Goal: Task Accomplishment & Management: Use online tool/utility

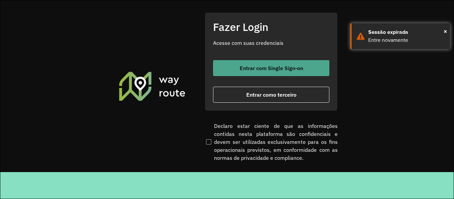
click at [259, 60] on button "Entrar com Single Sign-on" at bounding box center [271, 68] width 116 height 16
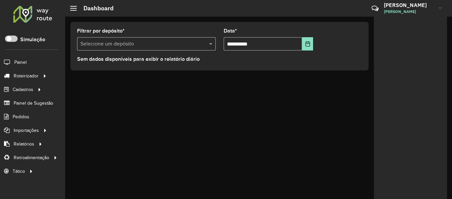
click at [155, 98] on div "**********" at bounding box center [258, 108] width 387 height 183
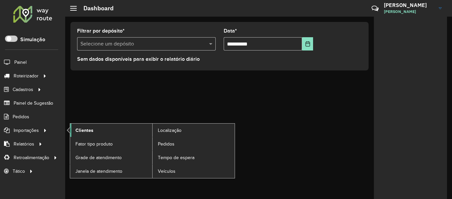
click at [95, 134] on link "Clientes" at bounding box center [111, 130] width 82 height 13
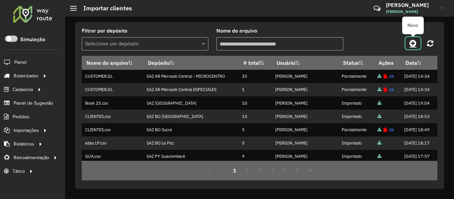
click at [415, 46] on icon at bounding box center [413, 43] width 7 height 8
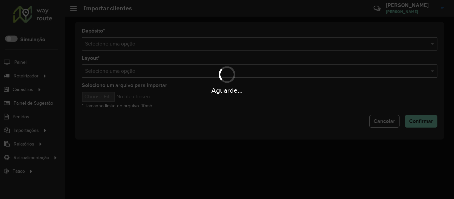
click at [345, 45] on div "Aguarde..." at bounding box center [227, 99] width 454 height 199
click at [345, 45] on hb-app "Aguarde... Pop-up bloqueado! Seu navegador bloqueou automáticamente a abertura …" at bounding box center [227, 99] width 454 height 199
click at [345, 45] on input "text" at bounding box center [253, 44] width 336 height 8
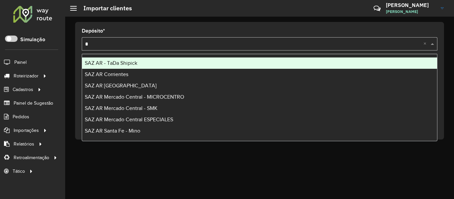
type input "**"
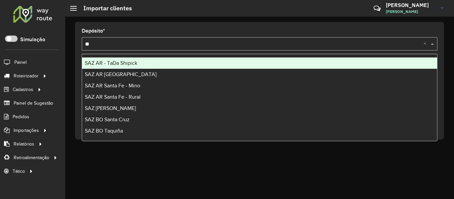
click at [218, 66] on div "SAZ AR - TaDa Shipick" at bounding box center [259, 63] width 355 height 11
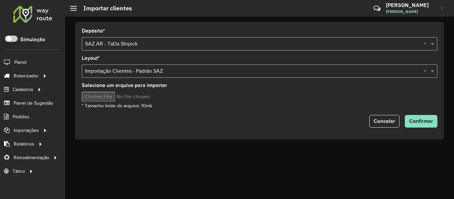
click at [117, 96] on input "Selecione um arquivo para importar" at bounding box center [138, 97] width 113 height 10
type input "**********"
drag, startPoint x: 423, startPoint y: 120, endPoint x: 430, endPoint y: 118, distance: 7.4
click at [423, 120] on span "Confirmar" at bounding box center [421, 121] width 24 height 6
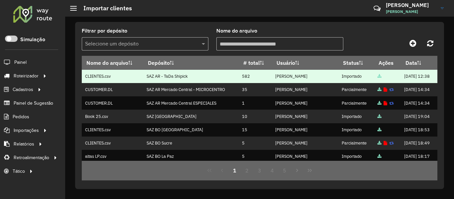
click at [239, 83] on td "582" at bounding box center [255, 76] width 33 height 13
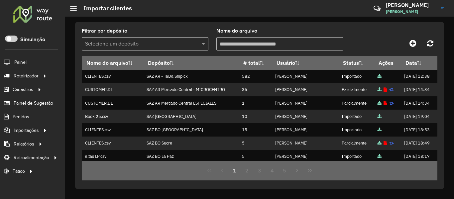
click at [363, 31] on div "Filtrar por depósito Selecione um depósito Nome do arquivo" at bounding box center [260, 42] width 356 height 27
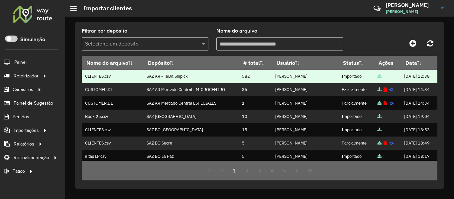
drag, startPoint x: 227, startPoint y: 91, endPoint x: 247, endPoint y: 91, distance: 20.0
click at [247, 83] on td "582" at bounding box center [255, 76] width 33 height 13
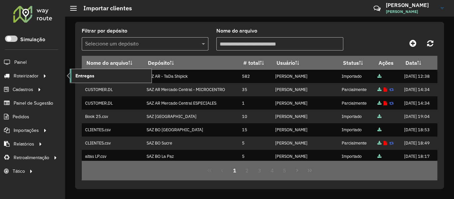
click at [97, 74] on link "Entregas" at bounding box center [110, 75] width 81 height 13
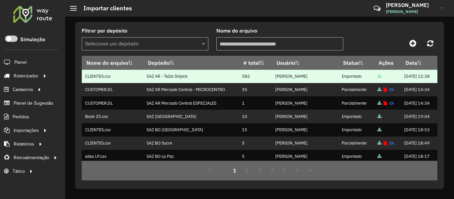
click at [245, 83] on td "582" at bounding box center [255, 76] width 33 height 13
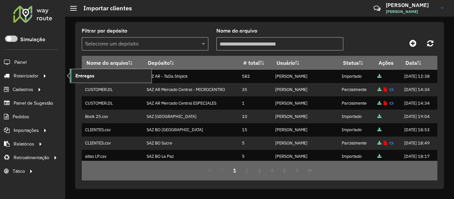
click at [83, 76] on span "Entregas" at bounding box center [84, 76] width 19 height 7
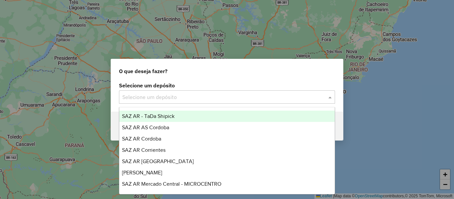
click at [157, 92] on div "Selecione um depósito" at bounding box center [227, 96] width 216 height 13
click at [158, 112] on div "SAZ AR - TaDa Shipick" at bounding box center [227, 116] width 216 height 11
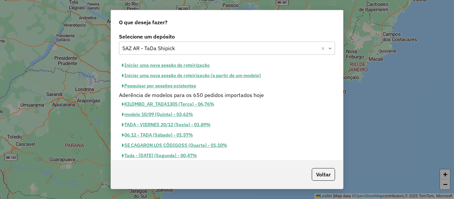
click at [186, 88] on button "Pesquisar por sessões existentes" at bounding box center [159, 86] width 80 height 10
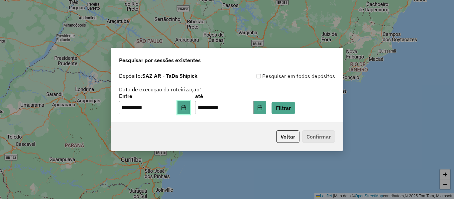
click at [190, 101] on button "Choose Date" at bounding box center [184, 107] width 13 height 13
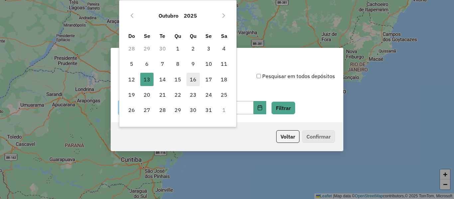
click at [167, 79] on span "14" at bounding box center [162, 79] width 13 height 13
type input "**********"
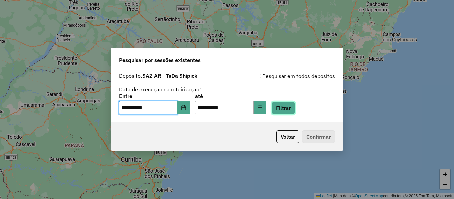
click at [288, 103] on button "Filtrar" at bounding box center [284, 108] width 24 height 13
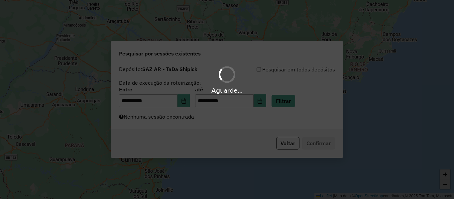
click at [220, 124] on div "Aguarde..." at bounding box center [227, 99] width 454 height 199
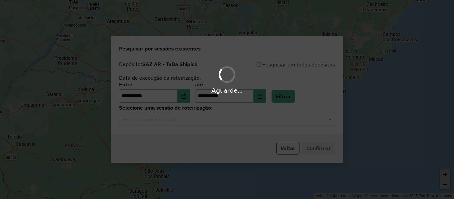
click at [220, 124] on div "Aguarde..." at bounding box center [227, 99] width 454 height 199
click at [221, 123] on div "Selecione uma sessão" at bounding box center [227, 119] width 216 height 13
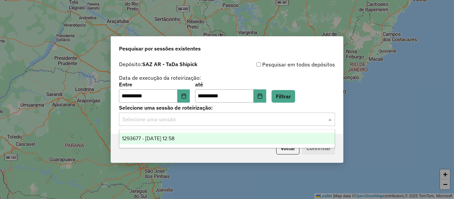
click at [218, 137] on div "1293677 - 14/10/2025 12:58" at bounding box center [227, 138] width 216 height 11
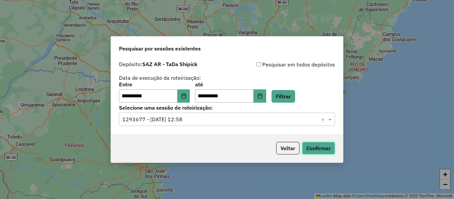
click at [331, 143] on button "Confirmar" at bounding box center [318, 148] width 33 height 13
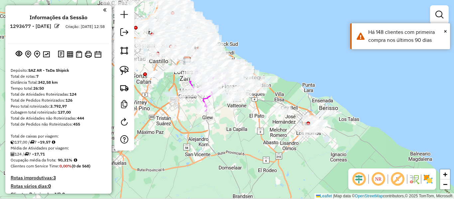
drag, startPoint x: 345, startPoint y: 110, endPoint x: 300, endPoint y: 61, distance: 66.9
click at [300, 61] on div "Janela de atendimento Grade de atendimento Capacidade Transportadoras Veículos …" at bounding box center [227, 99] width 454 height 199
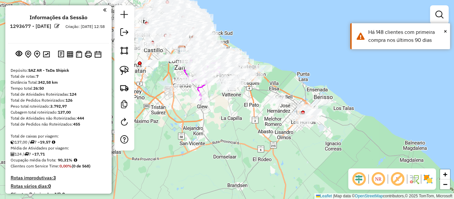
click at [431, 182] on img at bounding box center [428, 179] width 11 height 11
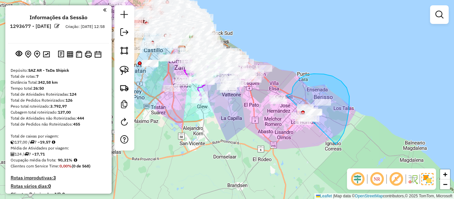
drag, startPoint x: 336, startPoint y: 144, endPoint x: 267, endPoint y: 128, distance: 70.4
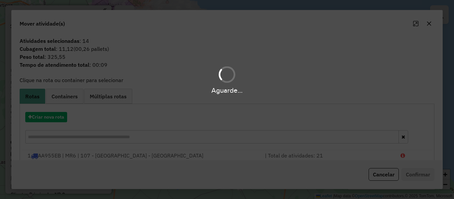
click at [61, 118] on div "Aguarde..." at bounding box center [227, 99] width 454 height 199
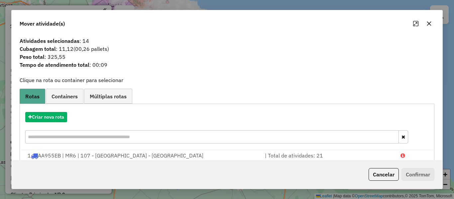
click at [61, 118] on hb-app "Aguarde... Pop-up bloqueado! Seu navegador bloqueou automáticamente a abertura …" at bounding box center [227, 99] width 454 height 199
click at [61, 118] on button "Criar nova rota" at bounding box center [46, 117] width 42 height 10
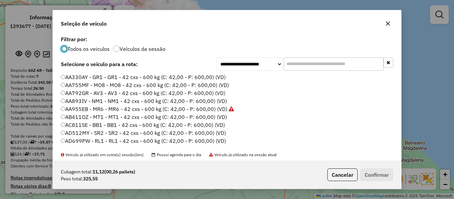
click at [63, 116] on div "**********" at bounding box center [227, 99] width 454 height 199
click at [133, 50] on label "Veículos da sessão" at bounding box center [143, 48] width 46 height 5
click at [214, 78] on label "AA330AY - GR1 - GR1 - 42 cxs - 600 kg (C: 42,00 - P: 600,00) (VD)" at bounding box center [143, 77] width 165 height 8
click at [378, 175] on button "Confirmar" at bounding box center [377, 175] width 33 height 13
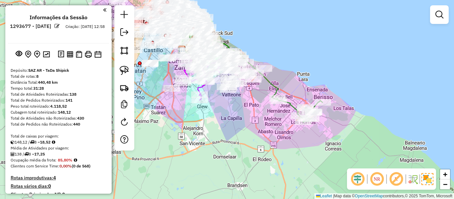
click at [278, 87] on icon at bounding box center [230, 69] width 97 height 59
select select "**********"
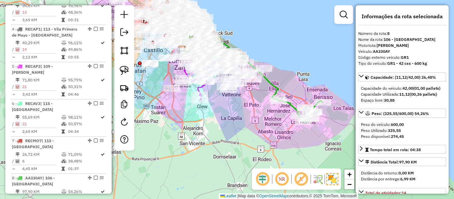
scroll to position [497, 0]
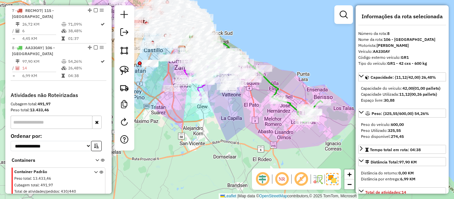
click at [270, 87] on icon at bounding box center [230, 69] width 97 height 59
drag, startPoint x: 270, startPoint y: 87, endPoint x: 288, endPoint y: 108, distance: 27.9
click at [278, 99] on icon at bounding box center [230, 69] width 97 height 59
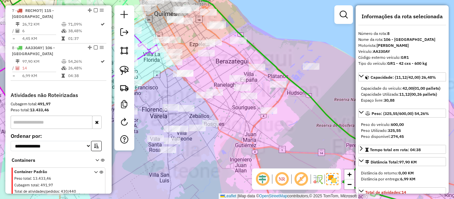
click at [294, 88] on div "Janela de atendimento Grade de atendimento Capacidade Transportadoras Veículos …" at bounding box center [227, 99] width 454 height 199
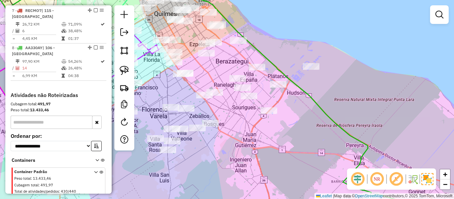
click at [305, 93] on icon at bounding box center [175, 85] width 386 height 211
select select "**********"
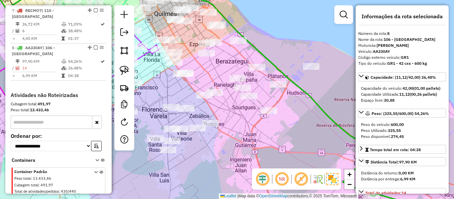
click at [306, 92] on icon at bounding box center [175, 85] width 386 height 211
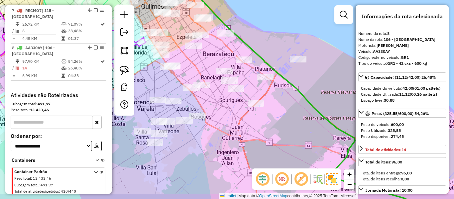
drag, startPoint x: 300, startPoint y: 107, endPoint x: 308, endPoint y: 128, distance: 21.7
click at [288, 100] on div "Janela de atendimento Grade de atendimento Capacidade Transportadoras Veículos …" at bounding box center [227, 99] width 454 height 199
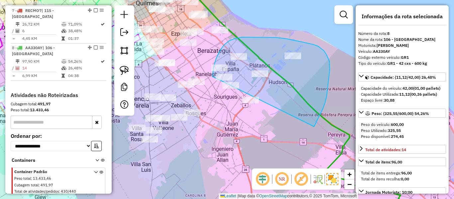
drag, startPoint x: 330, startPoint y: 74, endPoint x: 253, endPoint y: 117, distance: 87.8
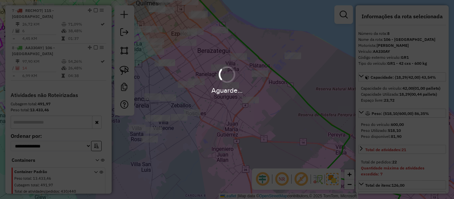
select select "**********"
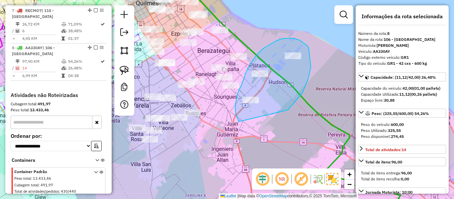
drag, startPoint x: 302, startPoint y: 93, endPoint x: 242, endPoint y: 124, distance: 67.5
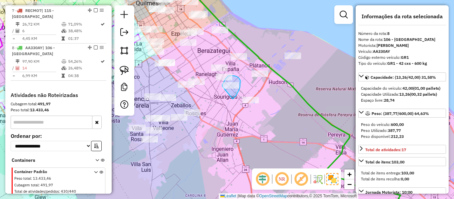
click at [223, 87] on div "Janela de atendimento Grade de atendimento Capacidade Transportadoras Veículos …" at bounding box center [227, 99] width 454 height 199
drag, startPoint x: 243, startPoint y: 75, endPoint x: 225, endPoint y: 52, distance: 29.6
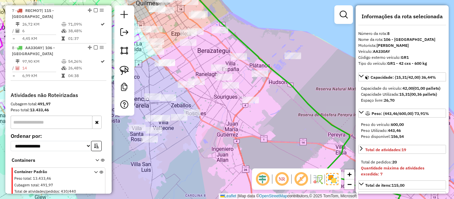
select select "**********"
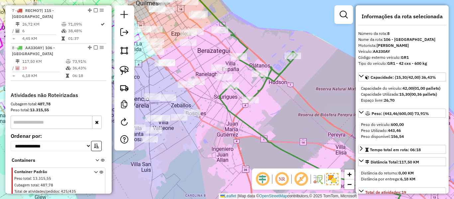
click at [260, 88] on icon at bounding box center [360, 136] width 280 height 168
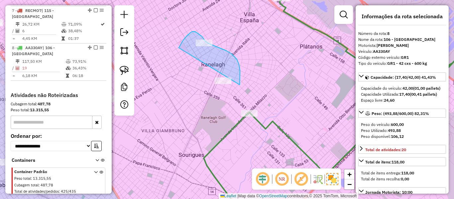
drag, startPoint x: 240, startPoint y: 83, endPoint x: 180, endPoint y: 52, distance: 67.7
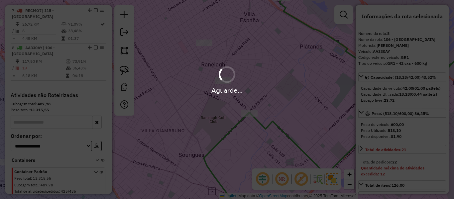
select select "**********"
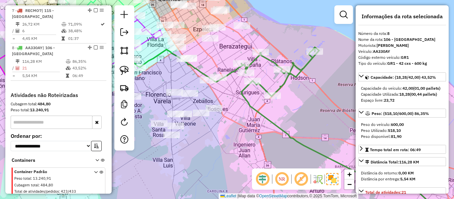
click at [244, 89] on icon at bounding box center [369, 133] width 257 height 172
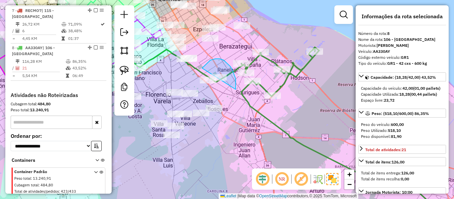
drag, startPoint x: 211, startPoint y: 60, endPoint x: 196, endPoint y: 83, distance: 26.9
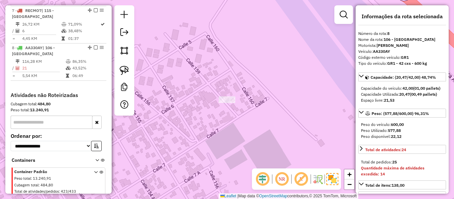
select select "**********"
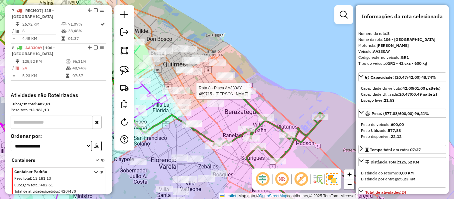
click at [245, 90] on icon at bounding box center [270, 154] width 112 height 129
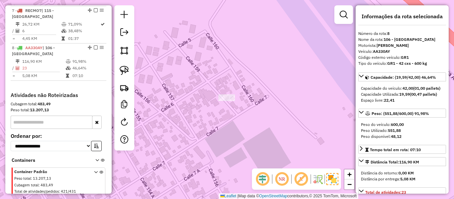
drag, startPoint x: 190, startPoint y: 141, endPoint x: 169, endPoint y: 69, distance: 75.7
click at [173, 86] on div "Janela de atendimento Grade de atendimento Capacidade Transportadoras Veículos …" at bounding box center [227, 99] width 454 height 199
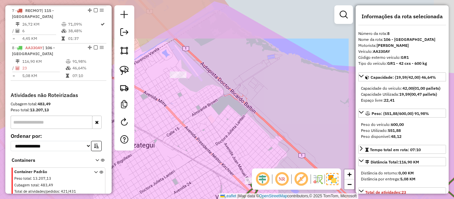
drag, startPoint x: 186, startPoint y: 114, endPoint x: 206, endPoint y: 64, distance: 53.7
click at [205, 66] on div "Janela de atendimento Grade de atendimento Capacidade Transportadoras Veículos …" at bounding box center [227, 99] width 454 height 199
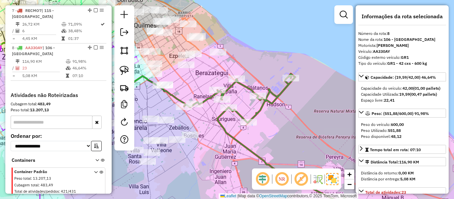
drag, startPoint x: 216, startPoint y: 92, endPoint x: 240, endPoint y: 87, distance: 24.9
click at [240, 87] on icon at bounding box center [348, 145] width 329 height 142
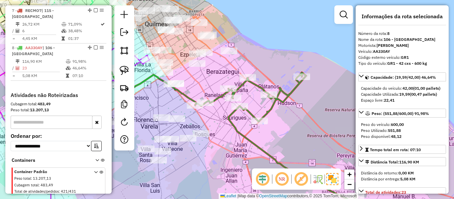
click at [240, 87] on icon at bounding box center [302, 146] width 215 height 147
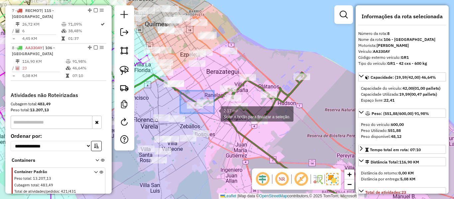
drag, startPoint x: 180, startPoint y: 91, endPoint x: 215, endPoint y: 115, distance: 42.3
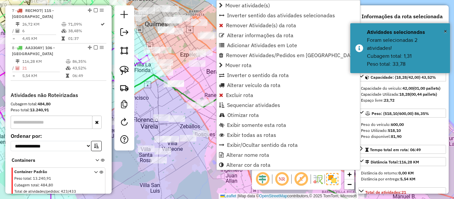
click at [203, 92] on div "Janela de atendimento Grade de atendimento Capacidade Transportadoras Veículos …" at bounding box center [227, 99] width 454 height 199
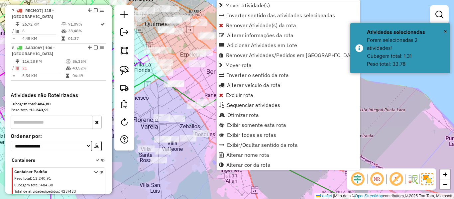
drag, startPoint x: 194, startPoint y: 84, endPoint x: 175, endPoint y: 72, distance: 22.2
click at [177, 74] on div "Janela de atendimento Grade de atendimento Capacidade Transportadoras Veículos …" at bounding box center [227, 99] width 454 height 199
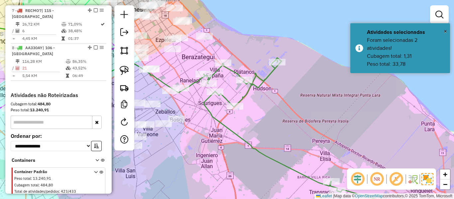
click at [228, 99] on icon at bounding box center [352, 138] width 296 height 161
select select "**********"
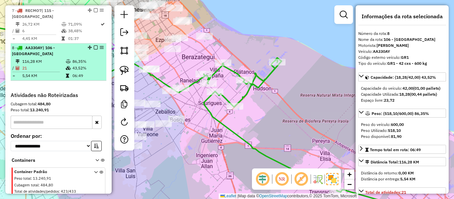
click at [94, 46] on em at bounding box center [96, 48] width 4 height 4
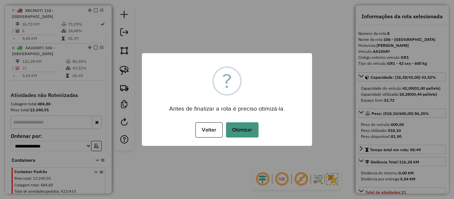
click at [257, 130] on button "Otimizar" at bounding box center [242, 129] width 33 height 15
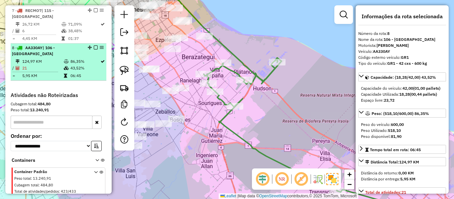
click at [95, 46] on em at bounding box center [96, 48] width 4 height 4
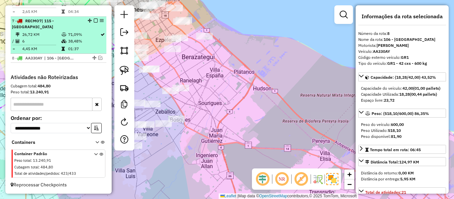
scroll to position [474, 0]
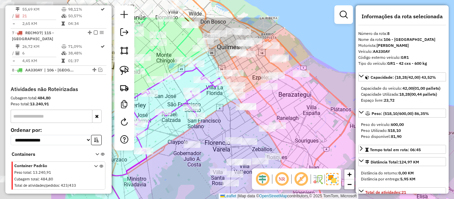
drag, startPoint x: 288, startPoint y: 97, endPoint x: 309, endPoint y: 101, distance: 21.2
click at [314, 104] on div "Janela de atendimento Grade de atendimento Capacidade Transportadoras Veículos …" at bounding box center [227, 99] width 454 height 199
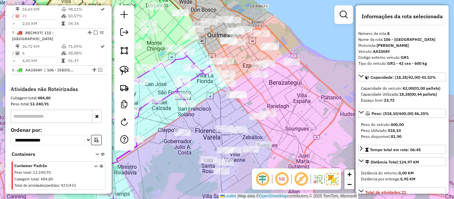
drag, startPoint x: 304, startPoint y: 99, endPoint x: 293, endPoint y: 91, distance: 14.0
click at [293, 91] on div "Janela de atendimento Grade de atendimento Capacidade Transportadoras Veículos …" at bounding box center [227, 99] width 454 height 199
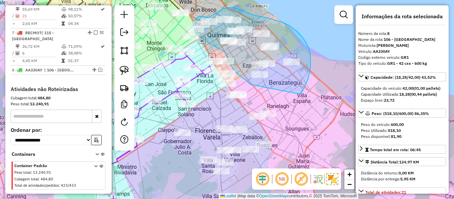
drag, startPoint x: 304, startPoint y: 88, endPoint x: 251, endPoint y: 85, distance: 53.7
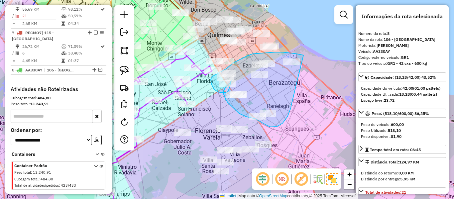
drag, startPoint x: 291, startPoint y: 106, endPoint x: 305, endPoint y: 65, distance: 42.9
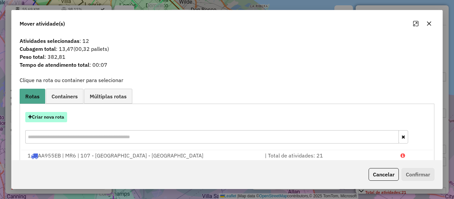
click at [61, 115] on button "Criar nova rota" at bounding box center [46, 117] width 42 height 10
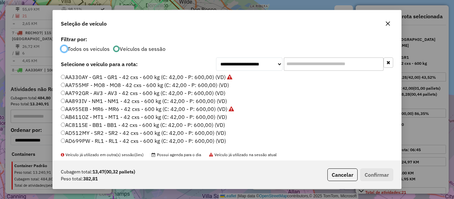
scroll to position [4, 2]
click at [220, 86] on label "AA755MF - MO8 - MO8 - 42 cxs - 600 kg (C: 42,00 - P: 600,00) (VD)" at bounding box center [145, 85] width 168 height 8
click at [368, 172] on button "Confirmar" at bounding box center [377, 175] width 33 height 13
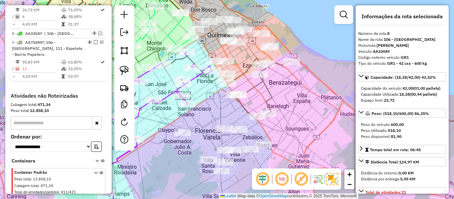
scroll to position [512, 0]
click at [259, 85] on icon at bounding box center [258, 88] width 67 height 61
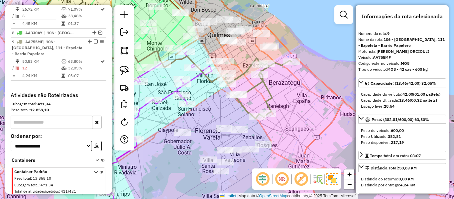
click at [261, 84] on icon at bounding box center [258, 88] width 67 height 61
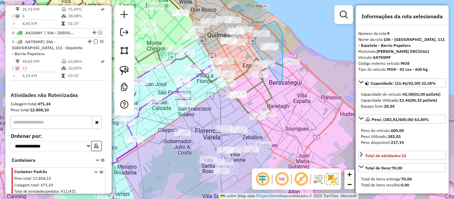
drag, startPoint x: 281, startPoint y: 84, endPoint x: 252, endPoint y: 45, distance: 48.6
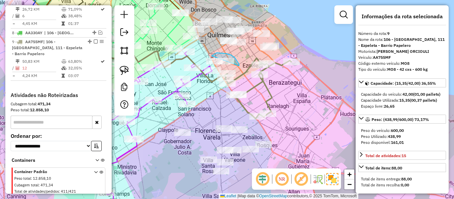
click at [210, 64] on div "Janela de atendimento Grade de atendimento Capacidade Transportadoras Veículos …" at bounding box center [227, 99] width 454 height 199
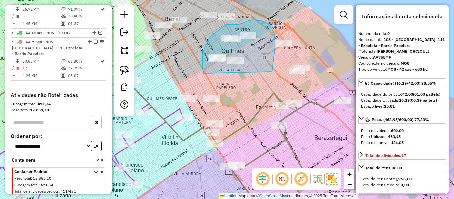
drag, startPoint x: 254, startPoint y: 20, endPoint x: 211, endPoint y: 84, distance: 77.4
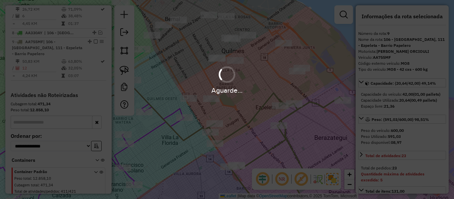
select select "**********"
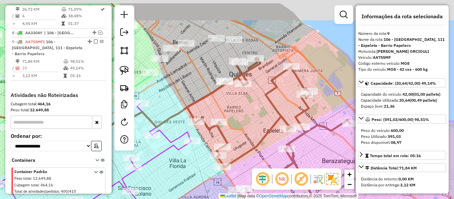
drag, startPoint x: 247, startPoint y: 83, endPoint x: 255, endPoint y: 104, distance: 22.3
click at [255, 104] on div "Janela de atendimento Grade de atendimento Capacidade Transportadoras Veículos …" at bounding box center [227, 99] width 454 height 199
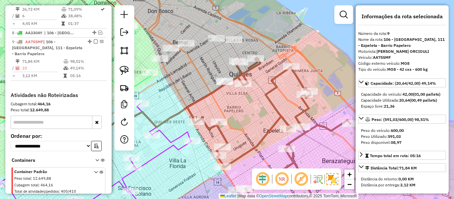
click at [244, 73] on icon at bounding box center [268, 138] width 163 height 161
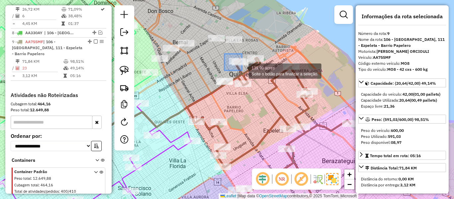
drag, startPoint x: 224, startPoint y: 54, endPoint x: 242, endPoint y: 70, distance: 24.3
click at [242, 71] on div "Rota 9 - Placa AA755MF 484942 - Macri Debora 139.90 acres Solte o botão para fi…" at bounding box center [227, 99] width 454 height 199
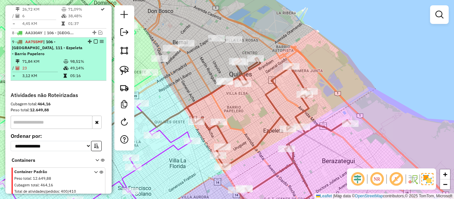
click at [95, 40] on em at bounding box center [96, 42] width 4 height 4
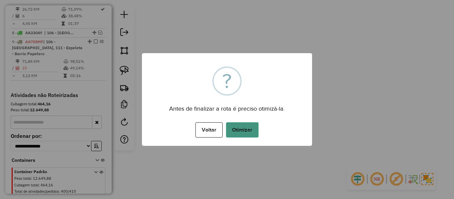
click at [249, 134] on button "Otimizar" at bounding box center [242, 129] width 33 height 15
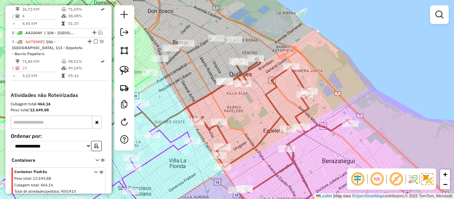
click at [246, 74] on icon at bounding box center [268, 138] width 163 height 161
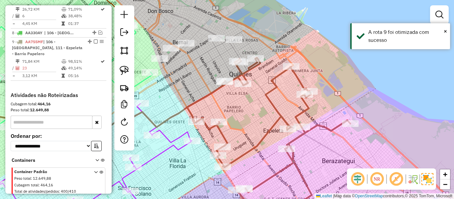
select select "**********"
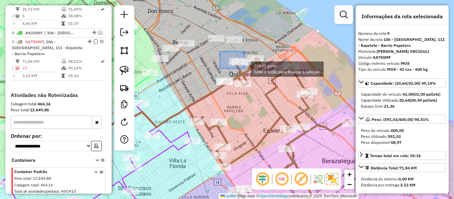
drag, startPoint x: 252, startPoint y: 76, endPoint x: 245, endPoint y: 69, distance: 9.4
click at [245, 69] on div "219.45 acres Solte o botão para finalizar a seleção. Janela de atendimento Grad…" at bounding box center [227, 99] width 454 height 199
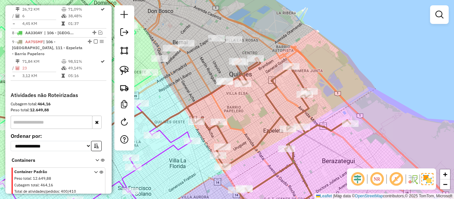
click at [245, 72] on icon at bounding box center [268, 138] width 163 height 161
select select "**********"
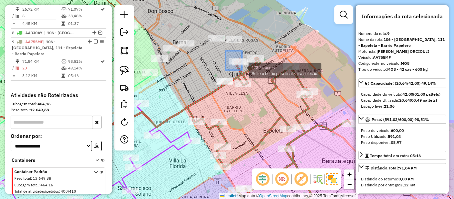
drag, startPoint x: 225, startPoint y: 51, endPoint x: 244, endPoint y: 70, distance: 27.0
click at [244, 70] on div "173.24 acres Solte o botão para finalizar a seleção. Janela de atendimento Grad…" at bounding box center [227, 99] width 454 height 199
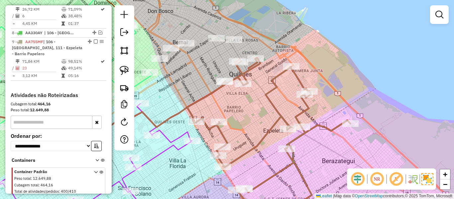
click at [247, 70] on icon at bounding box center [268, 138] width 163 height 161
select select "**********"
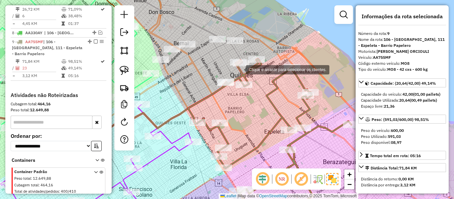
drag, startPoint x: 225, startPoint y: 52, endPoint x: 225, endPoint y: 57, distance: 5.0
click at [238, 68] on div "Rota 9 - Placa AA755MF 484942 - Macri Debora Clique e arraste para selecionar o…" at bounding box center [227, 99] width 454 height 199
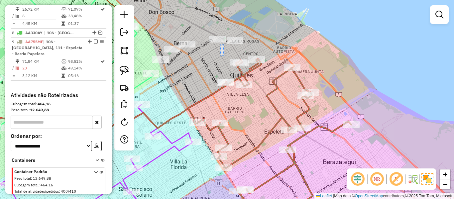
drag, startPoint x: 224, startPoint y: 56, endPoint x: 221, endPoint y: 45, distance: 11.6
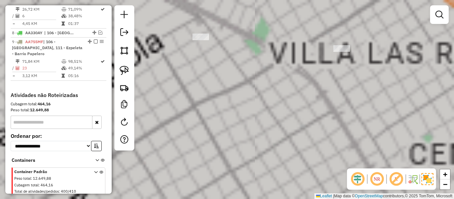
click at [248, 80] on div "Janela de atendimento Grade de atendimento Capacidade Transportadoras Veículos …" at bounding box center [227, 99] width 454 height 199
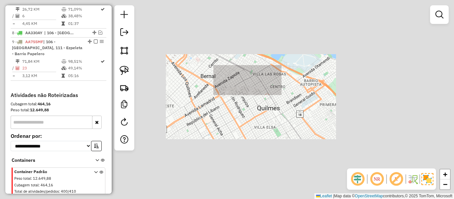
click at [263, 85] on div "Janela de atendimento Grade de atendimento Capacidade Transportadoras Veículos …" at bounding box center [227, 99] width 454 height 199
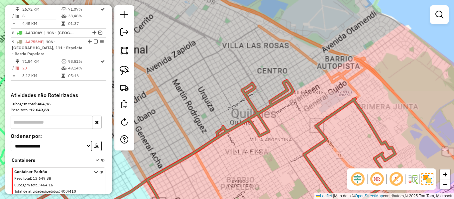
select select "**********"
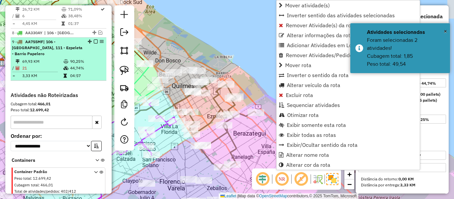
click at [86, 73] on td "04:57" at bounding box center [87, 76] width 34 height 7
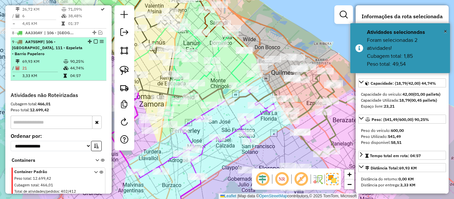
click at [94, 40] on em at bounding box center [96, 42] width 4 height 4
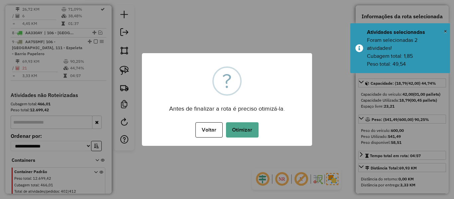
click at [252, 142] on div "× ? Antes de finalizar a rota é preciso otimizá-la. Voltar No Otimizar" at bounding box center [227, 99] width 170 height 93
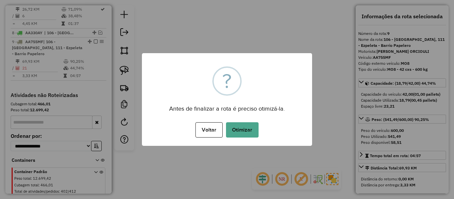
click at [256, 134] on button "Otimizar" at bounding box center [242, 129] width 33 height 15
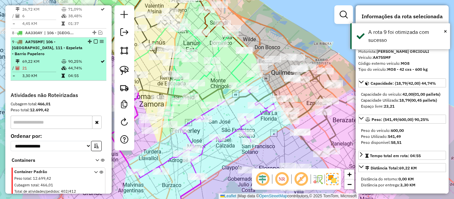
click at [86, 58] on td "90,25%" at bounding box center [84, 61] width 32 height 7
click at [94, 40] on em at bounding box center [96, 42] width 4 height 4
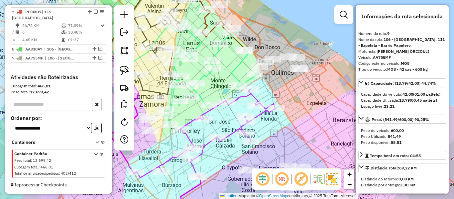
scroll to position [483, 0]
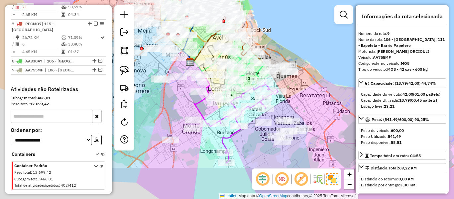
click at [300, 106] on div "Janela de atendimento Grade de atendimento Capacidade Transportadoras Veículos …" at bounding box center [227, 99] width 454 height 199
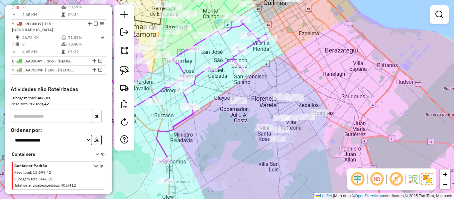
drag, startPoint x: 309, startPoint y: 155, endPoint x: 308, endPoint y: 120, distance: 34.9
click at [308, 120] on div "Janela de atendimento Grade de atendimento Capacidade Transportadoras Veículos …" at bounding box center [227, 99] width 454 height 199
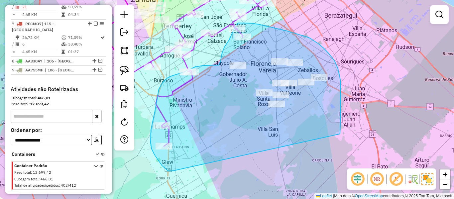
drag, startPoint x: 340, startPoint y: 133, endPoint x: 175, endPoint y: 171, distance: 169.2
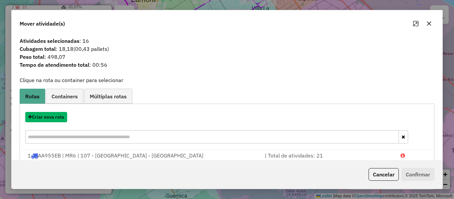
click at [61, 117] on button "Criar nova rota" at bounding box center [46, 117] width 42 height 10
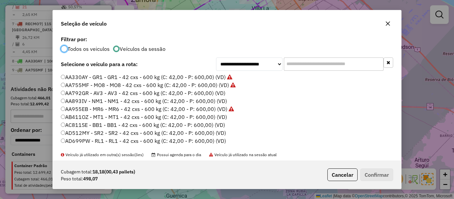
scroll to position [4, 2]
click at [214, 93] on label "AA792GR - AV3 - AV3 - 42 cxs - 600 kg (C: 42,00 - P: 600,00) (VD)" at bounding box center [143, 93] width 165 height 8
click at [380, 175] on button "Confirmar" at bounding box center [377, 175] width 33 height 13
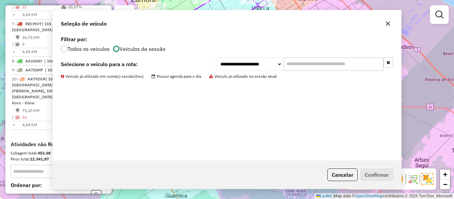
scroll to position [512, 0]
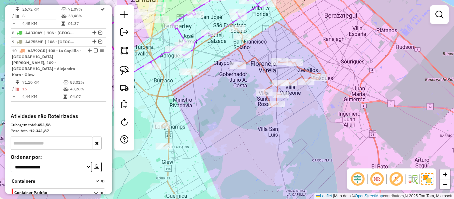
click at [257, 60] on icon at bounding box center [238, 85] width 165 height 122
select select "**********"
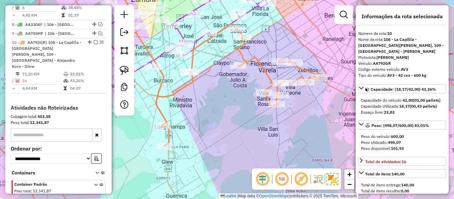
drag, startPoint x: 270, startPoint y: 71, endPoint x: 275, endPoint y: 67, distance: 6.8
click at [270, 72] on div "Janela de atendimento Grade de atendimento Capacidade Transportadoras Veículos …" at bounding box center [227, 99] width 454 height 199
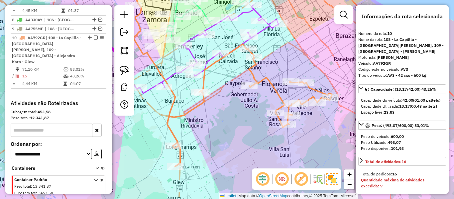
scroll to position [526, 0]
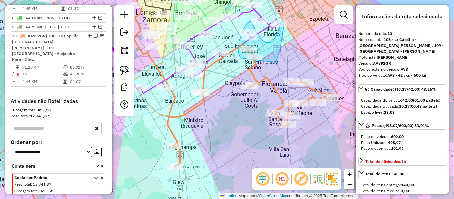
drag, startPoint x: 283, startPoint y: 28, endPoint x: 243, endPoint y: 69, distance: 56.7
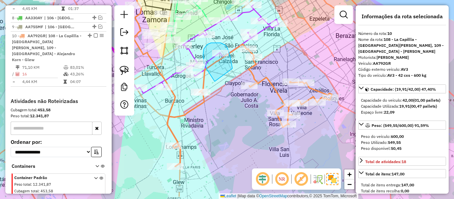
drag, startPoint x: 232, startPoint y: 69, endPoint x: 217, endPoint y: 84, distance: 22.1
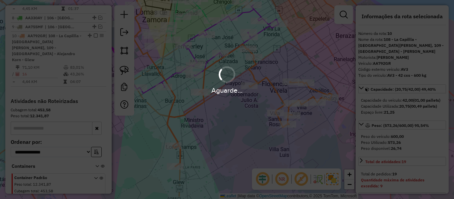
select select "**********"
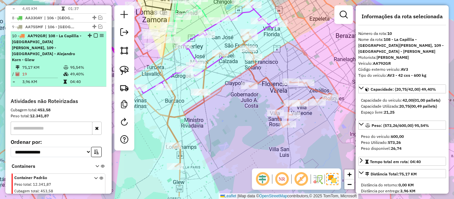
click at [94, 34] on em at bounding box center [96, 36] width 4 height 4
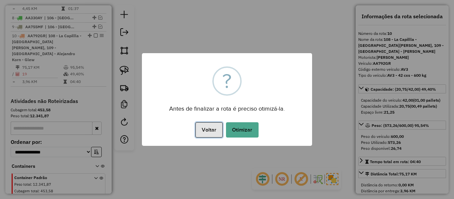
click at [221, 128] on button "Voltar" at bounding box center [209, 129] width 27 height 15
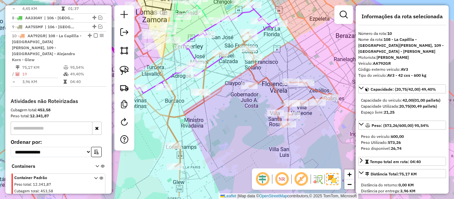
click at [223, 105] on div "Janela de atendimento Grade de atendimento Capacidade Transportadoras Veículos …" at bounding box center [227, 99] width 454 height 199
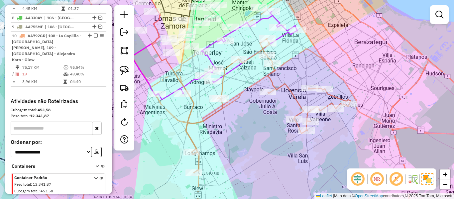
drag, startPoint x: 241, startPoint y: 85, endPoint x: 244, endPoint y: 91, distance: 7.1
click at [243, 89] on div "Janela de atendimento Grade de atendimento Capacidade Transportadoras Veículos …" at bounding box center [227, 99] width 454 height 199
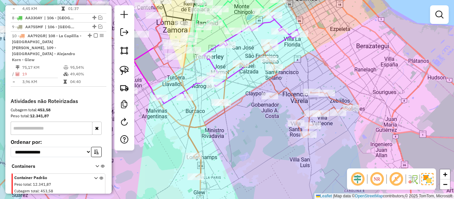
click at [214, 63] on icon at bounding box center [230, 59] width 140 height 88
select select "**********"
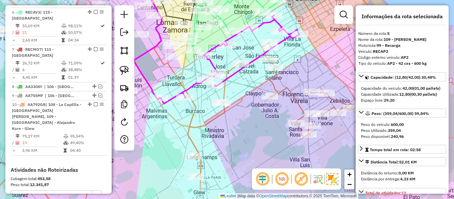
click at [249, 91] on div "Janela de atendimento Grade de atendimento Capacidade Transportadoras Veículos …" at bounding box center [227, 99] width 454 height 199
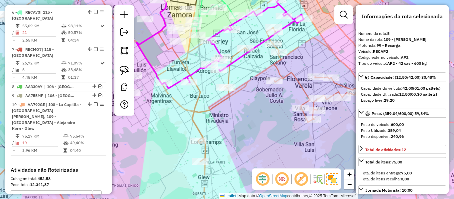
scroll to position [411, 0]
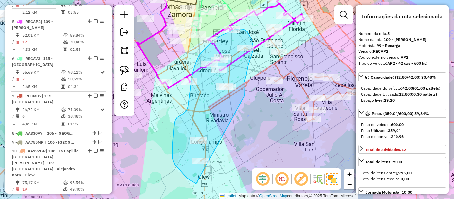
drag, startPoint x: 248, startPoint y: 66, endPoint x: 207, endPoint y: 179, distance: 120.3
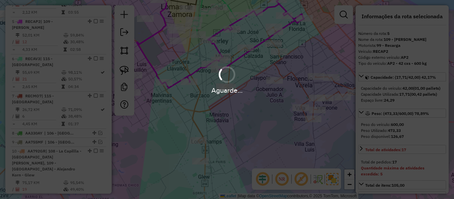
select select "**********"
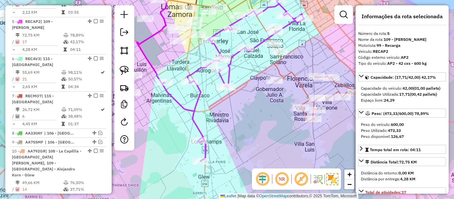
click at [276, 84] on div at bounding box center [274, 80] width 17 height 7
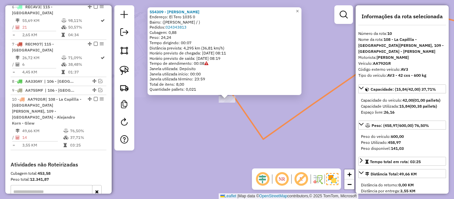
scroll to position [526, 0]
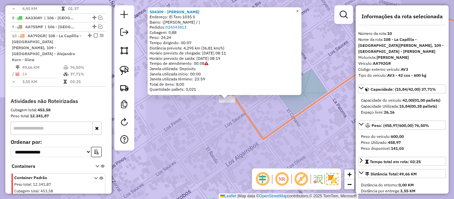
click at [302, 119] on div "554309 - Ariel Ramirez Endereço: El Tero 1035 0 Bairro: (Gobernador Costa / ) P…" at bounding box center [227, 99] width 454 height 199
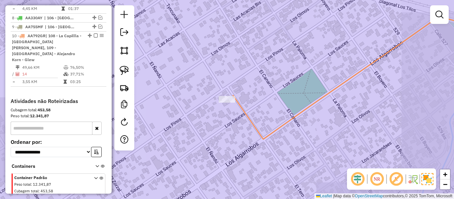
drag, startPoint x: 304, startPoint y: 115, endPoint x: 305, endPoint y: 110, distance: 5.1
click at [304, 115] on icon at bounding box center [366, 59] width 266 height 159
select select "**********"
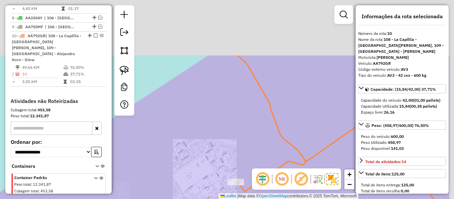
drag, startPoint x: 317, startPoint y: 66, endPoint x: 268, endPoint y: 133, distance: 83.0
click at [265, 144] on div "Janela de atendimento Grade de atendimento Capacidade Transportadoras Veículos …" at bounding box center [227, 99] width 454 height 199
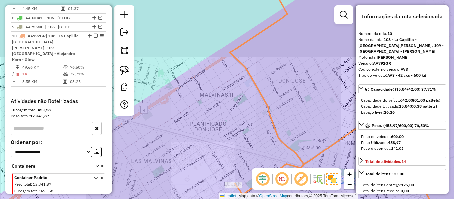
drag, startPoint x: 297, startPoint y: 94, endPoint x: 263, endPoint y: 164, distance: 77.5
click at [266, 162] on div "Janela de atendimento Grade de atendimento Capacidade Transportadoras Veículos …" at bounding box center [227, 99] width 454 height 199
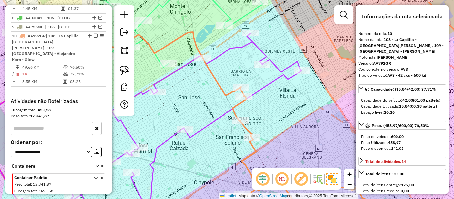
drag, startPoint x: 276, startPoint y: 109, endPoint x: 283, endPoint y: 133, distance: 24.4
click at [273, 112] on div "Rota 10 - Placa AA792GR 489650 - Silvia Karina Corvalan Janela de atendimento G…" at bounding box center [227, 99] width 454 height 199
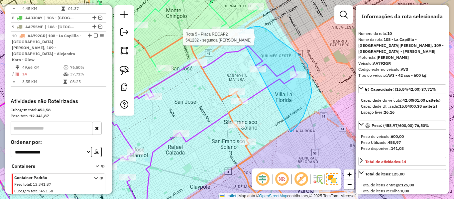
drag, startPoint x: 311, startPoint y: 97, endPoint x: 233, endPoint y: 60, distance: 86.4
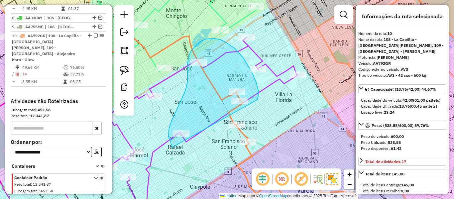
drag, startPoint x: 258, startPoint y: 91, endPoint x: 202, endPoint y: 160, distance: 89.4
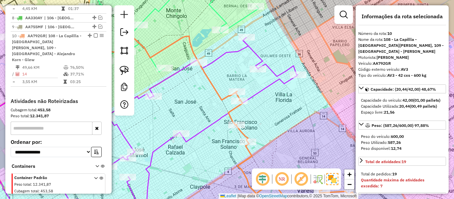
select select "**********"
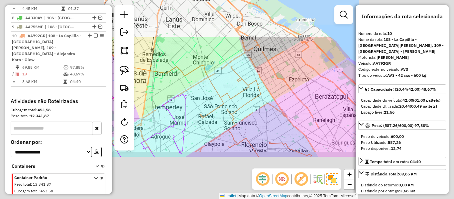
click at [219, 95] on icon at bounding box center [256, 111] width 112 height 91
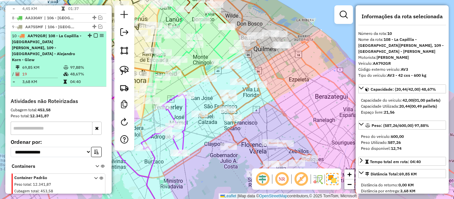
click at [94, 34] on em at bounding box center [96, 36] width 4 height 4
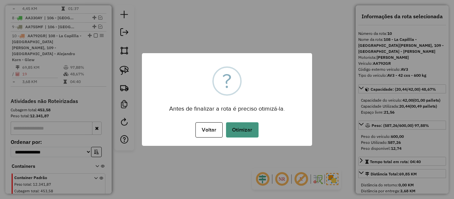
click at [251, 134] on button "Otimizar" at bounding box center [242, 129] width 33 height 15
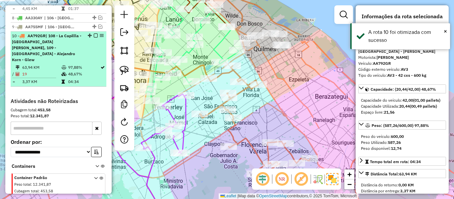
click at [94, 34] on em at bounding box center [96, 36] width 4 height 4
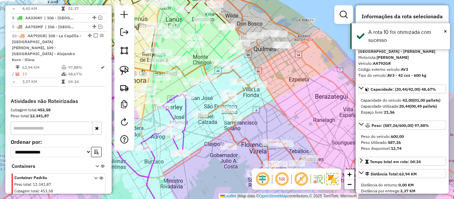
scroll to position [492, 0]
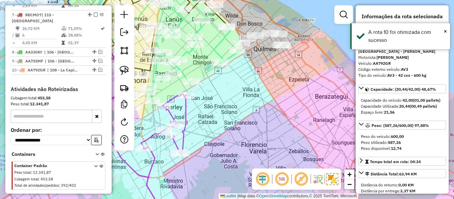
drag, startPoint x: 299, startPoint y: 70, endPoint x: 311, endPoint y: 62, distance: 14.1
click at [313, 62] on div "Janela de atendimento Grade de atendimento Capacidade Transportadoras Veículos …" at bounding box center [227, 99] width 454 height 199
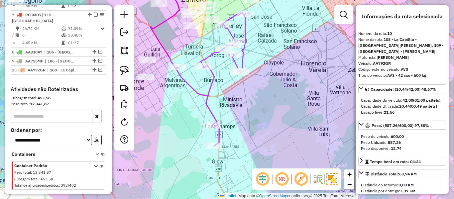
click at [207, 92] on icon at bounding box center [211, 79] width 70 height 133
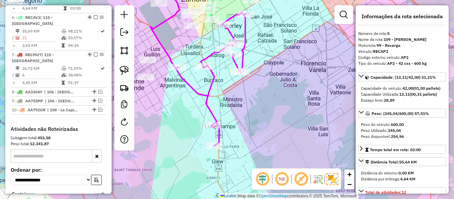
scroll to position [411, 0]
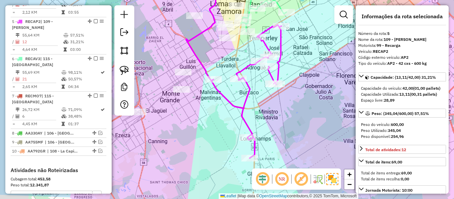
drag, startPoint x: 243, startPoint y: 111, endPoint x: 262, endPoint y: 120, distance: 21.1
click at [262, 120] on div "Janela de atendimento Grade de atendimento Capacidade Transportadoras Veículos …" at bounding box center [227, 99] width 454 height 199
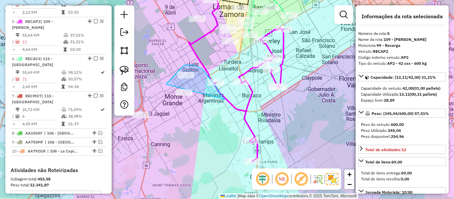
drag, startPoint x: 219, startPoint y: 91, endPoint x: 190, endPoint y: 129, distance: 47.7
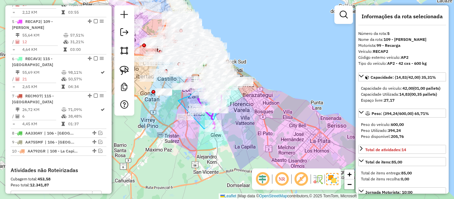
drag, startPoint x: 204, startPoint y: 129, endPoint x: 175, endPoint y: 130, distance: 29.0
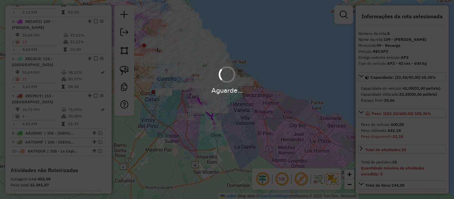
select select "**********"
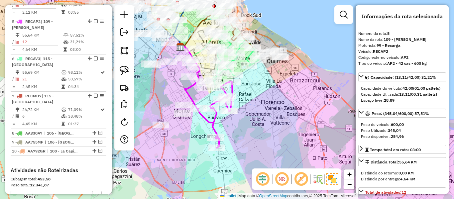
click at [211, 120] on icon at bounding box center [215, 114] width 35 height 67
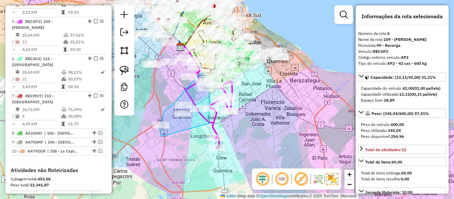
drag, startPoint x: 210, startPoint y: 104, endPoint x: 163, endPoint y: 136, distance: 56.7
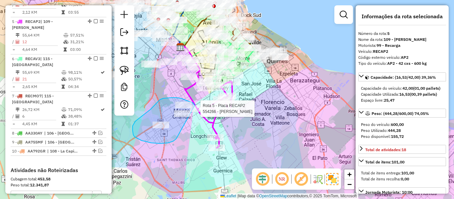
drag, startPoint x: 133, startPoint y: 131, endPoint x: 202, endPoint y: 122, distance: 70.0
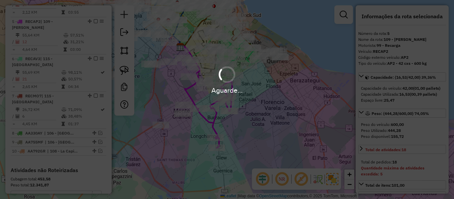
select select "**********"
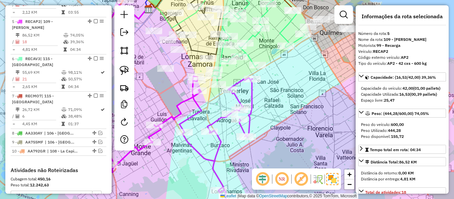
click at [200, 108] on icon at bounding box center [180, 143] width 143 height 135
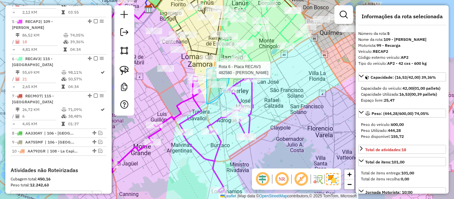
click at [194, 79] on div "Rota 6 - Placa RECAV3 482580 - walter fabian tomassetti Janela de atendimento G…" at bounding box center [227, 99] width 454 height 199
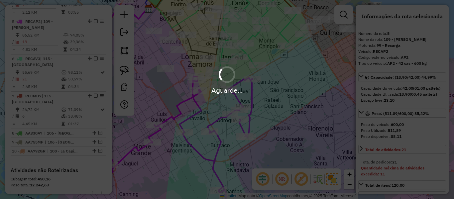
select select "**********"
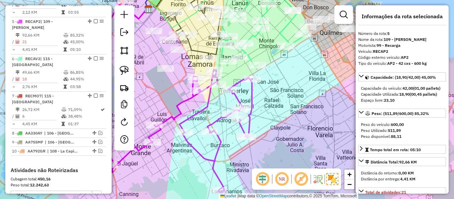
click at [212, 104] on icon at bounding box center [180, 140] width 143 height 141
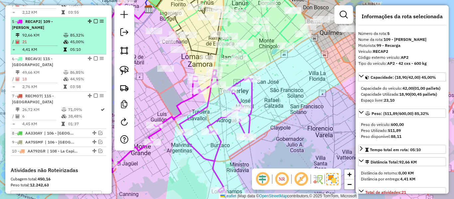
click at [96, 19] on div at bounding box center [94, 21] width 20 height 4
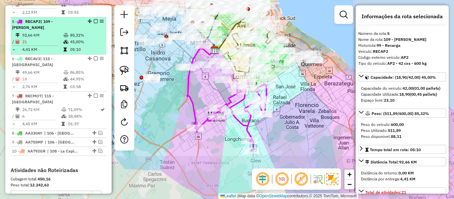
click at [95, 19] on em at bounding box center [96, 21] width 4 height 4
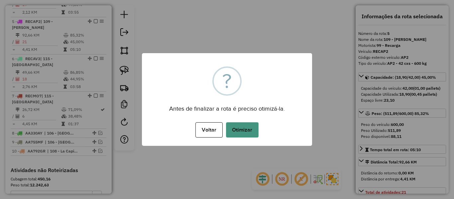
click at [247, 123] on button "Otimizar" at bounding box center [242, 129] width 33 height 15
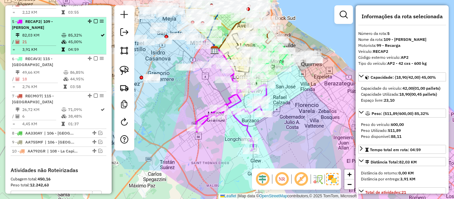
click at [94, 19] on em at bounding box center [96, 21] width 4 height 4
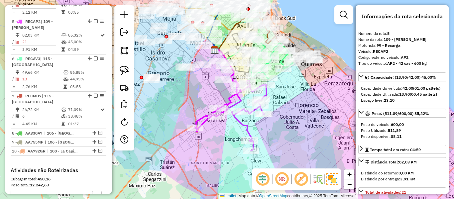
scroll to position [383, 0]
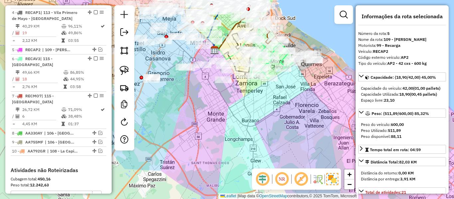
click at [257, 88] on div "Janela de atendimento Grade de atendimento Capacidade Transportadoras Veículos …" at bounding box center [227, 99] width 454 height 199
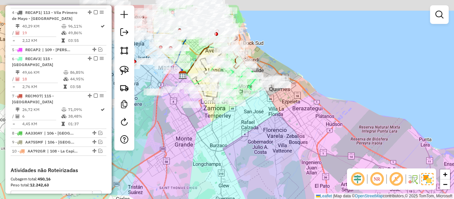
drag, startPoint x: 250, startPoint y: 115, endPoint x: 246, endPoint y: 103, distance: 13.1
click at [245, 120] on div "Janela de atendimento Grade de atendimento Capacidade Transportadoras Veículos …" at bounding box center [227, 99] width 454 height 199
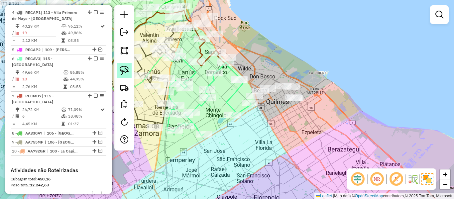
click at [129, 73] on link at bounding box center [124, 70] width 15 height 15
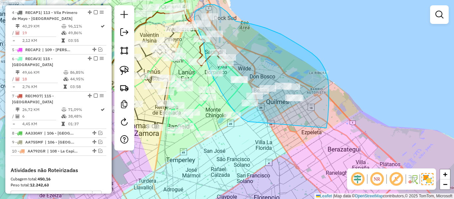
drag, startPoint x: 328, startPoint y: 113, endPoint x: 249, endPoint y: 122, distance: 79.3
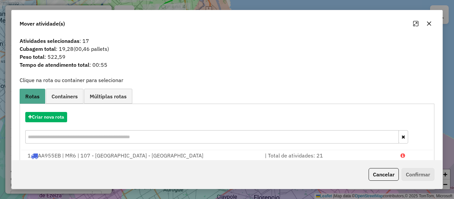
click at [57, 117] on hb-app "Aguarde... Pop-up bloqueado! Seu navegador bloqueou automáticamente a abertura …" at bounding box center [227, 99] width 454 height 199
click at [58, 118] on button "Criar nova rota" at bounding box center [46, 117] width 42 height 10
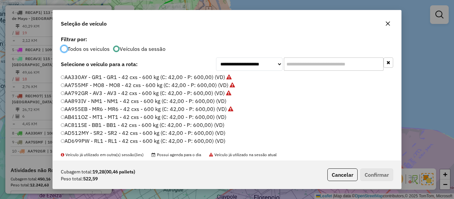
scroll to position [4, 2]
click at [218, 100] on label "AA893IV - NM1 - NM1 - 42 cxs - 600 kg (C: 42,00 - P: 600,00) (VD)" at bounding box center [144, 101] width 166 height 8
click at [386, 177] on button "Confirmar" at bounding box center [377, 175] width 33 height 13
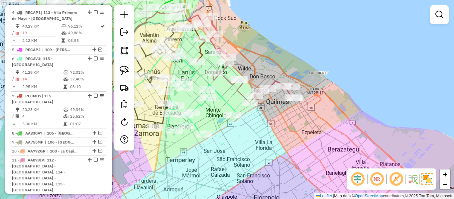
click at [227, 76] on icon at bounding box center [249, 60] width 94 height 86
select select "**********"
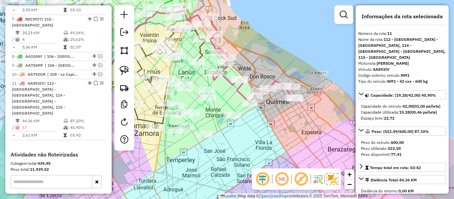
scroll to position [513, 0]
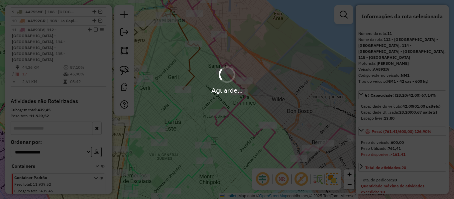
select select "**********"
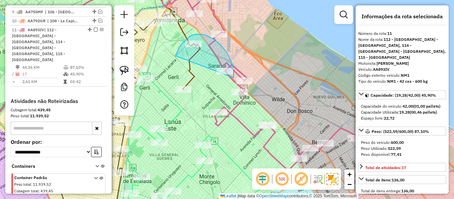
drag, startPoint x: 234, startPoint y: 78, endPoint x: 206, endPoint y: 117, distance: 47.7
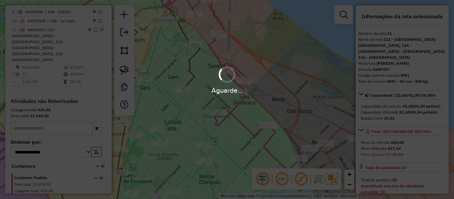
select select "**********"
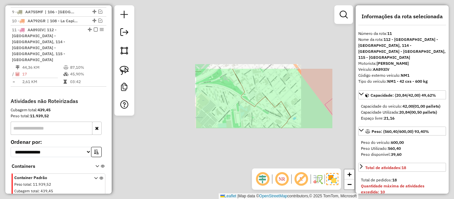
select select "**********"
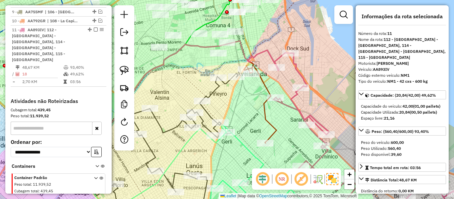
drag, startPoint x: 94, startPoint y: 18, endPoint x: 198, endPoint y: 66, distance: 113.8
click at [97, 28] on div at bounding box center [94, 30] width 20 height 4
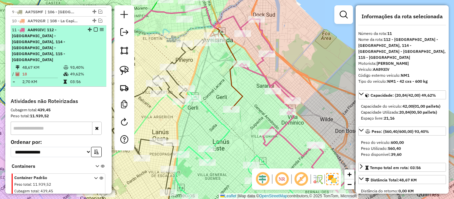
click at [94, 28] on em at bounding box center [96, 30] width 4 height 4
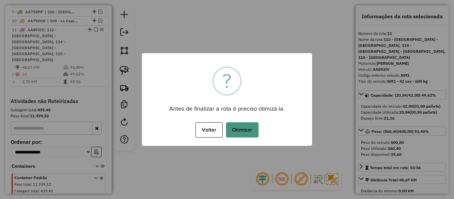
click at [232, 122] on button "Otimizar" at bounding box center [242, 129] width 33 height 15
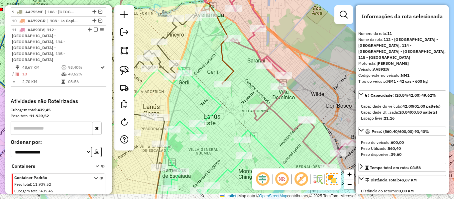
drag, startPoint x: 239, startPoint y: 89, endPoint x: 233, endPoint y: 80, distance: 11.2
click at [235, 81] on div "Janela de atendimento Grade de atendimento Capacidade Transportadoras Veículos …" at bounding box center [227, 99] width 454 height 199
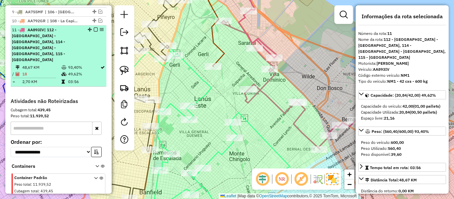
click at [95, 28] on em at bounding box center [96, 30] width 4 height 4
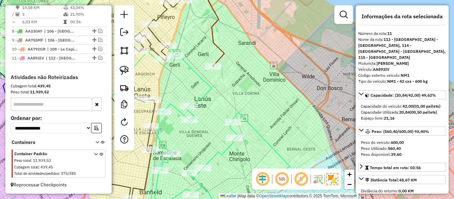
scroll to position [473, 0]
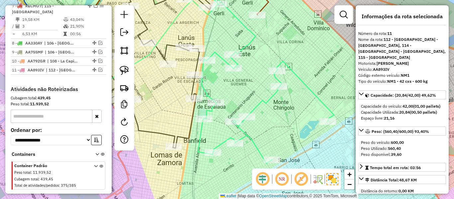
click at [271, 105] on div "Janela de atendimento Grade de atendimento Capacidade Transportadoras Veículos …" at bounding box center [227, 99] width 454 height 199
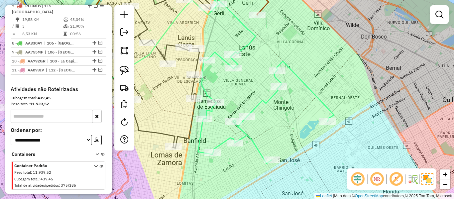
click at [268, 101] on icon at bounding box center [266, 80] width 136 height 167
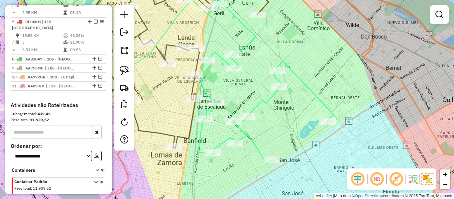
select select "**********"
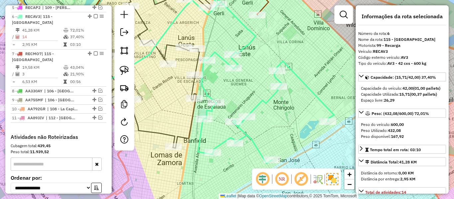
scroll to position [420, 0]
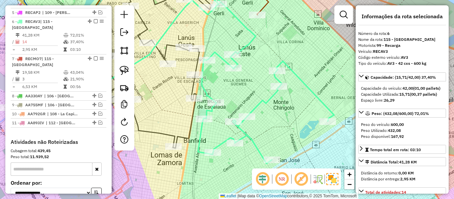
click at [267, 99] on icon at bounding box center [266, 80] width 136 height 167
drag, startPoint x: 299, startPoint y: 46, endPoint x: 301, endPoint y: 70, distance: 24.7
click at [303, 70] on div "Rota 6 - Placa RECAV3 554181 - Noelia Lopez Rota 6 - Placa RECAV3 550580 - Juan…" at bounding box center [227, 99] width 454 height 199
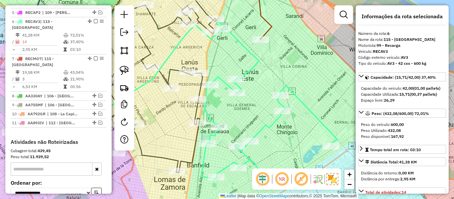
click at [286, 84] on icon at bounding box center [270, 104] width 136 height 167
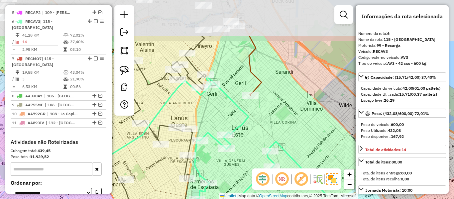
click at [286, 120] on div "Janela de atendimento Grade de atendimento Capacidade Transportadoras Veículos …" at bounding box center [227, 99] width 454 height 199
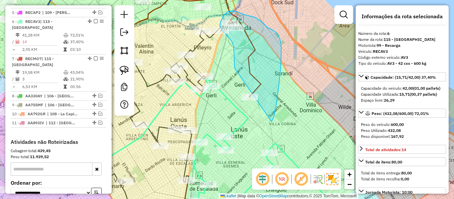
drag, startPoint x: 272, startPoint y: 122, endPoint x: 236, endPoint y: 109, distance: 37.6
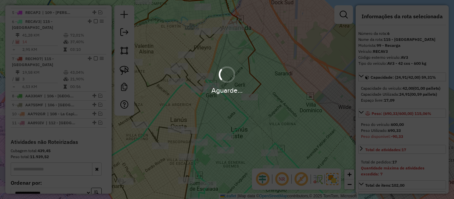
select select "**********"
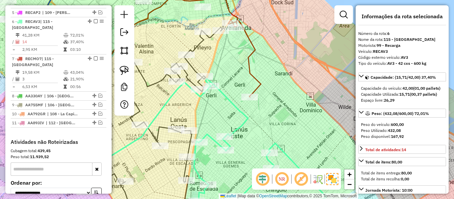
click at [289, 85] on div "Janela de atendimento Grade de atendimento Capacidade Transportadoras Veículos …" at bounding box center [227, 99] width 454 height 199
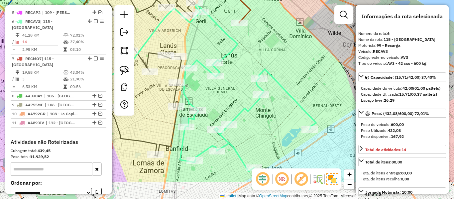
drag, startPoint x: 270, startPoint y: 78, endPoint x: 261, endPoint y: 75, distance: 9.2
click at [258, 62] on div "Janela de atendimento Grade de atendimento Capacidade Transportadoras Veículos …" at bounding box center [227, 99] width 454 height 199
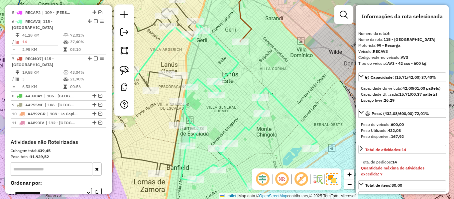
select select "**********"
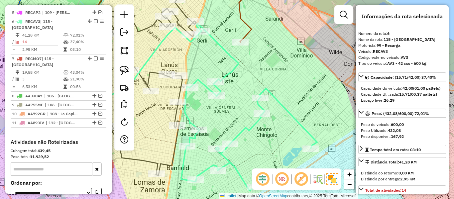
click at [240, 82] on div "Janela de atendimento Grade de atendimento Capacidade Transportadoras Veículos …" at bounding box center [227, 99] width 454 height 199
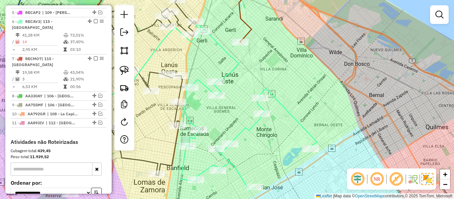
click at [233, 70] on icon at bounding box center [249, 107] width 136 height 167
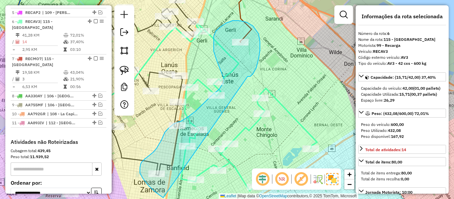
drag, startPoint x: 249, startPoint y: 76, endPoint x: 191, endPoint y: 189, distance: 126.7
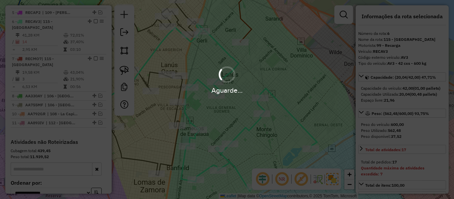
select select "**********"
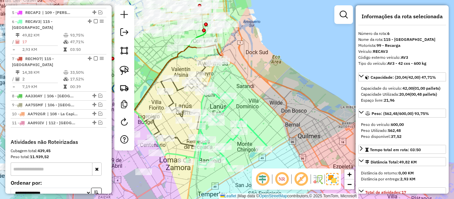
click at [234, 143] on icon at bounding box center [227, 128] width 80 height 83
click at [230, 138] on icon at bounding box center [227, 128] width 80 height 83
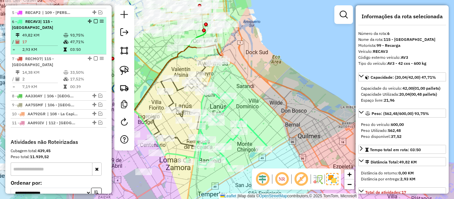
click at [94, 19] on em at bounding box center [96, 21] width 4 height 4
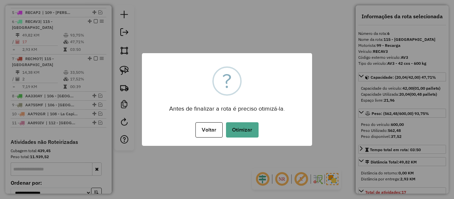
click at [252, 139] on div "× ? Antes de finalizar a rota é preciso otimizá-la. Voltar No Otimizar" at bounding box center [227, 99] width 170 height 93
click at [254, 133] on button "Otimizar" at bounding box center [242, 129] width 33 height 15
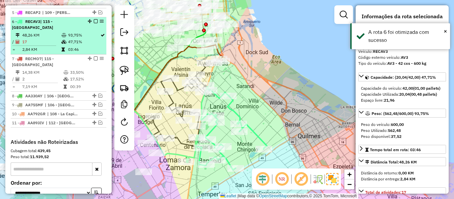
click at [94, 19] on em at bounding box center [96, 21] width 4 height 4
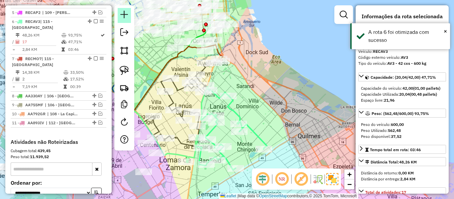
scroll to position [392, 0]
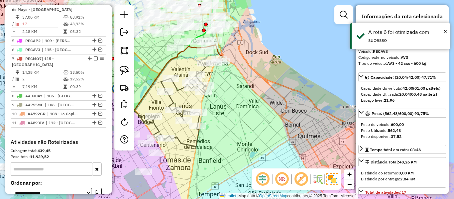
click at [264, 122] on div "Janela de atendimento Grade de atendimento Capacidade Transportadoras Veículos …" at bounding box center [227, 99] width 454 height 199
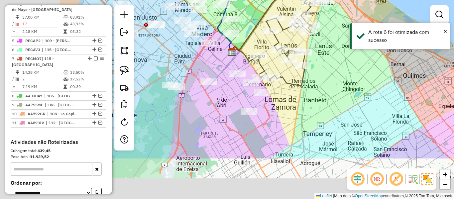
drag, startPoint x: 321, startPoint y: 98, endPoint x: 337, endPoint y: 92, distance: 17.3
click at [337, 92] on div "Janela de atendimento Grade de atendimento Capacidade Transportadoras Veículos …" at bounding box center [227, 99] width 454 height 199
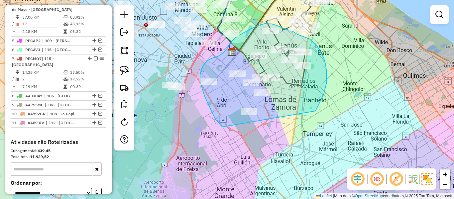
drag, startPoint x: 316, startPoint y: 111, endPoint x: 245, endPoint y: 144, distance: 77.8
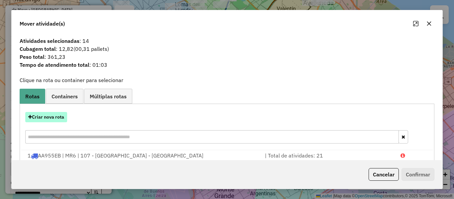
click at [57, 119] on button "Criar nova rota" at bounding box center [46, 117] width 42 height 10
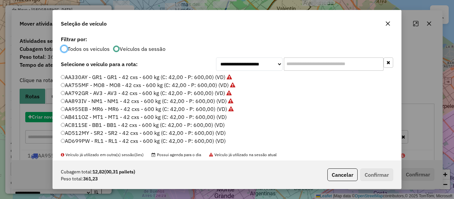
scroll to position [4, 2]
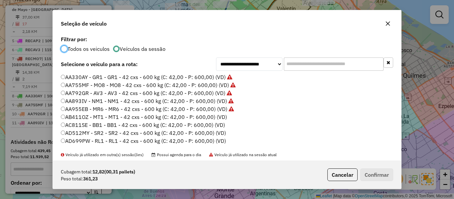
click at [212, 119] on label "AB411OZ - MT1 - MT1 - 42 cxs - 600 kg (C: 42,00 - P: 600,00) (VD)" at bounding box center [144, 117] width 166 height 8
click at [384, 177] on button "Confirmar" at bounding box center [377, 175] width 33 height 13
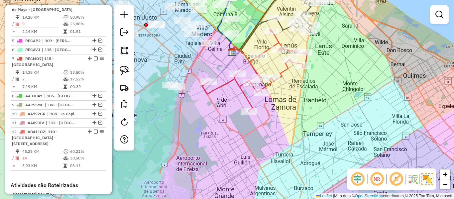
click at [283, 73] on icon at bounding box center [254, 70] width 105 height 82
select select "**********"
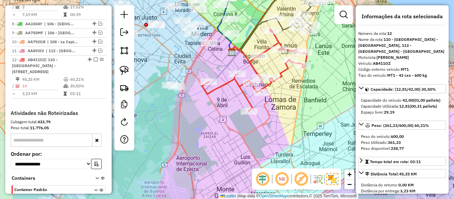
scroll to position [488, 0]
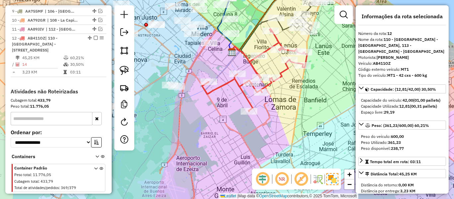
drag, startPoint x: 280, startPoint y: 100, endPoint x: 267, endPoint y: 132, distance: 34.5
click at [267, 132] on div "Janela de atendimento Grade de atendimento Capacidade Transportadoras Veículos …" at bounding box center [227, 99] width 454 height 199
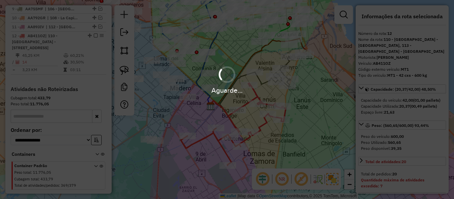
select select "**********"
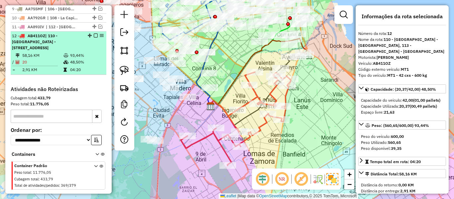
click at [94, 34] on em at bounding box center [96, 36] width 4 height 4
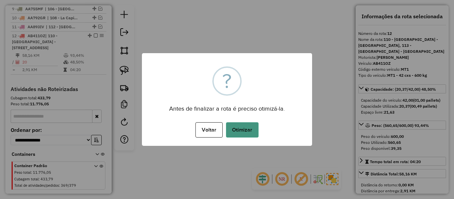
drag, startPoint x: 243, startPoint y: 120, endPoint x: 244, endPoint y: 130, distance: 9.7
click at [243, 123] on div "× ? Antes de finalizar a rota é preciso otimizá-la. Voltar No Otimizar" at bounding box center [227, 99] width 170 height 93
click at [244, 130] on button "Otimizar" at bounding box center [242, 129] width 33 height 15
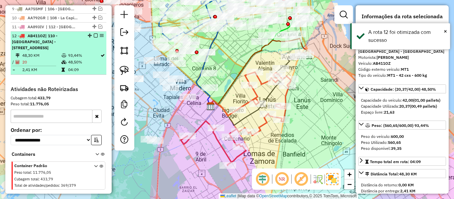
click at [95, 34] on em at bounding box center [96, 36] width 4 height 4
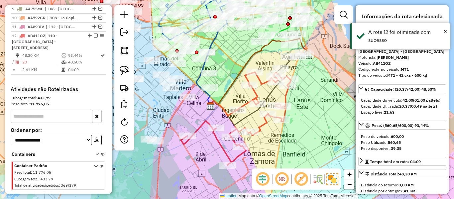
scroll to position [454, 0]
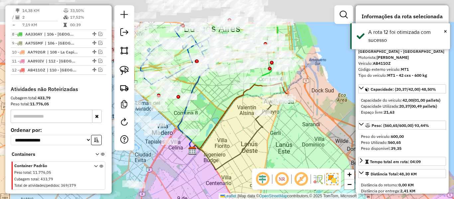
click at [265, 166] on div "Janela de atendimento Grade de atendimento Capacidade Transportadoras Veículos …" at bounding box center [227, 99] width 454 height 199
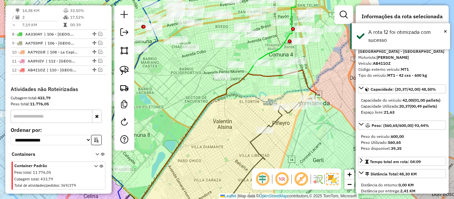
click at [281, 119] on icon at bounding box center [283, 116] width 36 height 27
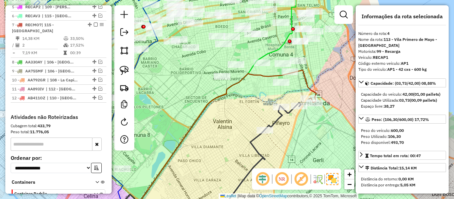
scroll to position [374, 0]
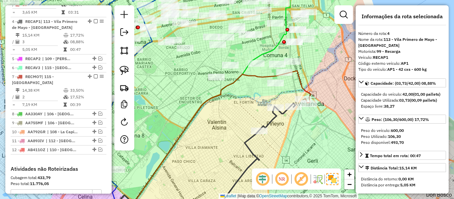
drag, startPoint x: 279, startPoint y: 125, endPoint x: 251, endPoint y: 126, distance: 28.3
click at [251, 126] on div "Janela de atendimento Grade de atendimento Capacidade Transportadoras Veículos …" at bounding box center [227, 99] width 454 height 199
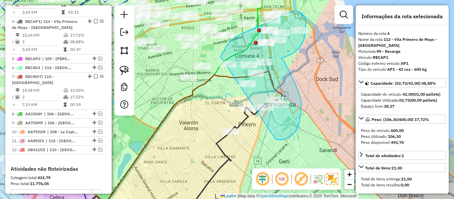
drag, startPoint x: 276, startPoint y: 139, endPoint x: 228, endPoint y: 114, distance: 54.9
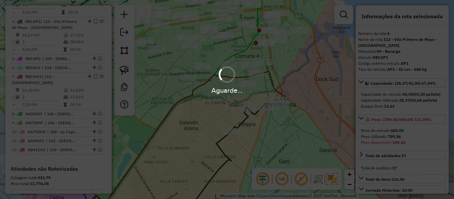
select select "**********"
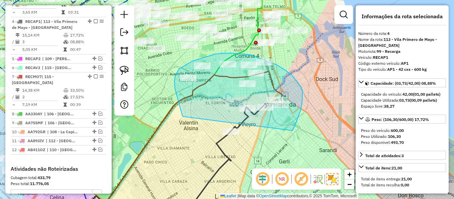
drag, startPoint x: 294, startPoint y: 128, endPoint x: 207, endPoint y: 124, distance: 86.9
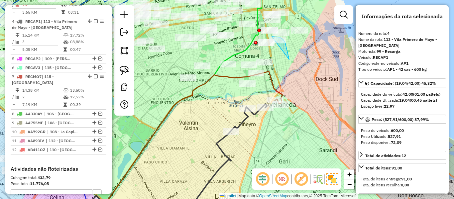
drag, startPoint x: 286, startPoint y: 45, endPoint x: 256, endPoint y: 56, distance: 31.5
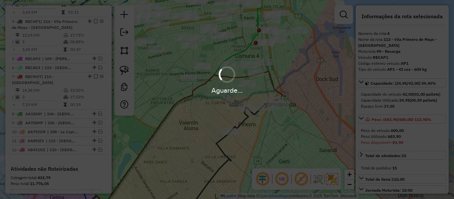
select select "**********"
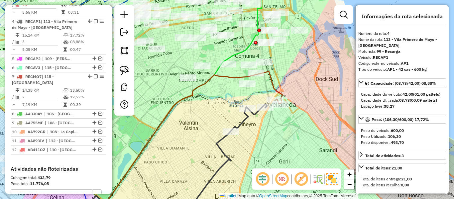
click at [271, 45] on div "Janela de atendimento Grade de atendimento Capacidade Transportadoras Veículos …" at bounding box center [227, 99] width 454 height 199
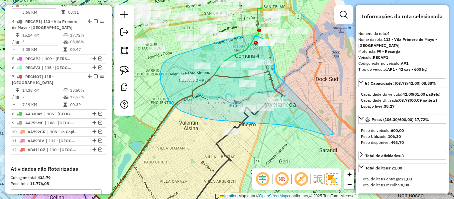
drag, startPoint x: 270, startPoint y: 49, endPoint x: 341, endPoint y: 118, distance: 99.0
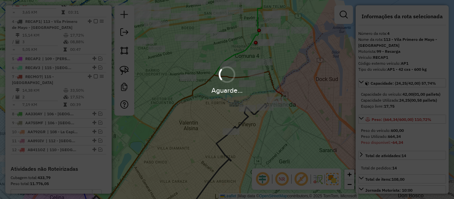
select select "**********"
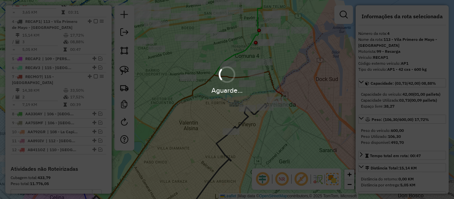
click at [284, 126] on div "Aguarde..." at bounding box center [227, 99] width 454 height 199
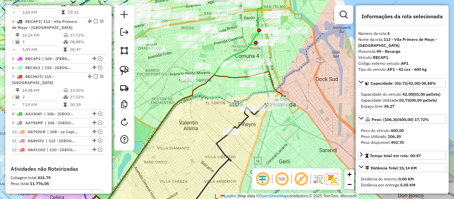
click at [252, 119] on div "Janela de atendimento Grade de atendimento Capacidade Transportadoras Veículos …" at bounding box center [227, 99] width 454 height 199
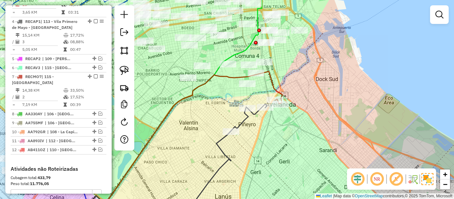
click at [246, 117] on icon at bounding box center [249, 117] width 36 height 27
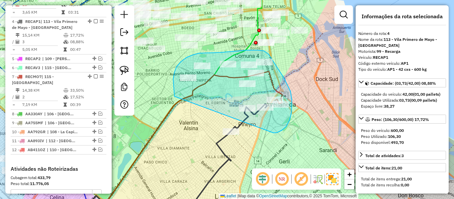
drag, startPoint x: 274, startPoint y: 133, endPoint x: 210, endPoint y: 127, distance: 64.4
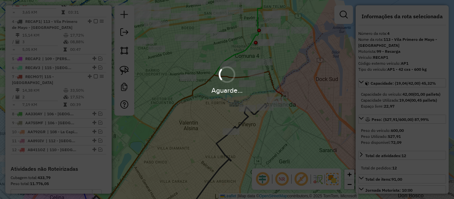
select select "**********"
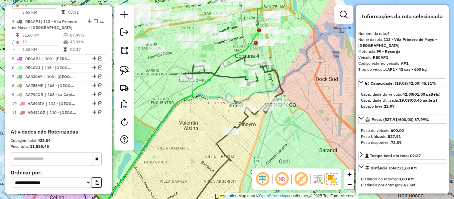
click at [237, 78] on icon at bounding box center [233, 94] width 99 height 74
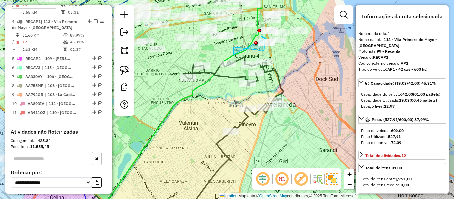
drag, startPoint x: 233, startPoint y: 55, endPoint x: 266, endPoint y: 38, distance: 36.3
drag, startPoint x: 275, startPoint y: 50, endPoint x: 240, endPoint y: 49, distance: 35.3
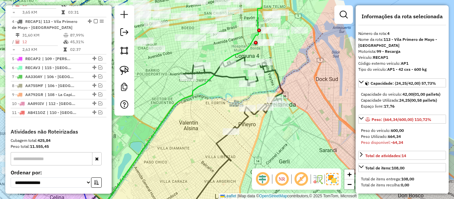
select select "**********"
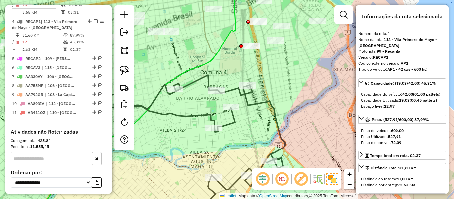
click at [270, 101] on icon at bounding box center [186, 147] width 199 height 144
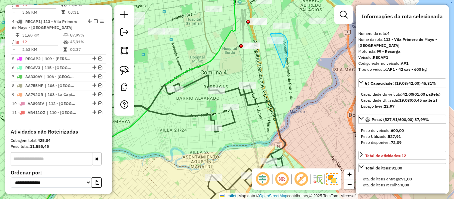
drag, startPoint x: 284, startPoint y: 68, endPoint x: 268, endPoint y: 55, distance: 20.8
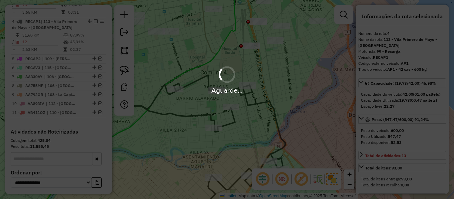
select select "**********"
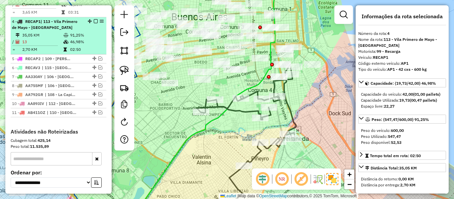
click at [94, 19] on em at bounding box center [96, 21] width 4 height 4
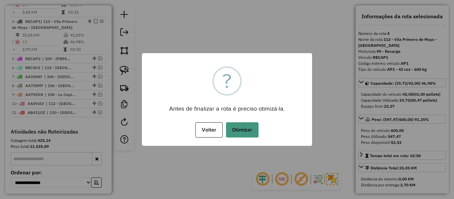
click at [239, 132] on button "Otimizar" at bounding box center [242, 129] width 33 height 15
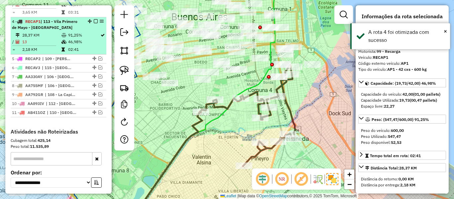
click at [94, 19] on em at bounding box center [96, 21] width 4 height 4
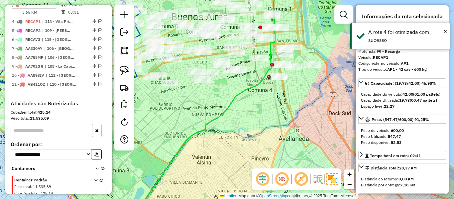
scroll to position [346, 0]
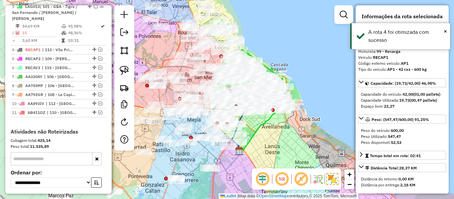
drag, startPoint x: 276, startPoint y: 143, endPoint x: 327, endPoint y: 78, distance: 82.6
click at [327, 78] on div "Janela de atendimento Grade de atendimento Capacidade Transportadoras Veículos …" at bounding box center [227, 99] width 454 height 199
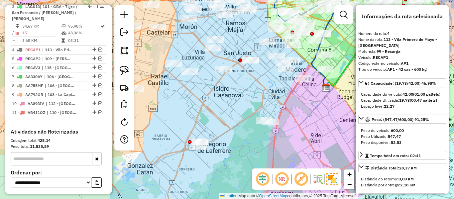
drag, startPoint x: 307, startPoint y: 119, endPoint x: 312, endPoint y: 107, distance: 13.8
click at [312, 107] on div "Janela de atendimento Grade de atendimento Capacidade Transportadoras Veículos …" at bounding box center [227, 99] width 454 height 199
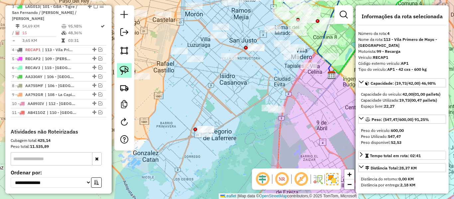
drag, startPoint x: 127, startPoint y: 72, endPoint x: 137, endPoint y: 71, distance: 10.0
click at [128, 72] on img at bounding box center [124, 70] width 9 height 9
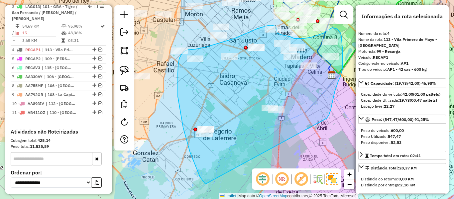
drag, startPoint x: 327, startPoint y: 118, endPoint x: 215, endPoint y: 182, distance: 129.3
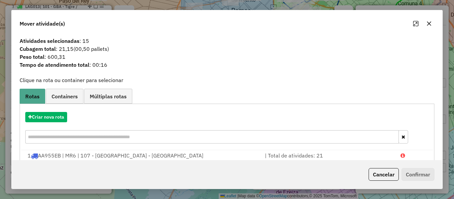
drag, startPoint x: 373, startPoint y: 171, endPoint x: 374, endPoint y: 167, distance: 4.1
click at [373, 171] on button "Cancelar" at bounding box center [384, 174] width 30 height 13
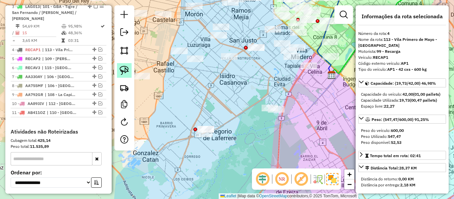
click at [127, 72] on img at bounding box center [124, 70] width 9 height 9
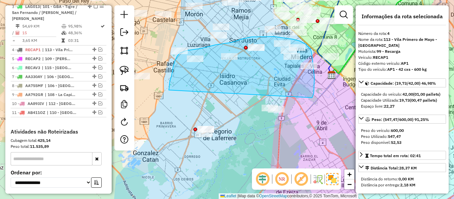
drag, startPoint x: 314, startPoint y: 73, endPoint x: 224, endPoint y: 171, distance: 133.2
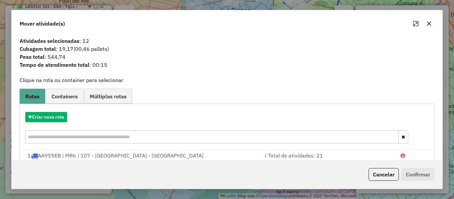
click at [61, 118] on hb-app "Aguarde... Pop-up bloqueado! Seu navegador bloqueou automáticamente a abertura …" at bounding box center [227, 99] width 454 height 199
click at [61, 118] on button "Criar nova rota" at bounding box center [46, 117] width 42 height 10
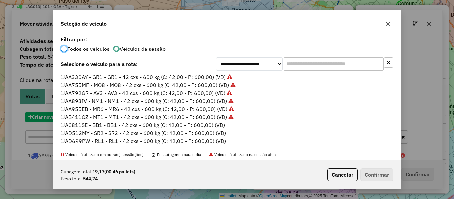
scroll to position [4, 2]
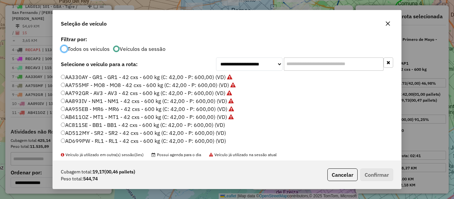
click at [216, 126] on label "AC811SE - BB1 - BB1 - 42 cxs - 600 kg (C: 42,00 - P: 600,00) (VD)" at bounding box center [143, 125] width 164 height 8
click at [391, 179] on button "Confirmar" at bounding box center [377, 175] width 33 height 13
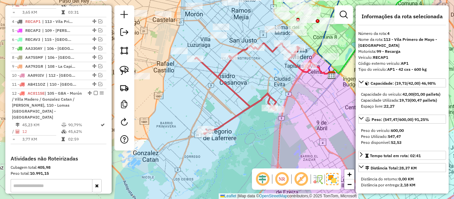
click at [261, 104] on icon at bounding box center [252, 88] width 115 height 91
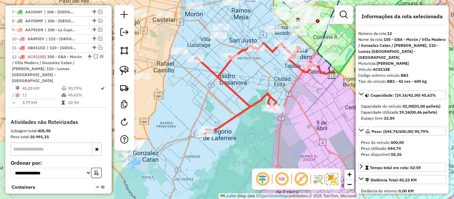
scroll to position [437, 0]
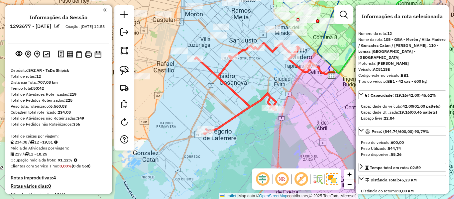
select select "**********"
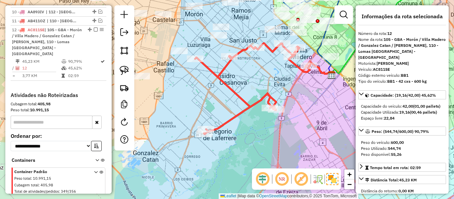
click at [270, 95] on icon at bounding box center [252, 88] width 115 height 91
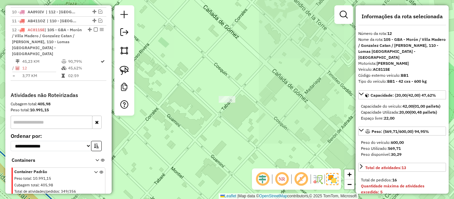
select select "**********"
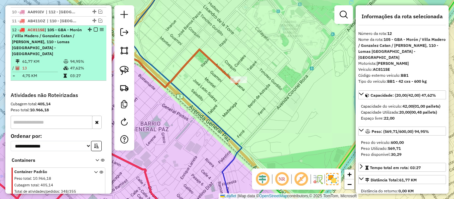
click at [95, 28] on em at bounding box center [96, 30] width 4 height 4
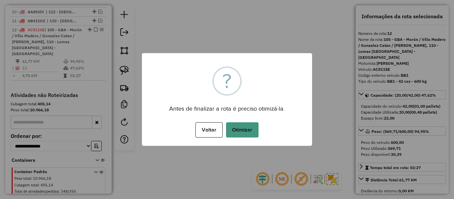
click at [241, 126] on button "Otimizar" at bounding box center [242, 129] width 33 height 15
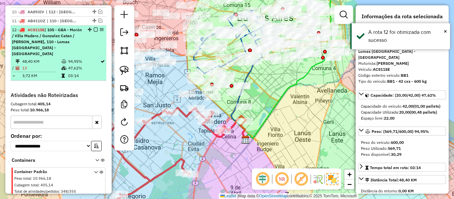
click at [95, 28] on em at bounding box center [96, 30] width 4 height 4
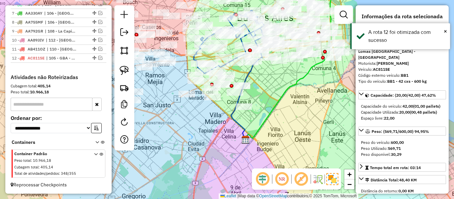
scroll to position [397, 0]
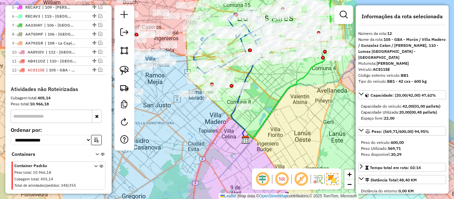
drag, startPoint x: 219, startPoint y: 119, endPoint x: 313, endPoint y: 93, distance: 98.3
click at [291, 100] on div "Janela de atendimento Grade de atendimento Capacidade Transportadoras Veículos …" at bounding box center [227, 99] width 454 height 199
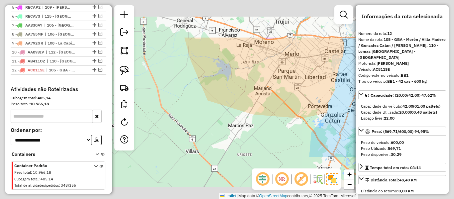
click at [306, 106] on div "Janela de atendimento Grade de atendimento Capacidade Transportadoras Veículos …" at bounding box center [227, 99] width 454 height 199
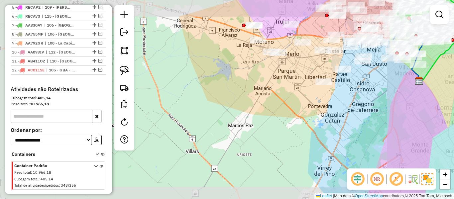
drag, startPoint x: 293, startPoint y: 124, endPoint x: 277, endPoint y: 140, distance: 22.3
click at [277, 140] on div "Janela de atendimento Grade de atendimento Capacidade Transportadoras Veículos …" at bounding box center [227, 99] width 454 height 199
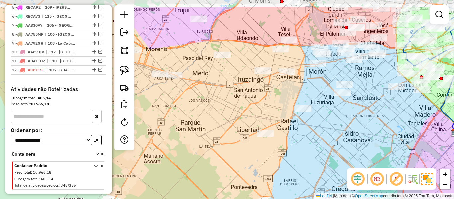
drag, startPoint x: 312, startPoint y: 138, endPoint x: 309, endPoint y: 149, distance: 11.2
click at [309, 149] on div "Janela de atendimento Grade de atendimento Capacidade Transportadoras Veículos …" at bounding box center [227, 99] width 454 height 199
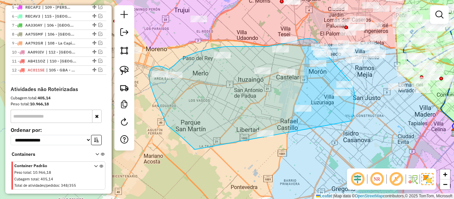
drag, startPoint x: 351, startPoint y: 121, endPoint x: 243, endPoint y: 165, distance: 117.0
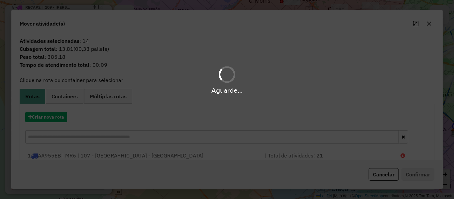
click at [57, 117] on div "Aguarde..." at bounding box center [227, 99] width 454 height 199
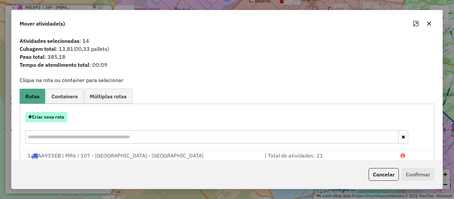
click at [57, 117] on button "Criar nova rota" at bounding box center [46, 117] width 42 height 10
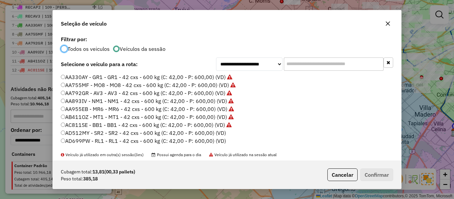
scroll to position [4, 2]
click at [221, 137] on label "AD699PW - RL1 - RL1 - 42 cxs - 600 kg (C: 42,00 - P: 600,00) (VD)" at bounding box center [143, 141] width 165 height 8
click at [221, 130] on label "AD512MY - SR2 - SR2 - 42 cxs - 600 kg (C: 42,00 - P: 600,00) (VD)" at bounding box center [143, 133] width 165 height 8
click at [397, 174] on div "Cubagem total: 13,81 (00,33 pallets) Peso total: 385,18 Cancelar Confirmar" at bounding box center [227, 175] width 349 height 29
click at [385, 173] on button "Confirmar" at bounding box center [377, 175] width 33 height 13
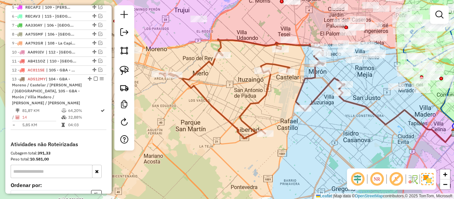
scroll to position [437, 0]
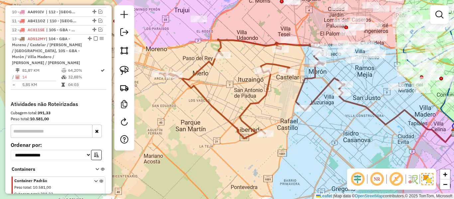
click at [268, 92] on icon at bounding box center [252, 88] width 185 height 99
select select "**********"
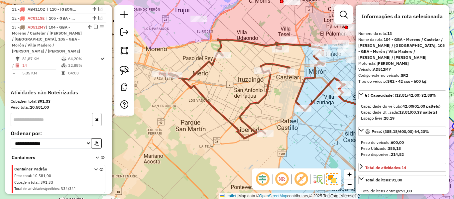
click at [281, 103] on div "Janela de atendimento Grade de atendimento Capacidade Transportadoras Veículos …" at bounding box center [227, 99] width 454 height 199
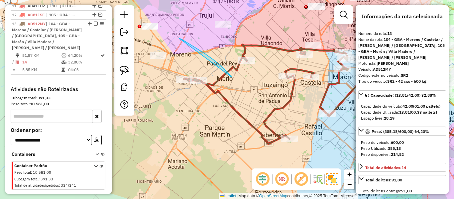
drag, startPoint x: 184, startPoint y: 41, endPoint x: 176, endPoint y: 50, distance: 12.3
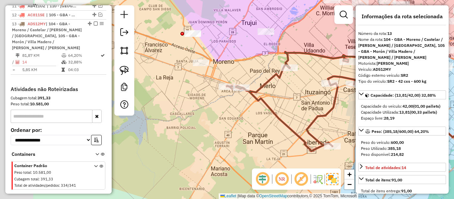
drag, startPoint x: 224, startPoint y: 61, endPoint x: 244, endPoint y: 81, distance: 27.8
click at [236, 62] on div "Janela de atendimento Grade de atendimento Capacidade Transportadoras Veículos …" at bounding box center [227, 99] width 454 height 199
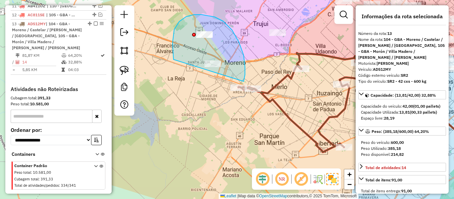
drag, startPoint x: 244, startPoint y: 81, endPoint x: 225, endPoint y: 102, distance: 27.3
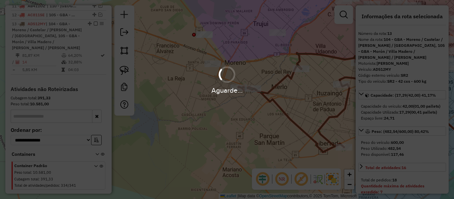
select select "**********"
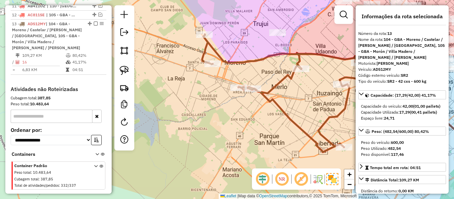
click at [297, 112] on div "Janela de atendimento Grade de atendimento Capacidade Transportadoras Veículos …" at bounding box center [227, 99] width 454 height 199
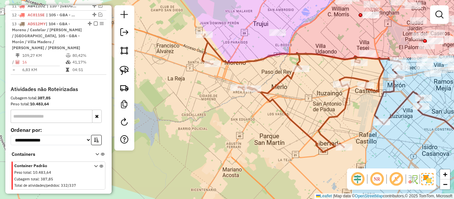
click at [281, 76] on icon at bounding box center [313, 93] width 222 height 118
select select "**********"
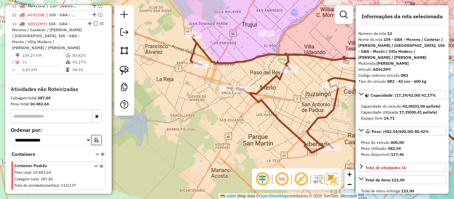
drag, startPoint x: 300, startPoint y: 97, endPoint x: 227, endPoint y: 102, distance: 72.7
click at [227, 102] on div "Janela de atendimento Grade de atendimento Capacidade Transportadoras Veículos …" at bounding box center [227, 99] width 454 height 199
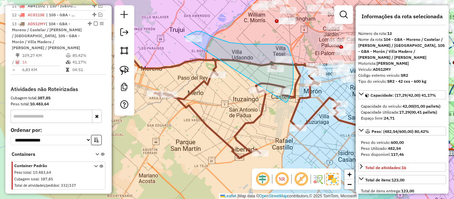
drag, startPoint x: 290, startPoint y: 95, endPoint x: 190, endPoint y: 87, distance: 101.1
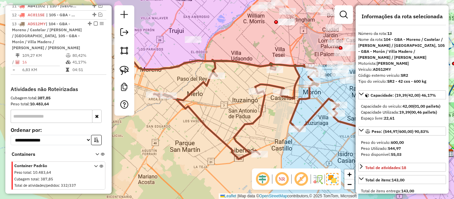
drag, startPoint x: 330, startPoint y: 90, endPoint x: 301, endPoint y: 95, distance: 29.1
click at [303, 98] on div "Janela de atendimento Grade de atendimento Capacidade Transportadoras Veículos …" at bounding box center [227, 99] width 454 height 199
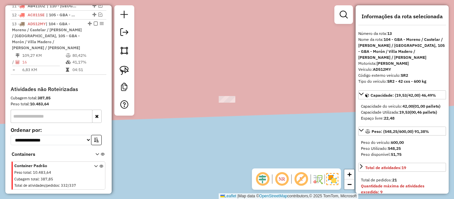
select select "**********"
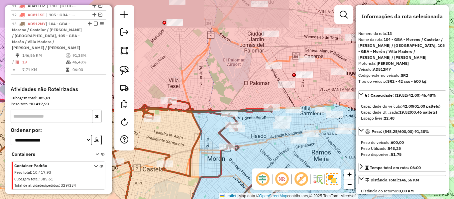
drag, startPoint x: 236, startPoint y: 128, endPoint x: 233, endPoint y: 120, distance: 9.1
click at [234, 123] on div "Janela de atendimento Grade de atendimento Capacidade Transportadoras Veículos …" at bounding box center [227, 99] width 454 height 199
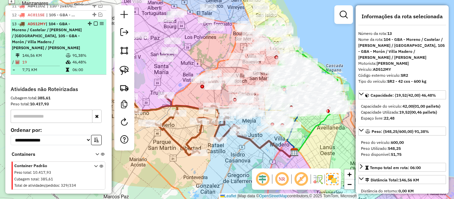
click at [94, 22] on em at bounding box center [96, 24] width 4 height 4
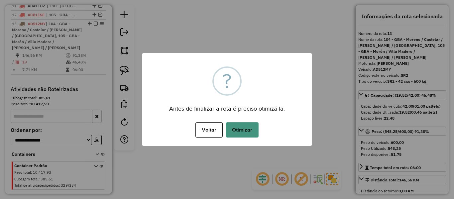
click at [246, 136] on button "Otimizar" at bounding box center [242, 129] width 33 height 15
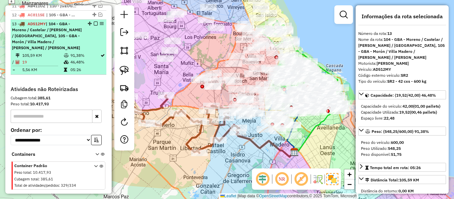
click at [94, 22] on em at bounding box center [96, 24] width 4 height 4
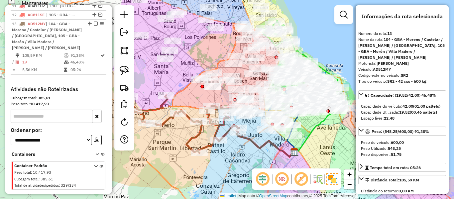
scroll to position [406, 0]
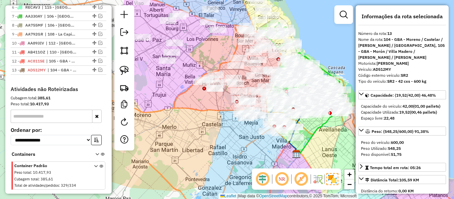
drag, startPoint x: 189, startPoint y: 74, endPoint x: 212, endPoint y: 91, distance: 28.5
click at [239, 113] on div "Janela de atendimento Grade de atendimento Capacidade Transportadoras Veículos …" at bounding box center [227, 99] width 454 height 199
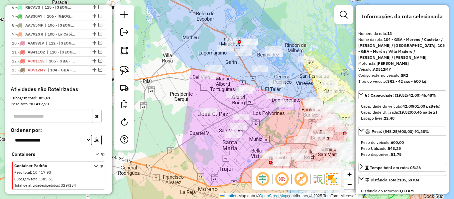
drag, startPoint x: 234, startPoint y: 60, endPoint x: 225, endPoint y: 80, distance: 22.5
click at [225, 80] on div "Janela de atendimento Grade de atendimento Capacidade Transportadoras Veículos …" at bounding box center [227, 99] width 454 height 199
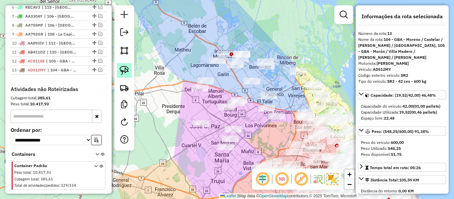
click at [122, 72] on img at bounding box center [124, 70] width 9 height 9
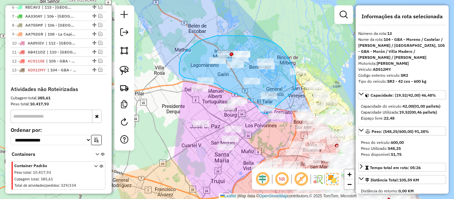
click at [272, 114] on div "Janela de atendimento Grade de atendimento Capacidade Transportadoras Veículos …" at bounding box center [227, 99] width 454 height 199
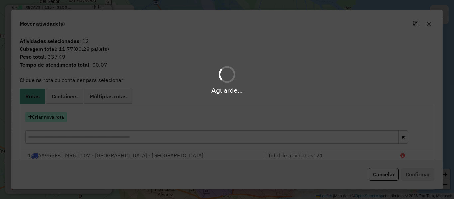
click at [62, 119] on button "Criar nova rota" at bounding box center [46, 117] width 42 height 10
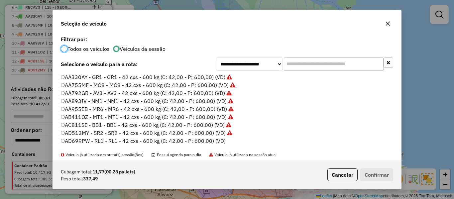
scroll to position [33, 0]
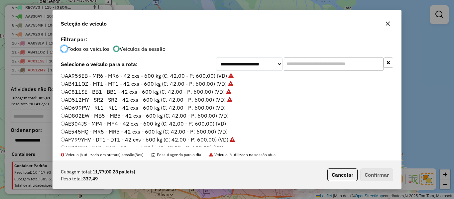
click at [223, 109] on label "AD699PW - RL1 - RL1 - 42 cxs - 600 kg (C: 42,00 - P: 600,00) (VD)" at bounding box center [143, 108] width 165 height 8
click at [390, 177] on button "Confirmar" at bounding box center [377, 175] width 33 height 13
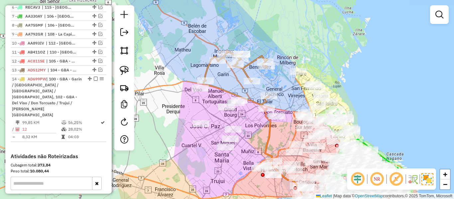
scroll to position [452, 0]
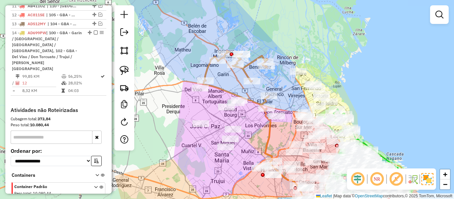
click at [248, 93] on div "Janela de atendimento Grade de atendimento Capacidade Transportadoras Veículos …" at bounding box center [227, 99] width 454 height 199
click at [244, 74] on icon at bounding box center [237, 80] width 66 height 59
select select "**********"
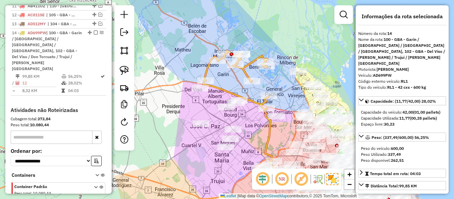
scroll to position [455, 0]
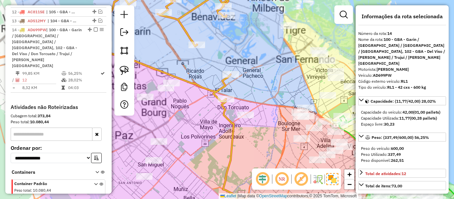
click at [274, 88] on div "Janela de atendimento Grade de atendimento Capacidade Transportadoras Veículos …" at bounding box center [227, 99] width 454 height 199
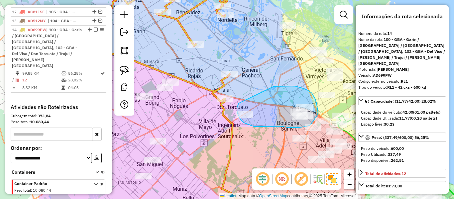
drag, startPoint x: 274, startPoint y: 86, endPoint x: 251, endPoint y: 94, distance: 23.9
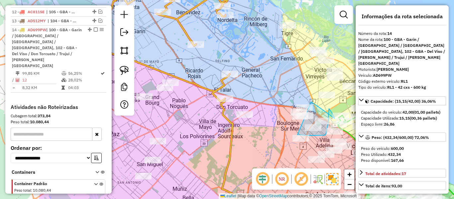
drag, startPoint x: 331, startPoint y: 115, endPoint x: 292, endPoint y: 126, distance: 40.4
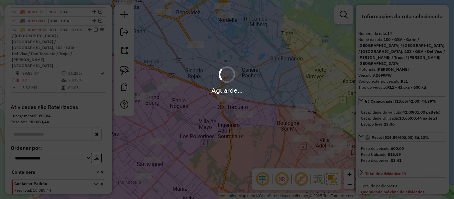
select select "**********"
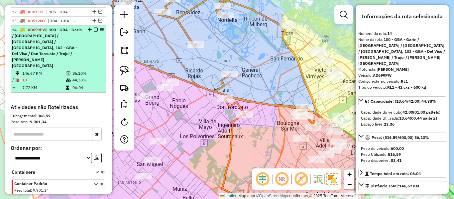
click at [94, 28] on em at bounding box center [96, 30] width 4 height 4
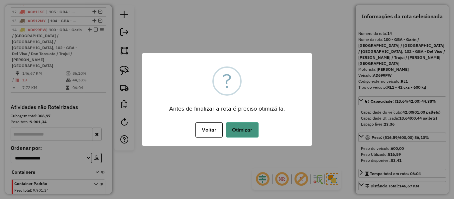
click at [235, 125] on button "Otimizar" at bounding box center [242, 129] width 33 height 15
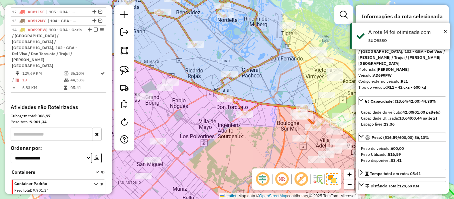
drag, startPoint x: 232, startPoint y: 116, endPoint x: 255, endPoint y: 83, distance: 40.7
click at [255, 83] on div "Janela de atendimento Grade de atendimento Capacidade Transportadoras Veículos …" at bounding box center [227, 99] width 454 height 199
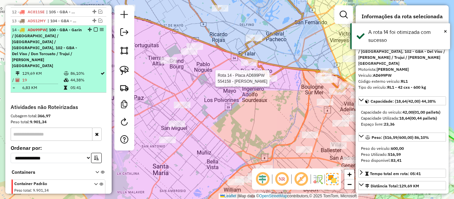
click at [94, 28] on em at bounding box center [96, 30] width 4 height 4
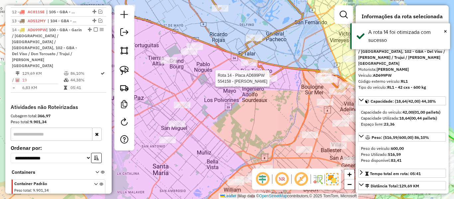
scroll to position [415, 0]
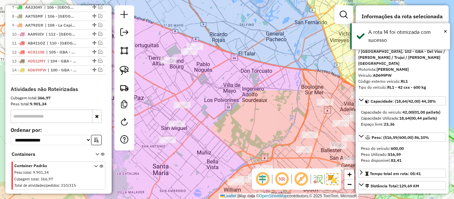
drag, startPoint x: 225, startPoint y: 80, endPoint x: 256, endPoint y: 79, distance: 30.9
click at [254, 80] on div "Janela de atendimento Grade de atendimento Capacidade Transportadoras Veículos …" at bounding box center [227, 99] width 454 height 199
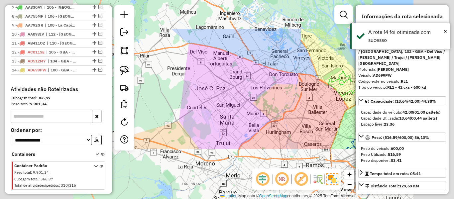
click at [258, 79] on div "Janela de atendimento Grade de atendimento Capacidade Transportadoras Veículos …" at bounding box center [227, 99] width 454 height 199
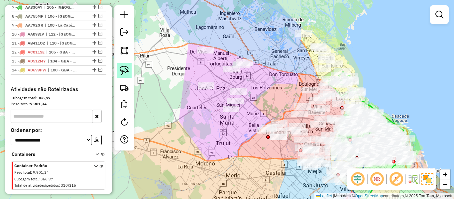
click at [127, 66] on link at bounding box center [124, 70] width 15 height 15
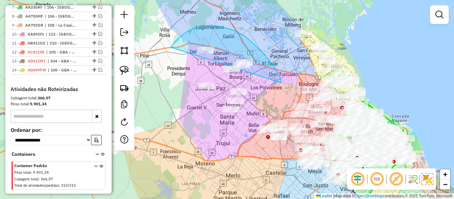
drag, startPoint x: 281, startPoint y: 83, endPoint x: 225, endPoint y: 129, distance: 72.3
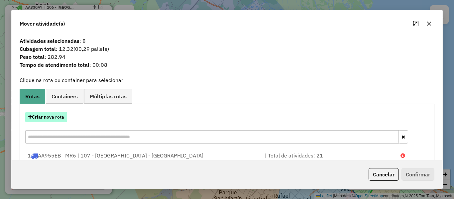
click at [58, 116] on button "Criar nova rota" at bounding box center [46, 117] width 42 height 10
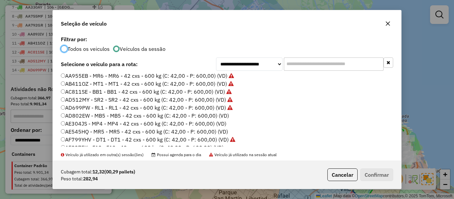
scroll to position [67, 0]
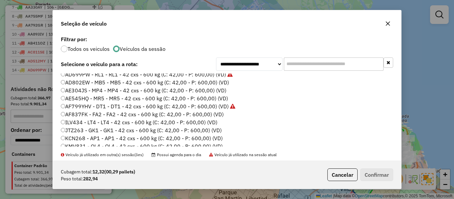
click at [224, 85] on label "AD802EW - MB5 - MB5 - 42 cxs - 600 kg (C: 42,00 - P: 600,00) (VD)" at bounding box center [145, 82] width 168 height 8
click at [377, 174] on button "Confirmar" at bounding box center [377, 175] width 33 height 13
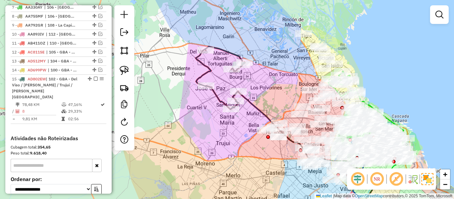
scroll to position [455, 0]
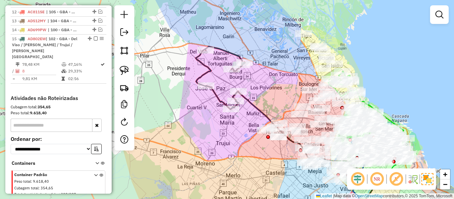
click at [249, 102] on icon at bounding box center [307, 146] width 139 height 111
select select "**********"
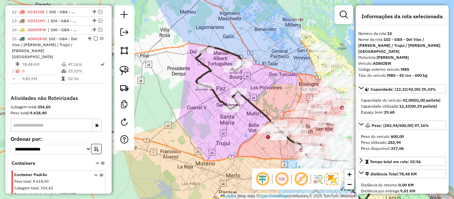
scroll to position [458, 0]
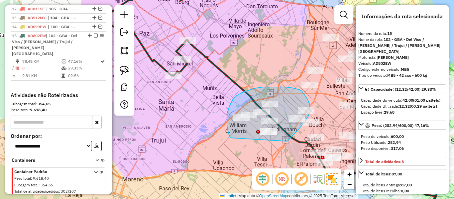
drag, startPoint x: 288, startPoint y: 141, endPoint x: 233, endPoint y: 139, distance: 54.2
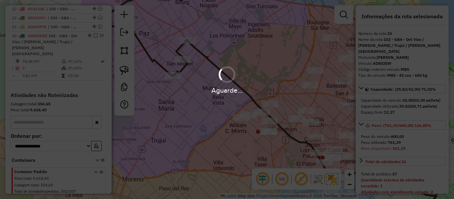
select select "**********"
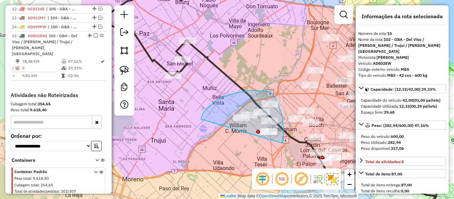
drag, startPoint x: 275, startPoint y: 97, endPoint x: 207, endPoint y: 136, distance: 78.5
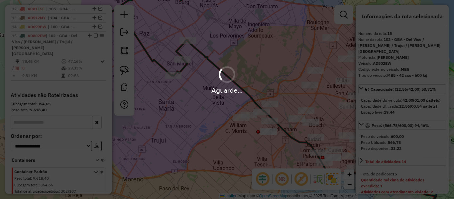
select select "**********"
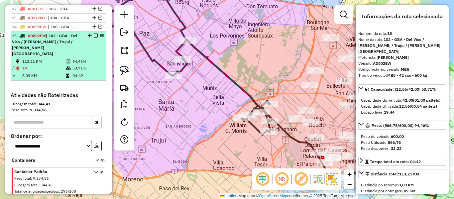
click at [94, 34] on em at bounding box center [96, 36] width 4 height 4
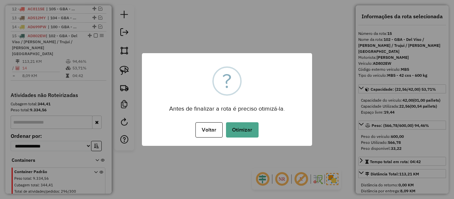
click at [280, 73] on div "× ? Antes de finalizar a rota é preciso otimizá-la. Voltar No Otimizar" at bounding box center [227, 99] width 170 height 93
click at [237, 130] on button "Otimizar" at bounding box center [242, 129] width 33 height 15
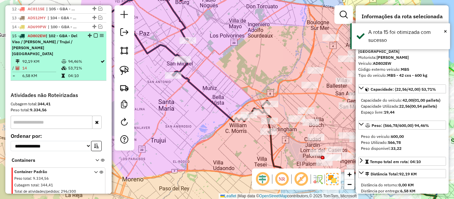
click at [94, 34] on em at bounding box center [96, 36] width 4 height 4
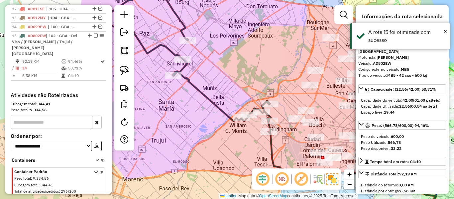
scroll to position [424, 0]
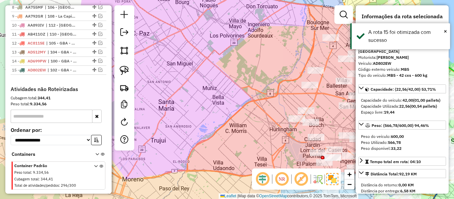
click at [241, 81] on div "Janela de atendimento Grade de atendimento Capacidade Transportadoras Veículos …" at bounding box center [227, 99] width 454 height 199
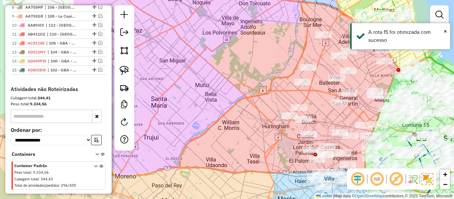
drag, startPoint x: 242, startPoint y: 88, endPoint x: 165, endPoint y: 61, distance: 81.7
click at [162, 60] on div "Janela de atendimento Grade de atendimento Capacidade Transportadoras Veículos …" at bounding box center [227, 99] width 454 height 199
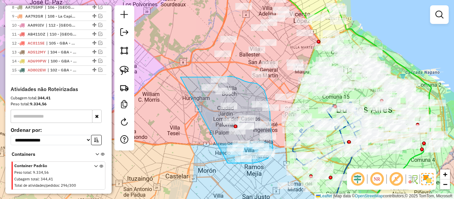
drag, startPoint x: 181, startPoint y: 77, endPoint x: 200, endPoint y: 149, distance: 74.7
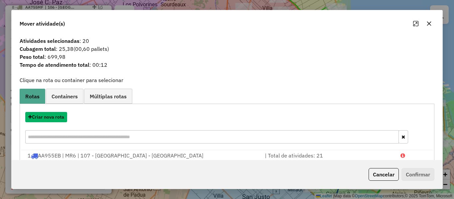
click at [63, 116] on button "Criar nova rota" at bounding box center [46, 117] width 42 height 10
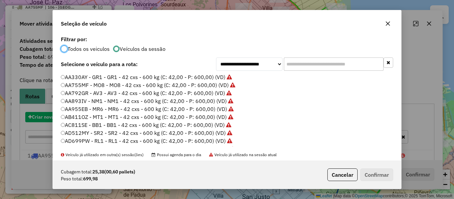
scroll to position [4, 2]
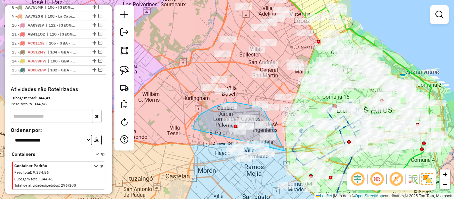
drag, startPoint x: 193, startPoint y: 129, endPoint x: 209, endPoint y: 167, distance: 41.0
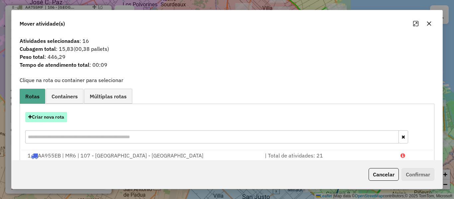
click at [56, 114] on button "Criar nova rota" at bounding box center [46, 117] width 42 height 10
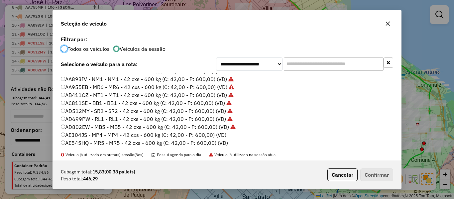
scroll to position [33, 0]
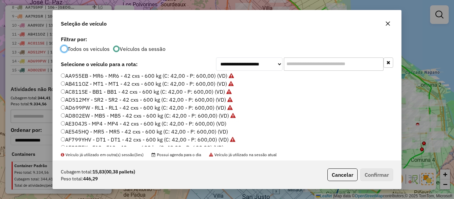
click at [219, 121] on label "AE304JS - MP4 - MP4 - 42 cxs - 600 kg (C: 42,00 - P: 600,00) (VD)" at bounding box center [144, 124] width 166 height 8
drag, startPoint x: 375, startPoint y: 173, endPoint x: 338, endPoint y: 159, distance: 39.5
click at [375, 173] on button "Confirmar" at bounding box center [377, 175] width 33 height 13
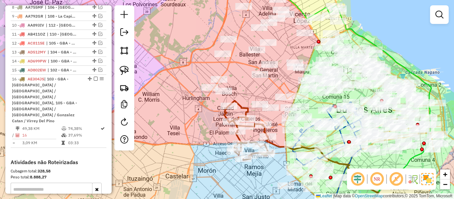
scroll to position [458, 0]
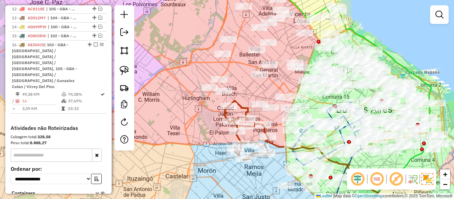
click at [246, 107] on icon at bounding box center [248, 131] width 49 height 60
select select "**********"
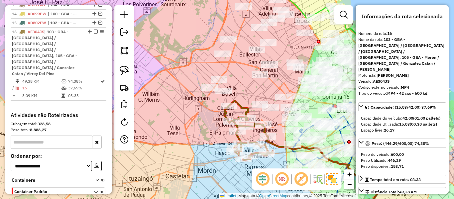
scroll to position [479, 0]
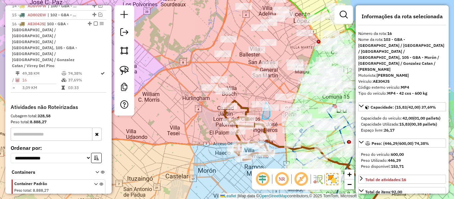
drag, startPoint x: 269, startPoint y: 117, endPoint x: 239, endPoint y: 108, distance: 31.3
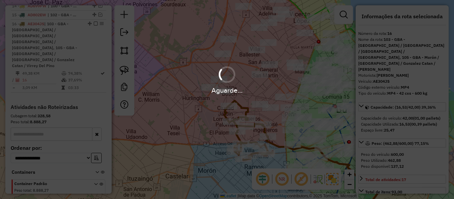
click at [240, 98] on div "Aguarde..." at bounding box center [227, 99] width 454 height 199
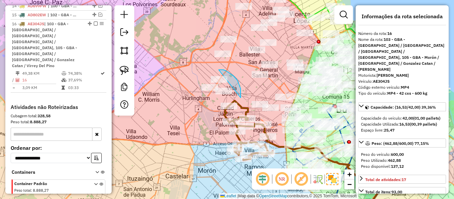
drag, startPoint x: 241, startPoint y: 98, endPoint x: 208, endPoint y: 104, distance: 33.2
drag, startPoint x: 224, startPoint y: 76, endPoint x: 201, endPoint y: 105, distance: 37.3
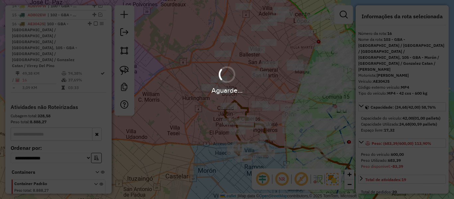
select select "**********"
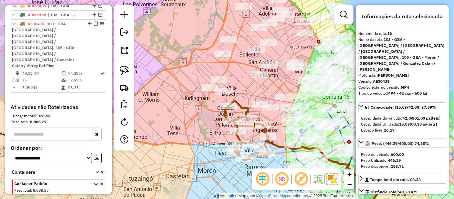
click at [241, 105] on icon at bounding box center [248, 131] width 49 height 60
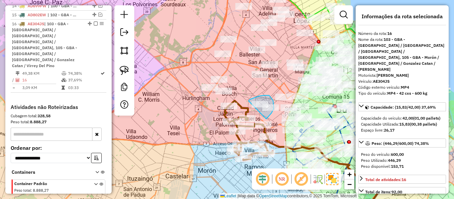
drag, startPoint x: 267, startPoint y: 95, endPoint x: 265, endPoint y: 120, distance: 24.4
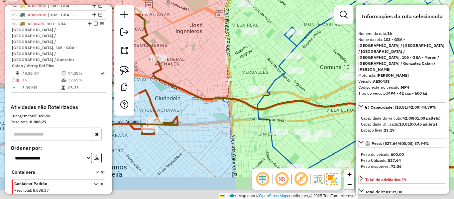
drag, startPoint x: 261, startPoint y: 94, endPoint x: 256, endPoint y: 101, distance: 8.8
click at [256, 100] on div "Janela de atendimento Grade de atendimento Capacidade Transportadoras Veículos …" at bounding box center [227, 99] width 454 height 199
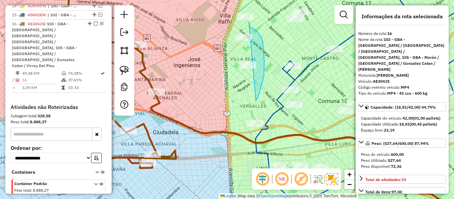
click at [249, 14] on div "Janela de atendimento Grade de atendimento Capacidade Transportadoras Veículos …" at bounding box center [227, 99] width 454 height 199
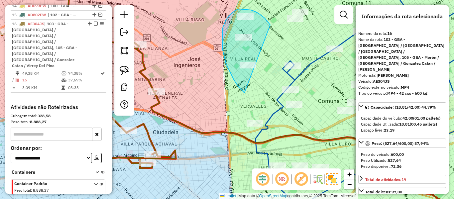
drag, startPoint x: 270, startPoint y: 24, endPoint x: 245, endPoint y: 92, distance: 72.6
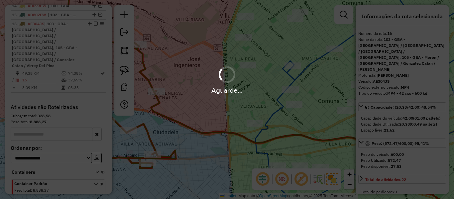
select select "**********"
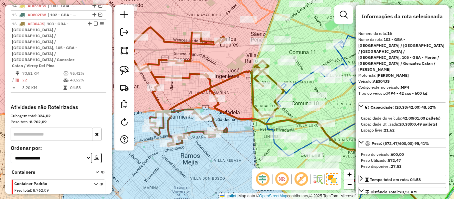
click at [248, 75] on icon at bounding box center [207, 86] width 154 height 119
click at [286, 84] on div "Clique e arraste para selecionar os clientes. Janela de atendimento Grade de at…" at bounding box center [227, 99] width 454 height 199
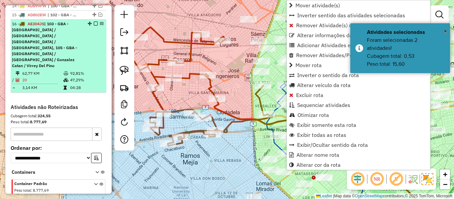
click at [94, 22] on em at bounding box center [96, 24] width 4 height 4
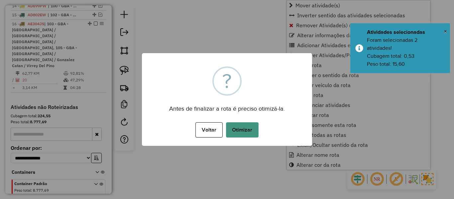
click at [243, 127] on button "Otimizar" at bounding box center [242, 129] width 33 height 15
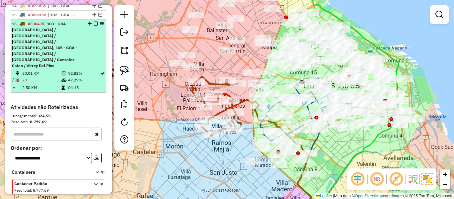
click at [95, 22] on em at bounding box center [96, 24] width 4 height 4
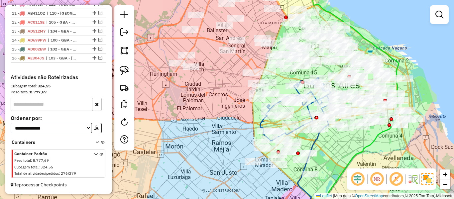
scroll to position [433, 0]
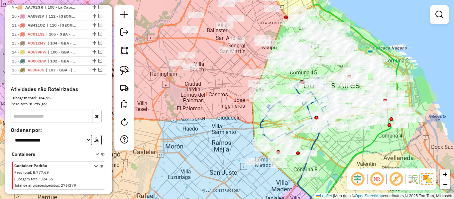
drag, startPoint x: 224, startPoint y: 138, endPoint x: 235, endPoint y: 160, distance: 24.1
click at [235, 161] on div "Janela de atendimento Grade de atendimento Capacidade Transportadoras Veículos …" at bounding box center [227, 99] width 454 height 199
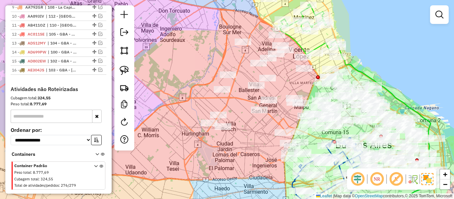
drag, startPoint x: 211, startPoint y: 53, endPoint x: 213, endPoint y: 123, distance: 70.9
click at [213, 123] on div "Janela de atendimento Grade de atendimento Capacidade Transportadoras Veículos …" at bounding box center [227, 99] width 454 height 199
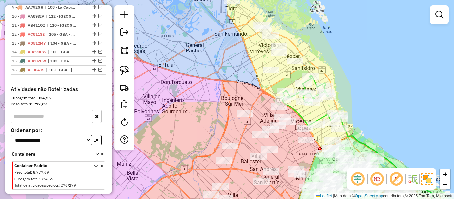
drag, startPoint x: 330, startPoint y: 59, endPoint x: 331, endPoint y: 83, distance: 24.6
click at [332, 87] on div "Janela de atendimento Grade de atendimento Capacidade Transportadoras Veículos …" at bounding box center [227, 99] width 454 height 199
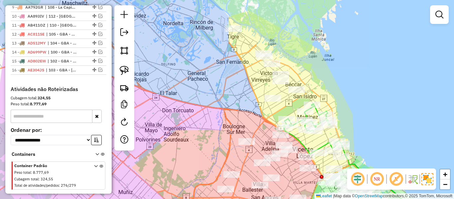
click at [331, 80] on div "Janela de atendimento Grade de atendimento Capacidade Transportadoras Veículos …" at bounding box center [227, 99] width 454 height 199
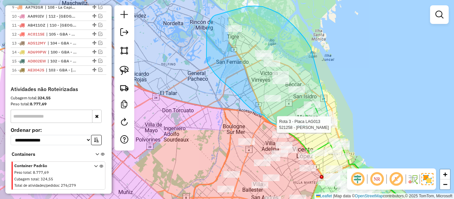
drag, startPoint x: 311, startPoint y: 47, endPoint x: 353, endPoint y: 101, distance: 68.7
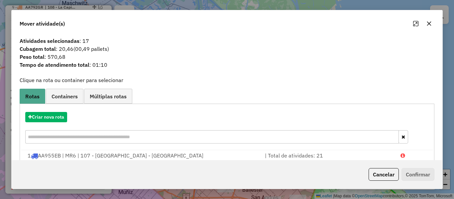
click at [54, 125] on div "Criar nova rota" at bounding box center [227, 128] width 412 height 43
click at [58, 121] on button "Criar nova rota" at bounding box center [46, 117] width 42 height 10
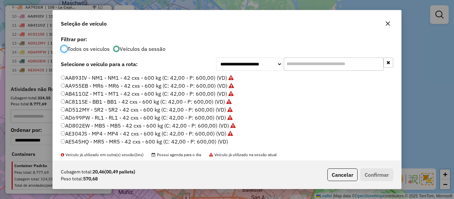
scroll to position [33, 0]
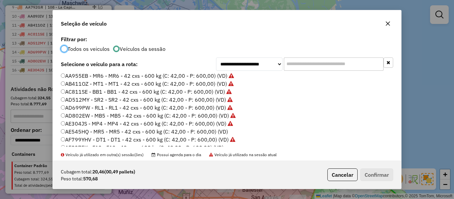
click at [223, 129] on label "AE545HQ - MR5 - MR5 - 42 cxs - 600 kg (C: 42,00 - P: 600,00) (VD)" at bounding box center [144, 132] width 167 height 8
click at [371, 168] on div "Cubagem total: 20,46 (00,49 pallets) Peso total: 570,68 Cancelar Confirmar" at bounding box center [227, 175] width 349 height 29
click at [371, 173] on button "Confirmar" at bounding box center [377, 175] width 33 height 13
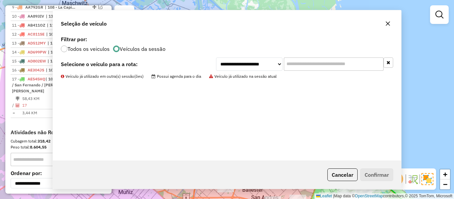
scroll to position [476, 0]
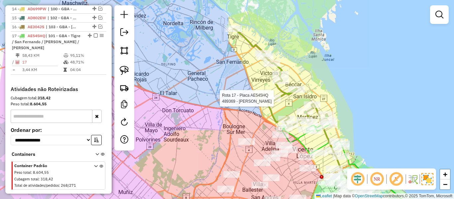
select select "**********"
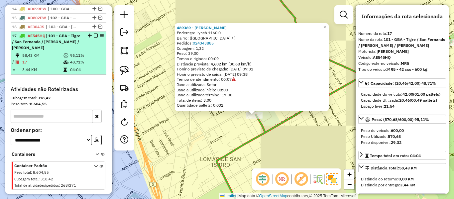
click at [94, 34] on em at bounding box center [96, 36] width 4 height 4
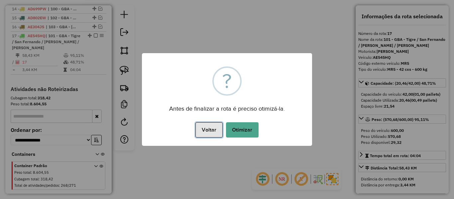
click at [222, 127] on button "Voltar" at bounding box center [209, 129] width 27 height 15
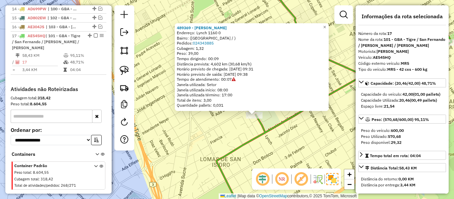
click at [231, 128] on div "489369 - [PERSON_NAME]: [PERSON_NAME] 1160 0 Bairro: ([GEOGRAPHIC_DATA] / ) Ped…" at bounding box center [227, 99] width 454 height 199
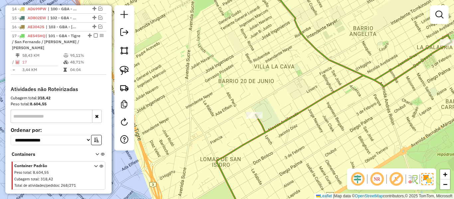
click at [261, 133] on icon at bounding box center [334, 99] width 235 height 239
select select "**********"
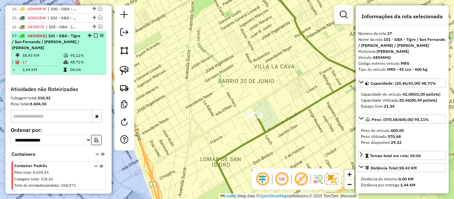
click at [94, 34] on em at bounding box center [96, 36] width 4 height 4
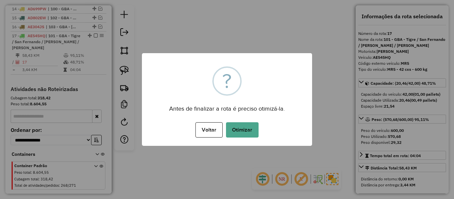
click at [251, 131] on button "Otimizar" at bounding box center [242, 129] width 33 height 15
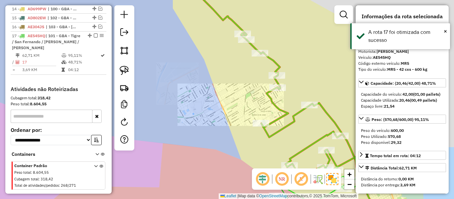
click at [281, 118] on icon at bounding box center [279, 81] width 191 height 195
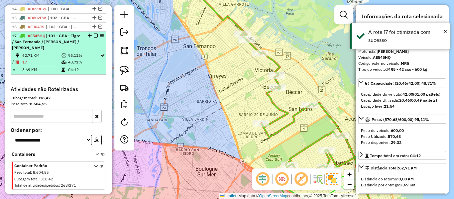
click at [94, 34] on em at bounding box center [96, 36] width 4 height 4
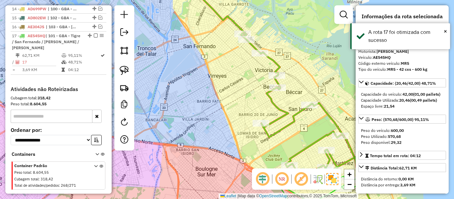
scroll to position [442, 0]
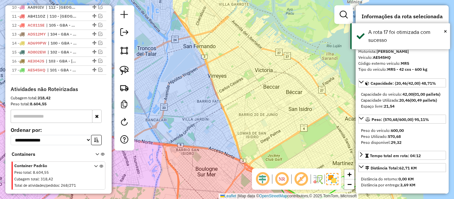
click at [243, 78] on div "Janela de atendimento Grade de atendimento Capacidade Transportadoras Veículos …" at bounding box center [227, 99] width 454 height 199
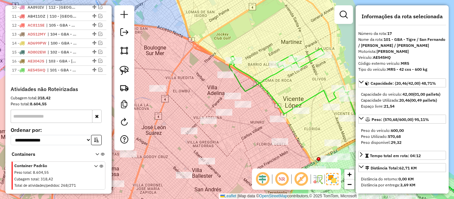
drag, startPoint x: 262, startPoint y: 95, endPoint x: 265, endPoint y: 92, distance: 4.7
click at [265, 92] on div "Janela de atendimento Grade de atendimento Capacidade Transportadoras Veículos …" at bounding box center [227, 99] width 454 height 199
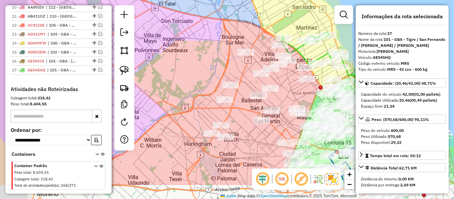
drag, startPoint x: 213, startPoint y: 61, endPoint x: 216, endPoint y: 55, distance: 7.0
click at [216, 55] on div "Janela de atendimento Grade de atendimento Capacidade Transportadoras Veículos …" at bounding box center [227, 99] width 454 height 199
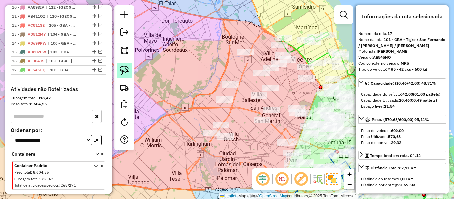
click at [128, 73] on img at bounding box center [124, 70] width 9 height 9
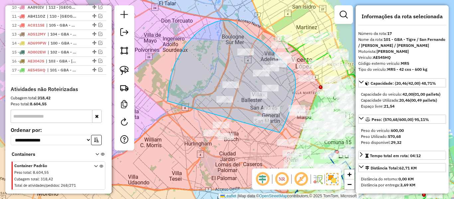
drag, startPoint x: 203, startPoint y: 29, endPoint x: 227, endPoint y: 152, distance: 126.1
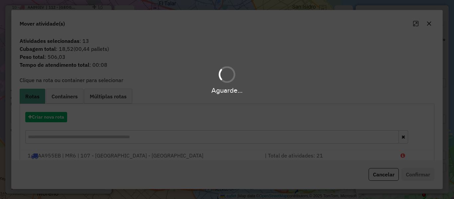
click at [46, 121] on div "Aguarde..." at bounding box center [227, 99] width 454 height 199
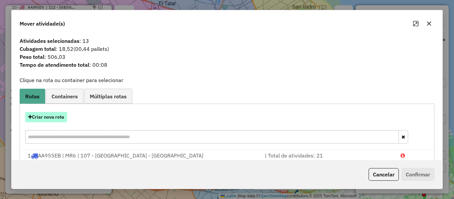
click at [47, 121] on button "Criar nova rota" at bounding box center [46, 117] width 42 height 10
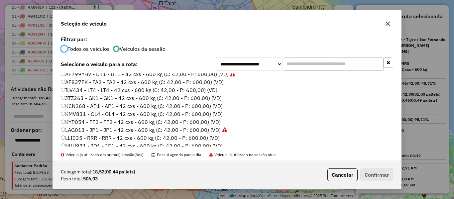
scroll to position [100, 0]
click at [219, 81] on label "AF837FK - FA2 - FA2 - 42 cxs - 600 kg (C: 42,00 - P: 600,00) (VD)" at bounding box center [142, 81] width 163 height 8
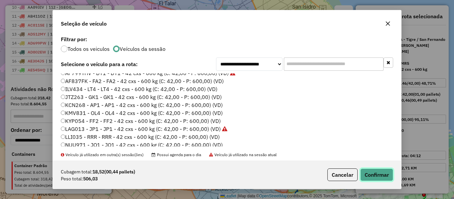
click at [369, 178] on button "Confirmar" at bounding box center [377, 175] width 33 height 13
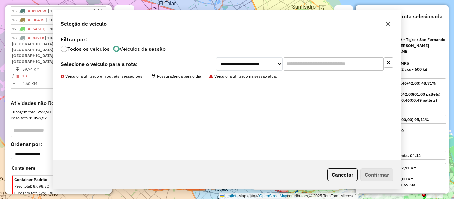
scroll to position [485, 0]
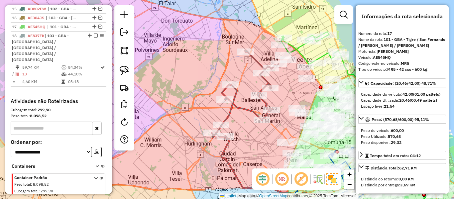
click at [244, 108] on icon at bounding box center [245, 94] width 67 height 88
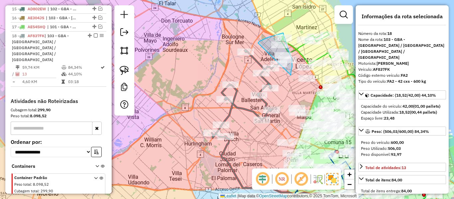
drag, startPoint x: 281, startPoint y: 34, endPoint x: 291, endPoint y: 75, distance: 42.5
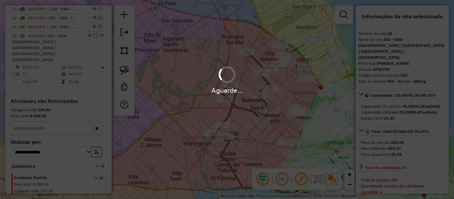
select select "**********"
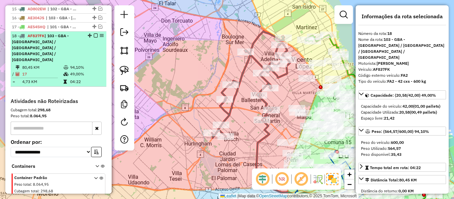
click at [94, 34] on em at bounding box center [96, 36] width 4 height 4
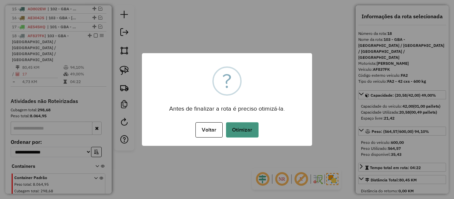
drag, startPoint x: 252, startPoint y: 118, endPoint x: 252, endPoint y: 127, distance: 8.7
click at [252, 121] on div "× ? Antes de finalizar a rota é preciso otimizá-la. Voltar No Otimizar" at bounding box center [227, 99] width 170 height 93
click at [252, 127] on button "Otimizar" at bounding box center [242, 129] width 33 height 15
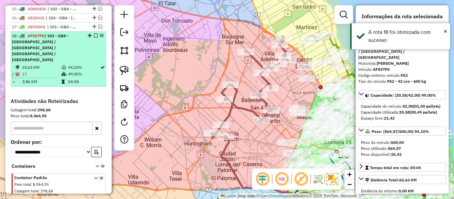
click at [94, 34] on em at bounding box center [96, 36] width 4 height 4
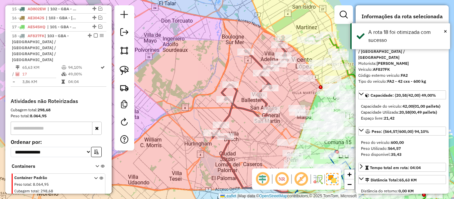
scroll to position [451, 0]
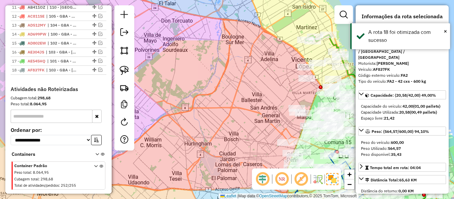
click at [271, 63] on div "Janela de atendimento Grade de atendimento Capacidade Transportadoras Veículos …" at bounding box center [227, 99] width 454 height 199
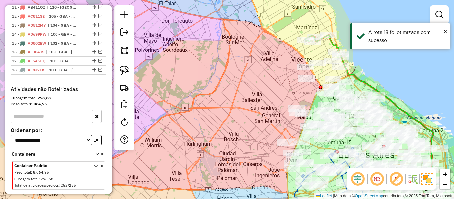
drag, startPoint x: 189, startPoint y: 116, endPoint x: 182, endPoint y: 115, distance: 7.1
click at [167, 122] on div "Janela de atendimento Grade de atendimento Capacidade Transportadoras Veículos …" at bounding box center [227, 99] width 454 height 199
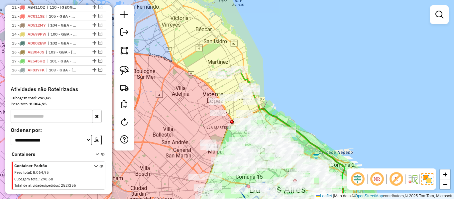
click at [243, 77] on icon at bounding box center [234, 78] width 34 height 17
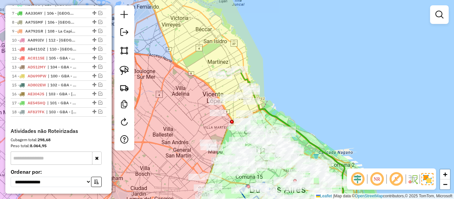
select select "**********"
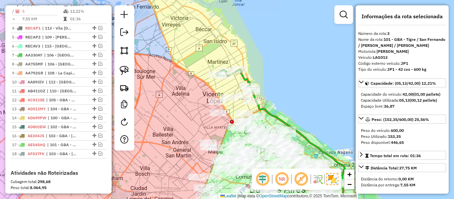
scroll to position [331, 0]
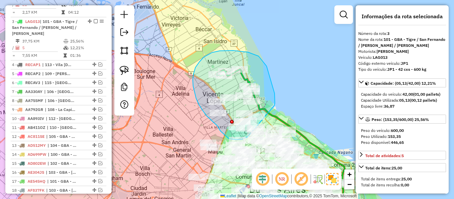
click at [255, 133] on div "Janela de atendimento Grade de atendimento Capacidade Transportadoras Veículos …" at bounding box center [227, 99] width 454 height 199
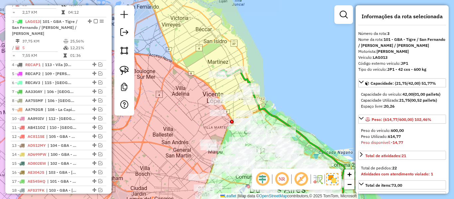
select select "**********"
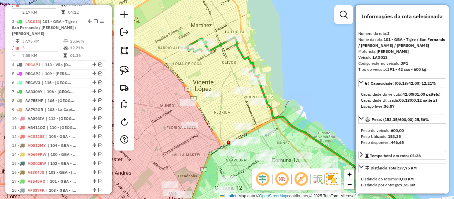
click at [272, 107] on icon at bounding box center [337, 144] width 174 height 149
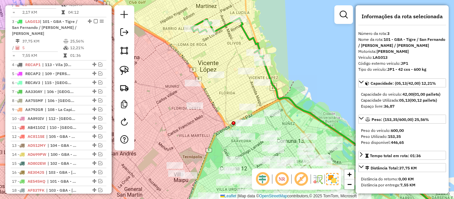
drag, startPoint x: 293, startPoint y: 100, endPoint x: 295, endPoint y: 97, distance: 3.4
click at [295, 98] on icon at bounding box center [342, 125] width 174 height 149
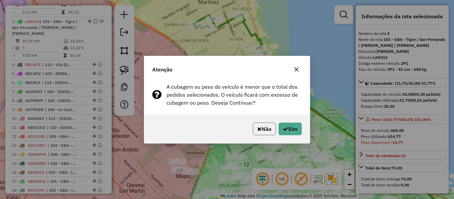
click at [267, 127] on button "Não" at bounding box center [264, 129] width 23 height 13
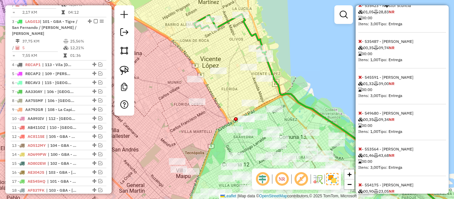
scroll to position [638, 0]
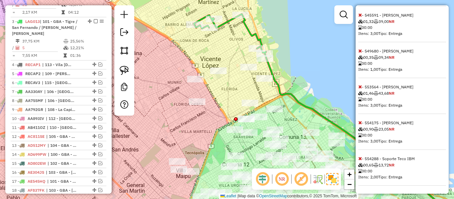
click at [362, 157] on span "- 554288 - Soporte Teco IBM 00,65 13,72 NR 00:00 Itens: 2,00 Tipo: Entrega" at bounding box center [403, 171] width 88 height 30
click at [361, 158] on icon at bounding box center [361, 158] width 4 height 5
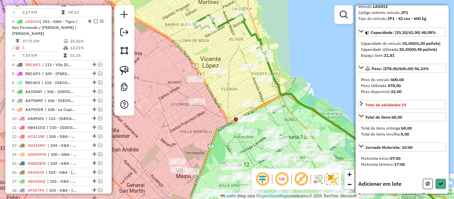
scroll to position [0, 0]
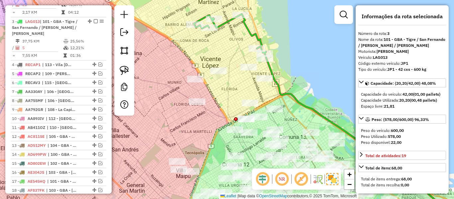
select select "**********"
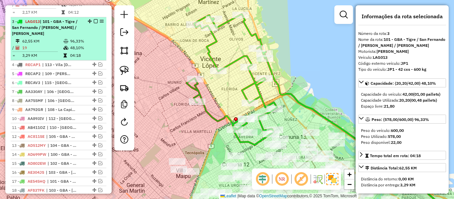
click at [94, 19] on em at bounding box center [96, 21] width 4 height 4
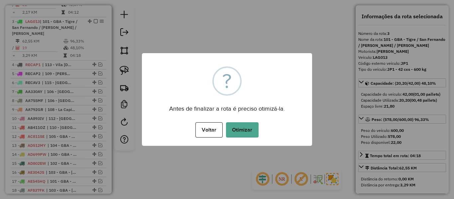
click at [244, 120] on div "× ? Antes de finalizar a rota é preciso otimizá-la. Voltar No Otimizar" at bounding box center [227, 99] width 170 height 93
click at [246, 127] on button "Otimizar" at bounding box center [242, 129] width 33 height 15
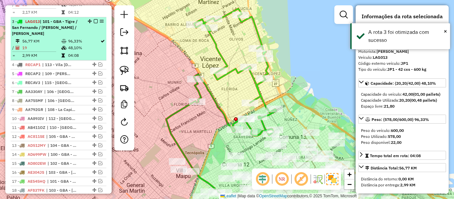
click at [95, 19] on em at bounding box center [96, 21] width 4 height 4
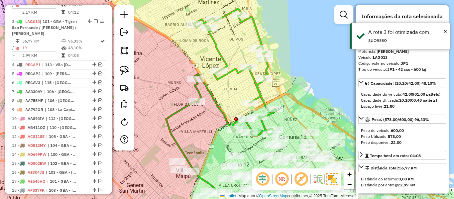
scroll to position [296, 0]
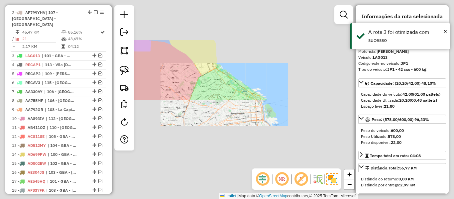
click at [198, 64] on div "Janela de atendimento Grade de atendimento Capacidade Transportadoras Veículos …" at bounding box center [227, 99] width 454 height 199
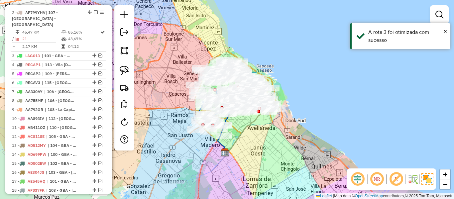
drag, startPoint x: 215, startPoint y: 66, endPoint x: 233, endPoint y: 55, distance: 21.9
click at [227, 49] on div "Janela de atendimento Grade de atendimento Capacidade Transportadoras Veículos …" at bounding box center [227, 99] width 454 height 199
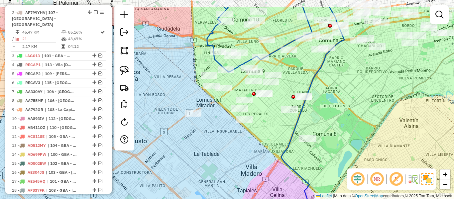
drag, startPoint x: 220, startPoint y: 151, endPoint x: 215, endPoint y: 155, distance: 6.2
click at [225, 160] on div "Janela de atendimento Grade de atendimento Capacidade Transportadoras Veículos …" at bounding box center [227, 99] width 454 height 199
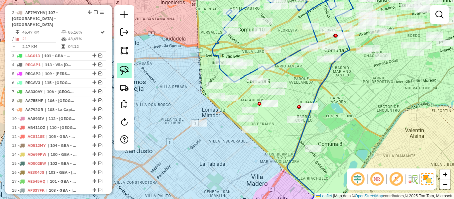
click at [124, 73] on img at bounding box center [124, 70] width 9 height 9
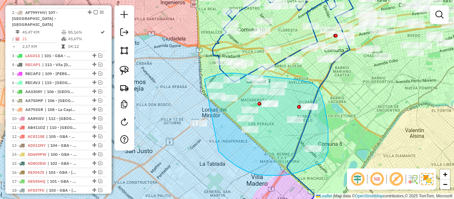
drag, startPoint x: 228, startPoint y: 160, endPoint x: 182, endPoint y: 131, distance: 54.4
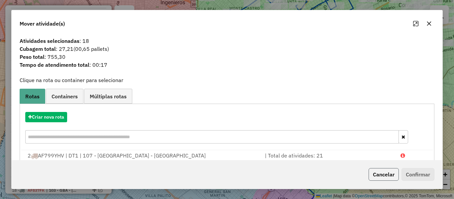
click at [375, 177] on button "Cancelar" at bounding box center [384, 174] width 30 height 13
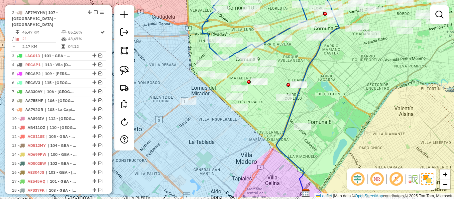
drag, startPoint x: 279, startPoint y: 193, endPoint x: 270, endPoint y: 174, distance: 21.6
click at [268, 173] on div "Janela de atendimento Grade de atendimento Capacidade Transportadoras Veículos …" at bounding box center [227, 99] width 454 height 199
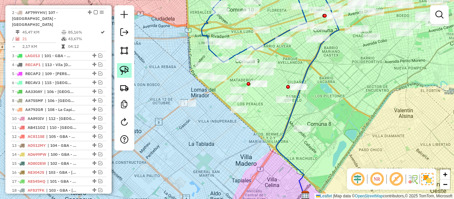
click at [128, 67] on img at bounding box center [124, 70] width 9 height 9
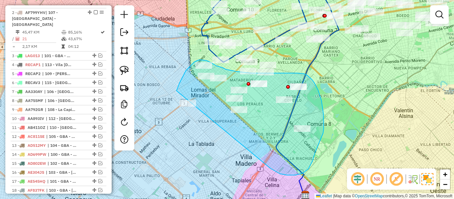
drag, startPoint x: 287, startPoint y: 175, endPoint x: 182, endPoint y: 131, distance: 113.9
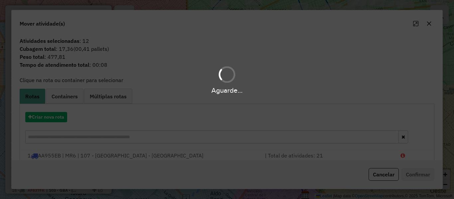
click at [49, 117] on hb-app "Aguarde... Pop-up bloqueado! Seu navegador bloqueou automáticamente a abertura …" at bounding box center [227, 99] width 454 height 199
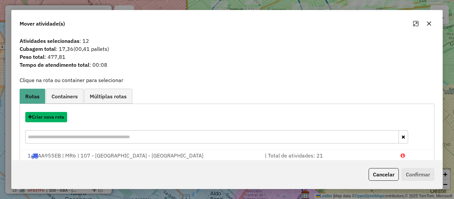
click at [49, 117] on button "Criar nova rota" at bounding box center [46, 117] width 42 height 10
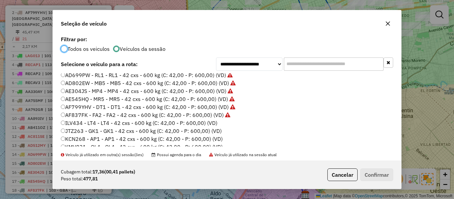
scroll to position [67, 0]
click at [211, 122] on label "ILV434 - LT4 - LT4 - 42 cxs - 600 kg (C: 42,00 - P: 600,00) (VD)" at bounding box center [139, 122] width 157 height 8
click at [369, 174] on button "Confirmar" at bounding box center [377, 175] width 33 height 13
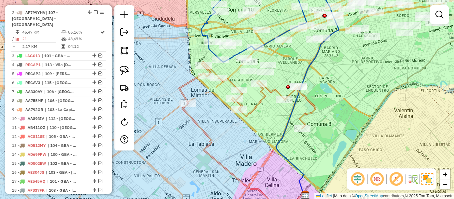
click at [261, 106] on icon at bounding box center [247, 95] width 136 height 67
select select "**********"
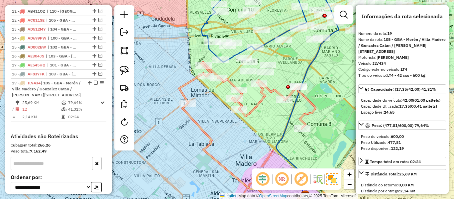
scroll to position [466, 0]
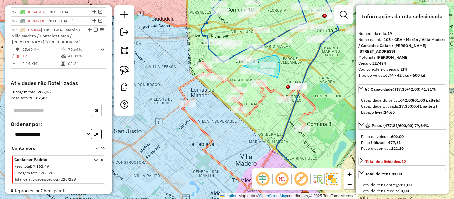
click at [233, 88] on div "Janela de atendimento Grade de atendimento Capacidade Transportadoras Veículos …" at bounding box center [227, 99] width 454 height 199
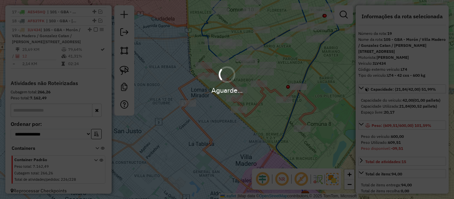
select select "**********"
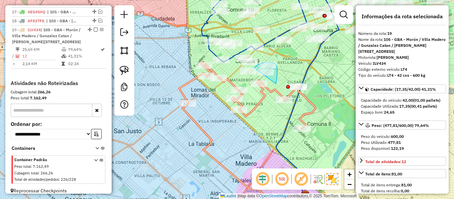
drag, startPoint x: 276, startPoint y: 65, endPoint x: 254, endPoint y: 75, distance: 24.1
click at [254, 74] on div "Janela de atendimento Grade de atendimento Capacidade Transportadoras Veículos …" at bounding box center [227, 99] width 454 height 199
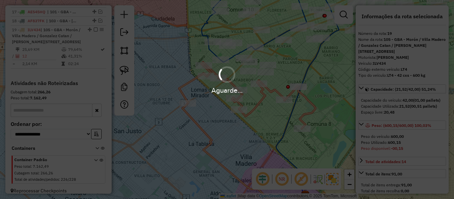
select select "**********"
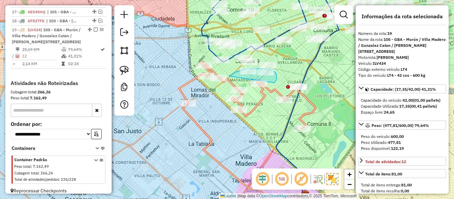
drag, startPoint x: 275, startPoint y: 83, endPoint x: 227, endPoint y: 83, distance: 47.2
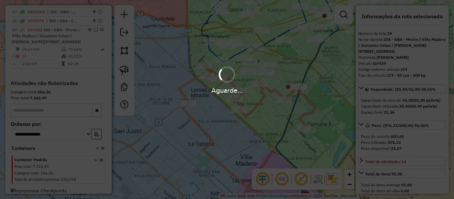
select select "**********"
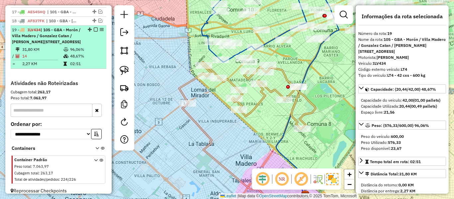
click at [94, 28] on em at bounding box center [96, 30] width 4 height 4
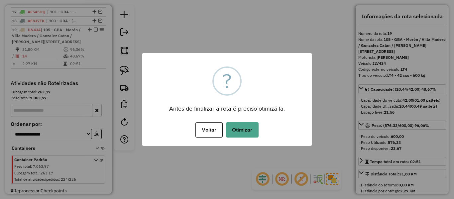
click at [238, 131] on button "Otimizar" at bounding box center [242, 129] width 33 height 15
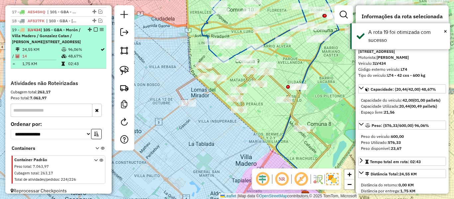
click at [94, 28] on em at bounding box center [96, 30] width 4 height 4
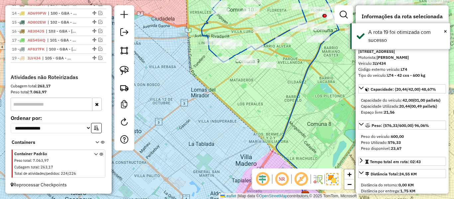
scroll to position [426, 0]
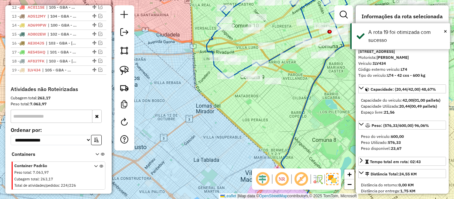
drag, startPoint x: 231, startPoint y: 123, endPoint x: 242, endPoint y: 141, distance: 21.2
click at [239, 146] on div "Janela de atendimento Grade de atendimento Capacidade Transportadoras Veículos …" at bounding box center [227, 99] width 454 height 199
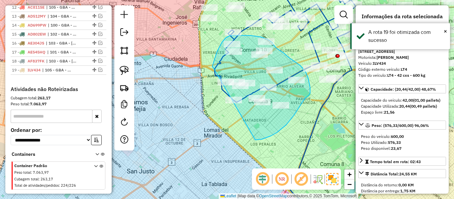
drag, startPoint x: 255, startPoint y: 140, endPoint x: 214, endPoint y: 103, distance: 55.6
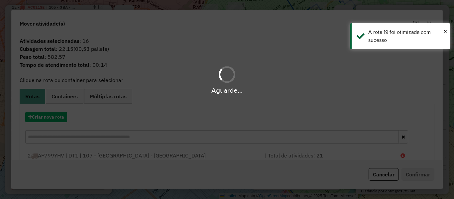
click at [53, 116] on div "Aguarde..." at bounding box center [227, 99] width 454 height 199
click at [53, 117] on div "Aguarde..." at bounding box center [227, 99] width 454 height 199
click at [53, 117] on button "Criar nova rota" at bounding box center [46, 117] width 42 height 10
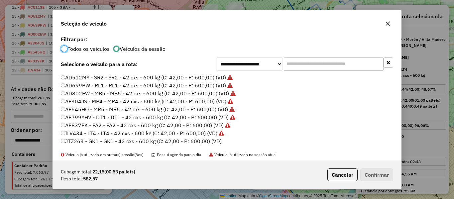
scroll to position [67, 0]
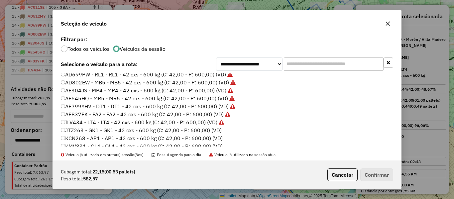
click at [219, 131] on label "JTZ263 - GK1 - GK1 - 42 cxs - 600 kg (C: 42,00 - P: 600,00) (VD)" at bounding box center [141, 130] width 161 height 8
click at [387, 178] on button "Confirmar" at bounding box center [377, 175] width 33 height 13
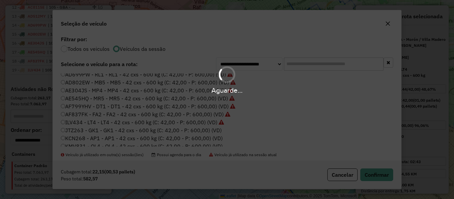
scroll to position [463, 0]
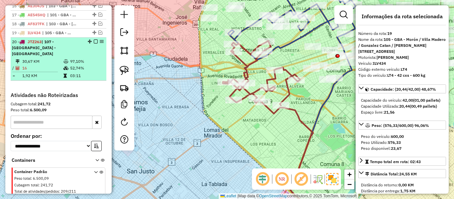
click at [95, 40] on em at bounding box center [96, 42] width 4 height 4
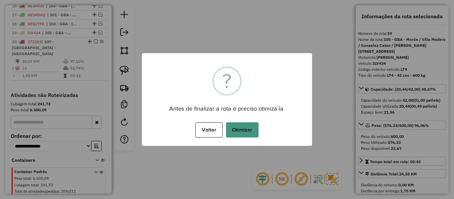
click at [257, 128] on button "Otimizar" at bounding box center [242, 129] width 33 height 15
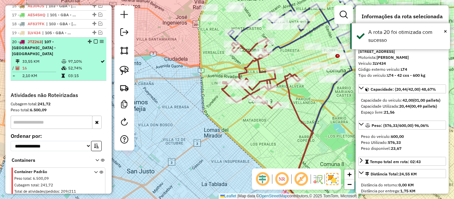
click at [94, 40] on em at bounding box center [96, 42] width 4 height 4
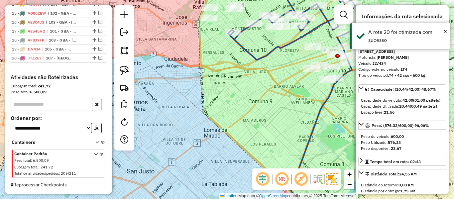
scroll to position [435, 0]
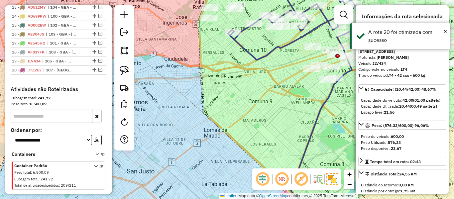
click at [263, 98] on div "Janela de atendimento Grade de atendimento Capacidade Transportadoras Veículos …" at bounding box center [227, 99] width 454 height 199
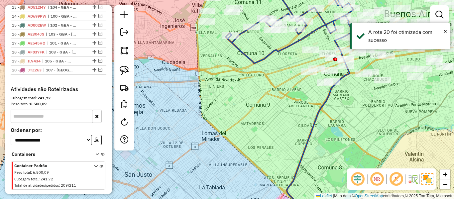
drag, startPoint x: 259, startPoint y: 90, endPoint x: 245, endPoint y: 142, distance: 54.0
click at [245, 142] on div "Janela de atendimento Grade de atendimento Capacidade Transportadoras Veículos …" at bounding box center [227, 99] width 454 height 199
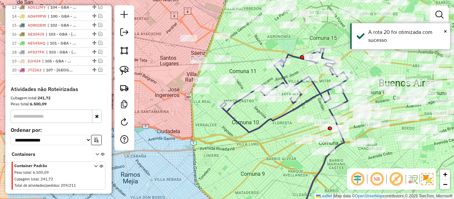
click at [226, 139] on div "Janela de atendimento Grade de atendimento Capacidade Transportadoras Veículos …" at bounding box center [227, 99] width 454 height 199
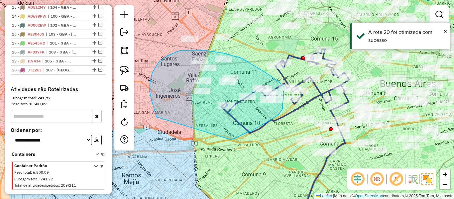
drag, startPoint x: 247, startPoint y: 133, endPoint x: 157, endPoint y: 118, distance: 91.0
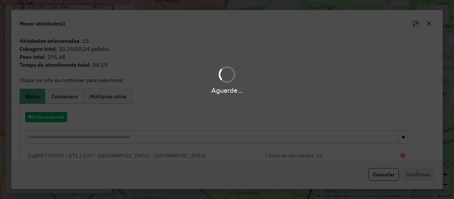
click at [59, 119] on div "Aguarde..." at bounding box center [227, 99] width 454 height 199
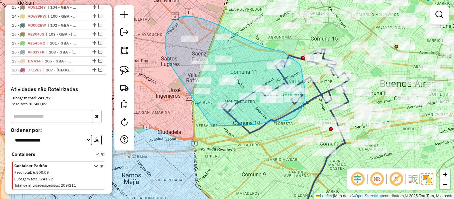
drag, startPoint x: 166, startPoint y: 53, endPoint x: 204, endPoint y: 125, distance: 81.5
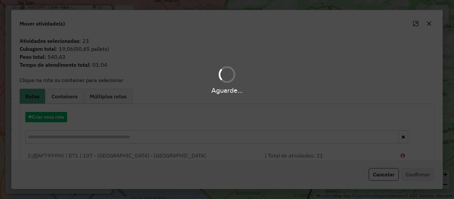
click at [60, 119] on hb-app "Aguarde... Pop-up bloqueado! Seu navegador bloqueou automáticamente a abertura …" at bounding box center [227, 99] width 454 height 199
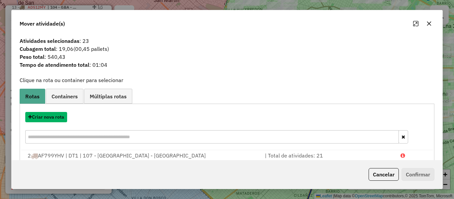
click at [60, 119] on button "Criar nova rota" at bounding box center [46, 117] width 42 height 10
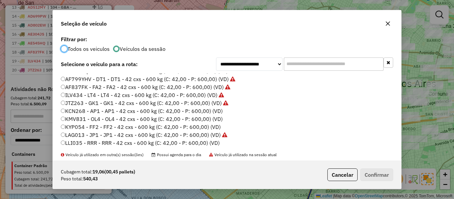
scroll to position [100, 0]
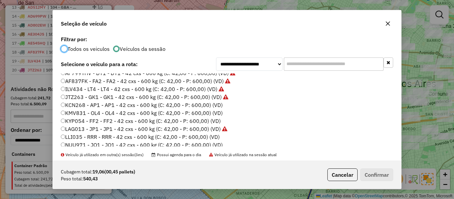
click at [216, 103] on label "KCN268 - AP1 - AP1 - 42 cxs - 600 kg (C: 42,00 - P: 600,00) (VD)" at bounding box center [142, 105] width 162 height 8
click at [368, 177] on button "Confirmar" at bounding box center [377, 175] width 33 height 13
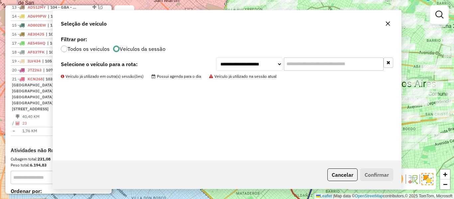
scroll to position [466, 0]
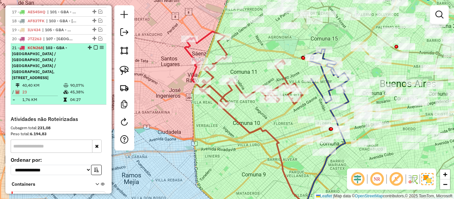
click at [92, 44] on li "21 - KCN268 | 103 - GBA - [GEOGRAPHIC_DATA] / [GEOGRAPHIC_DATA] / [GEOGRAPHIC_D…" at bounding box center [59, 74] width 96 height 61
select select "**********"
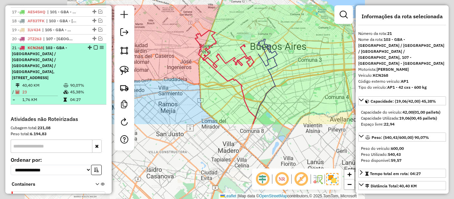
click at [94, 46] on em at bounding box center [96, 48] width 4 height 4
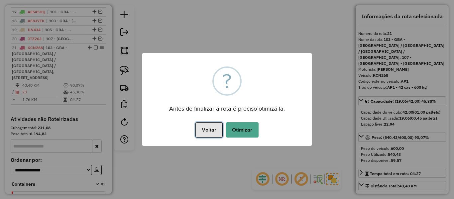
click at [204, 125] on button "Voltar" at bounding box center [209, 129] width 27 height 15
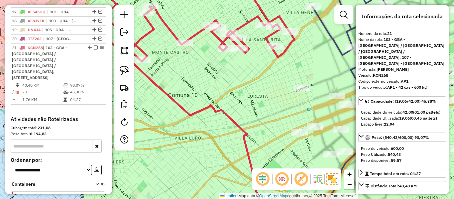
drag, startPoint x: 260, startPoint y: 63, endPoint x: 257, endPoint y: 127, distance: 64.3
click at [257, 127] on div "Janela de atendimento Grade de atendimento Capacidade Transportadoras Veículos …" at bounding box center [227, 99] width 454 height 199
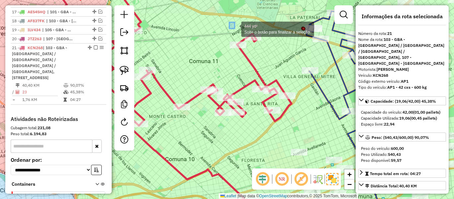
drag, startPoint x: 235, startPoint y: 29, endPoint x: 278, endPoint y: 69, distance: 59.3
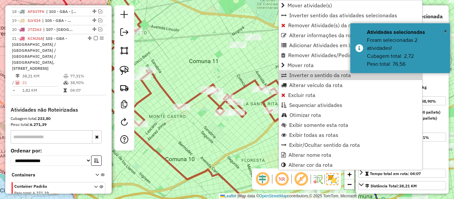
scroll to position [484, 0]
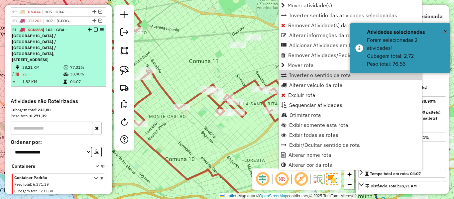
click at [94, 28] on em at bounding box center [96, 30] width 4 height 4
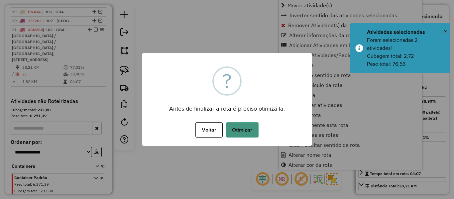
drag, startPoint x: 234, startPoint y: 122, endPoint x: 236, endPoint y: 125, distance: 3.7
click at [235, 124] on button "Otimizar" at bounding box center [242, 129] width 33 height 15
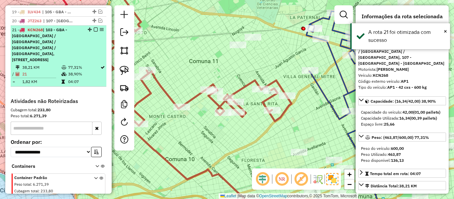
click at [94, 28] on em at bounding box center [96, 30] width 4 height 4
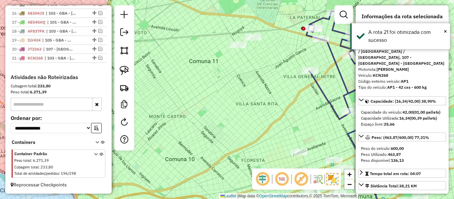
scroll to position [444, 0]
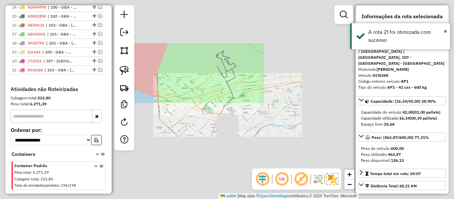
click at [199, 84] on div "Janela de atendimento Grade de atendimento Capacidade Transportadoras Veículos …" at bounding box center [227, 99] width 454 height 199
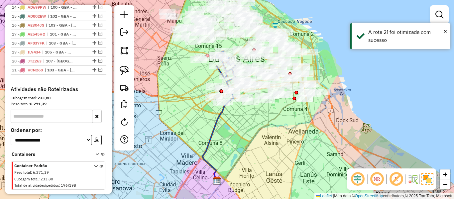
click at [198, 63] on div at bounding box center [199, 59] width 17 height 7
drag, startPoint x: 188, startPoint y: 76, endPoint x: 196, endPoint y: 73, distance: 8.0
click at [184, 68] on div "Janela de atendimento Grade de atendimento Capacidade Transportadoras Veículos …" at bounding box center [227, 99] width 454 height 199
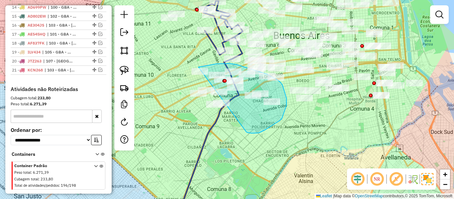
drag, startPoint x: 276, startPoint y: 123, endPoint x: 191, endPoint y: 126, distance: 84.9
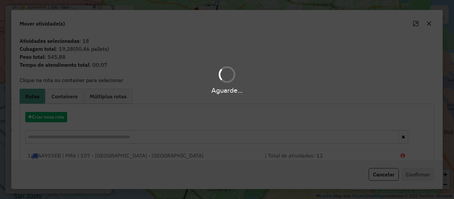
click at [62, 118] on div "Aguarde..." at bounding box center [227, 99] width 454 height 199
click at [62, 118] on hb-app "Aguarde... Pop-up bloqueado! Seu navegador bloqueou automáticamente a abertura …" at bounding box center [227, 99] width 454 height 199
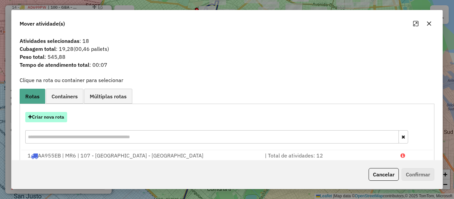
click at [62, 118] on button "Criar nova rota" at bounding box center [46, 117] width 42 height 10
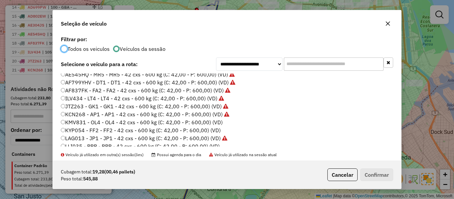
scroll to position [100, 0]
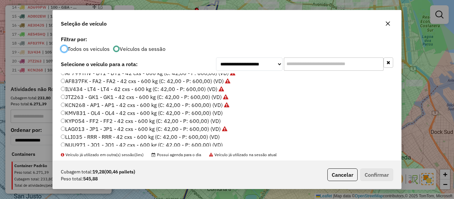
click at [212, 112] on label "KMV831 - OL4 - OL4 - 42 cxs - 600 kg (C: 42,00 - P: 600,00) (VD)" at bounding box center [142, 113] width 162 height 8
click at [378, 172] on button "Confirmar" at bounding box center [377, 175] width 33 height 13
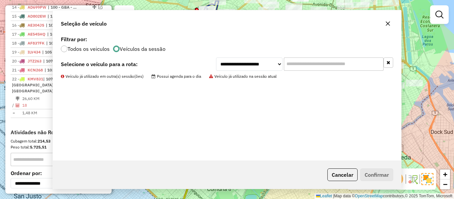
scroll to position [481, 0]
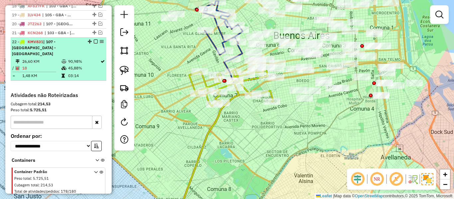
click at [90, 40] on div at bounding box center [94, 42] width 20 height 4
select select "**********"
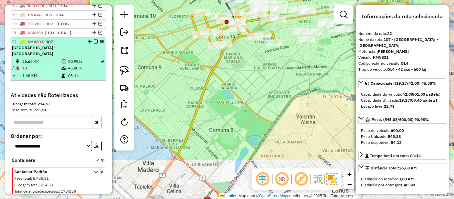
click at [94, 40] on em at bounding box center [96, 42] width 4 height 4
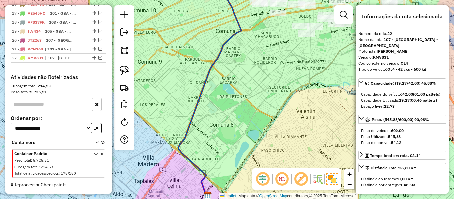
scroll to position [453, 0]
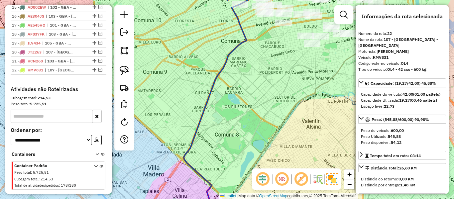
drag, startPoint x: 223, startPoint y: 64, endPoint x: 254, endPoint y: 110, distance: 54.7
click at [250, 140] on icon at bounding box center [217, 97] width 66 height 215
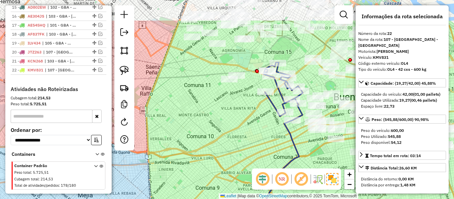
drag, startPoint x: 236, startPoint y: 87, endPoint x: 245, endPoint y: 130, distance: 43.7
click at [245, 130] on div "Janela de atendimento Grade de atendimento Capacidade Transportadoras Veículos …" at bounding box center [227, 99] width 454 height 199
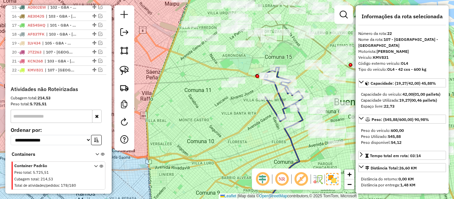
click at [258, 144] on div "Janela de atendimento Grade de atendimento Capacidade Transportadoras Veículos …" at bounding box center [227, 99] width 454 height 199
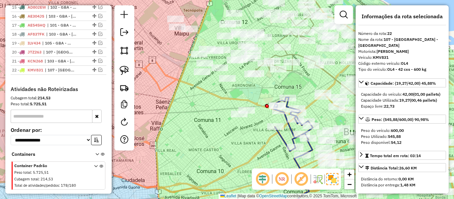
drag, startPoint x: 206, startPoint y: 106, endPoint x: 223, endPoint y: 134, distance: 32.3
click at [223, 134] on div "Janela de atendimento Grade de atendimento Capacidade Transportadoras Veículos …" at bounding box center [227, 99] width 454 height 199
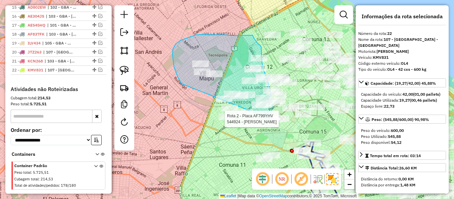
drag, startPoint x: 178, startPoint y: 76, endPoint x: 221, endPoint y: 136, distance: 73.7
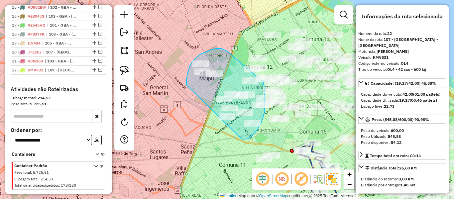
drag, startPoint x: 187, startPoint y: 79, endPoint x: 229, endPoint y: 136, distance: 70.8
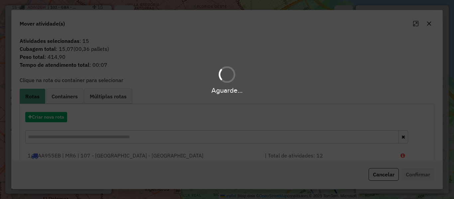
click at [48, 125] on div "Aguarde..." at bounding box center [227, 99] width 454 height 199
click at [54, 119] on hb-app "Aguarde... Pop-up bloqueado! Seu navegador bloqueou automáticamente a abertura …" at bounding box center [227, 99] width 454 height 199
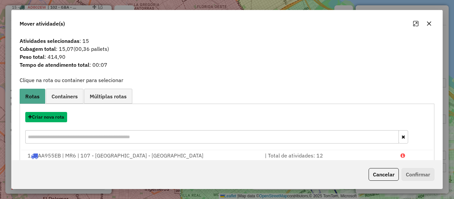
click at [54, 119] on button "Criar nova rota" at bounding box center [46, 117] width 42 height 10
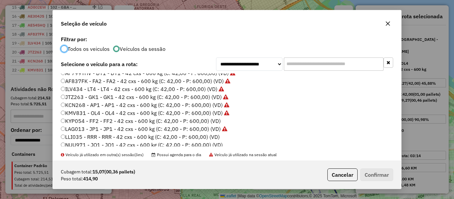
scroll to position [133, 0]
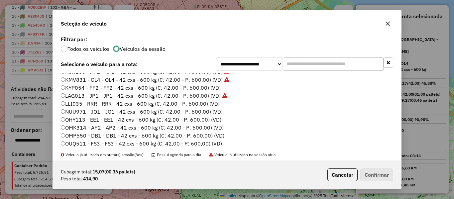
click at [211, 87] on label "KYP054 - FF2 - FF2 - 42 cxs - 600 kg (C: 42,00 - P: 600,00) (VD)" at bounding box center [141, 88] width 160 height 8
click at [382, 174] on button "Confirmar" at bounding box center [377, 175] width 33 height 13
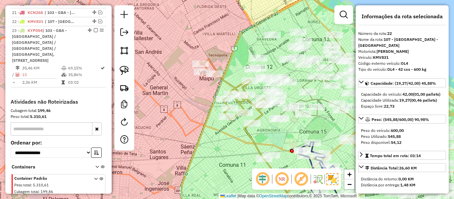
scroll to position [501, 0]
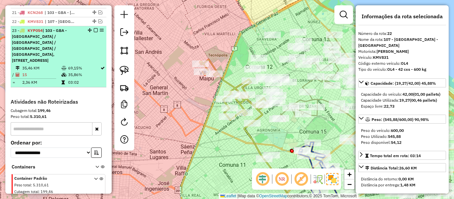
click at [94, 28] on em at bounding box center [96, 30] width 4 height 4
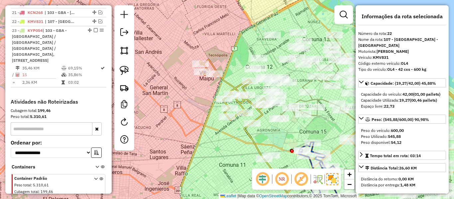
scroll to position [462, 0]
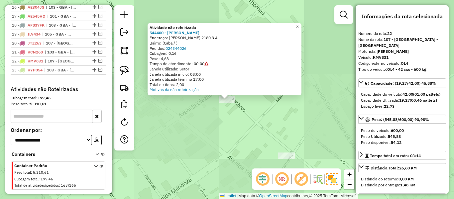
click at [244, 128] on div "Atividade não roteirizada 544400 - [PERSON_NAME] Endereço: [PERSON_NAME] 2180 3…" at bounding box center [227, 99] width 454 height 199
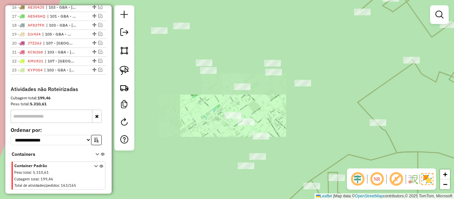
click at [210, 76] on div "Janela de atendimento Grade de atendimento Capacidade Transportadoras Veículos …" at bounding box center [227, 99] width 454 height 199
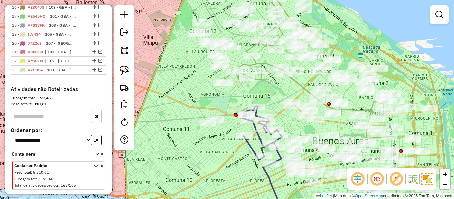
drag, startPoint x: 249, startPoint y: 92, endPoint x: 264, endPoint y: 154, distance: 63.0
click at [264, 154] on div "Janela de atendimento Grade de atendimento Capacidade Transportadoras Veículos …" at bounding box center [227, 99] width 454 height 199
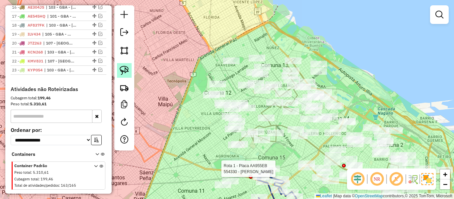
click at [125, 75] on img at bounding box center [124, 70] width 9 height 9
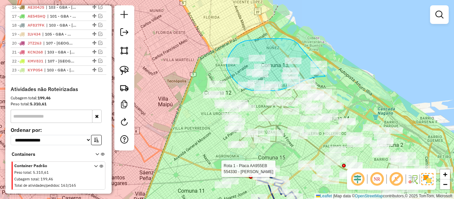
drag, startPoint x: 300, startPoint y: 46, endPoint x: 340, endPoint y: 62, distance: 43.2
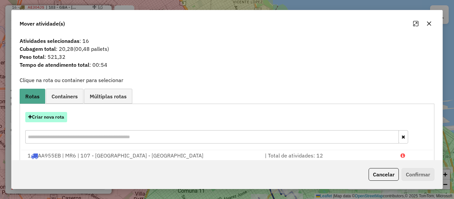
click at [60, 121] on button "Criar nova rota" at bounding box center [46, 117] width 42 height 10
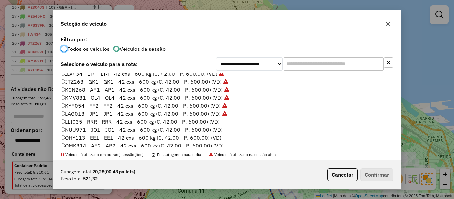
scroll to position [133, 0]
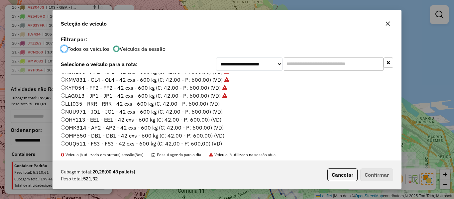
click at [216, 105] on label "LLI035 - RRR - RRR - 42 cxs - 600 kg (C: 42,00 - P: 600,00) (VD)" at bounding box center [140, 104] width 159 height 8
click at [385, 177] on button "Confirmar" at bounding box center [377, 175] width 33 height 13
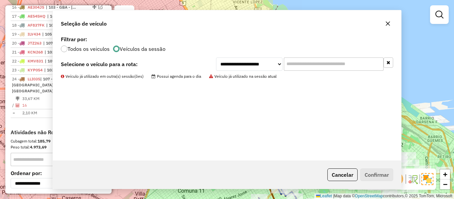
scroll to position [499, 0]
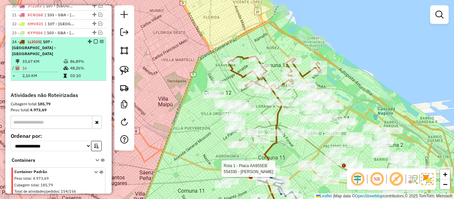
click at [94, 40] on em at bounding box center [96, 42] width 4 height 4
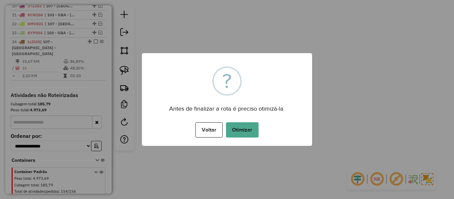
click at [243, 121] on div "× ? Antes de finalizar a rota é preciso otimizá-la. Voltar No Otimizar" at bounding box center [227, 99] width 170 height 93
click at [244, 126] on button "Otimizar" at bounding box center [242, 129] width 33 height 15
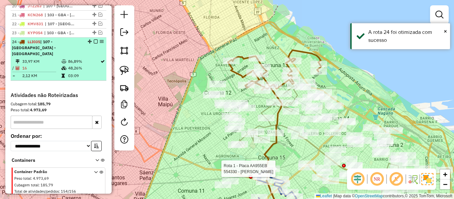
click at [94, 39] on div "24 - LLI035 | 107 - [GEOGRAPHIC_DATA] - [GEOGRAPHIC_DATA]" at bounding box center [58, 48] width 93 height 18
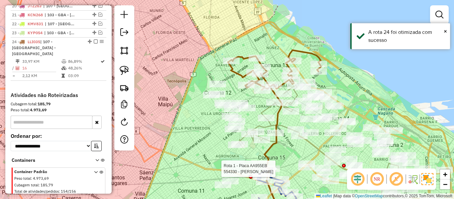
select select "**********"
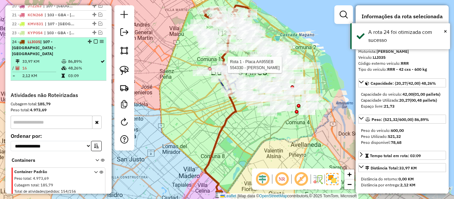
click at [94, 40] on em at bounding box center [96, 42] width 4 height 4
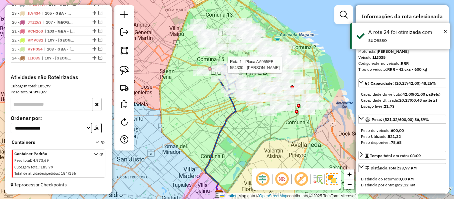
scroll to position [471, 0]
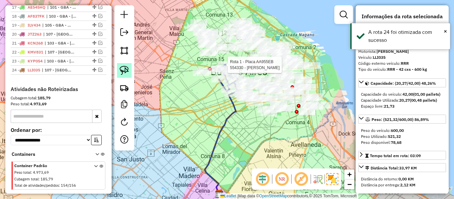
click at [129, 70] on img at bounding box center [124, 70] width 9 height 9
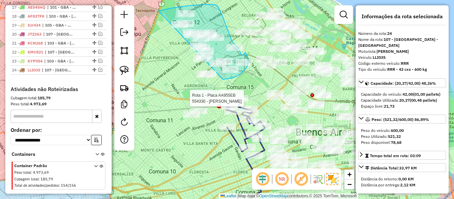
drag, startPoint x: 159, startPoint y: 11, endPoint x: 180, endPoint y: 86, distance: 77.9
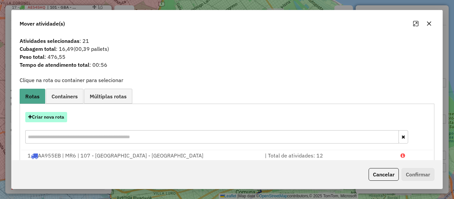
click at [65, 117] on button "Criar nova rota" at bounding box center [46, 117] width 42 height 10
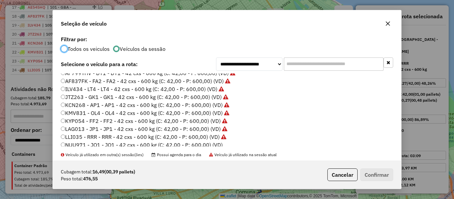
scroll to position [133, 0]
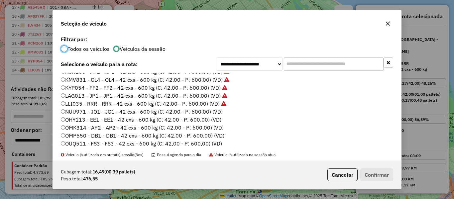
click at [216, 111] on label "NUU971 - JO1 - JO1 - 42 cxs - 600 kg (C: 42,00 - P: 600,00) (VD)" at bounding box center [142, 112] width 162 height 8
click at [372, 173] on button "Confirmar" at bounding box center [377, 175] width 33 height 13
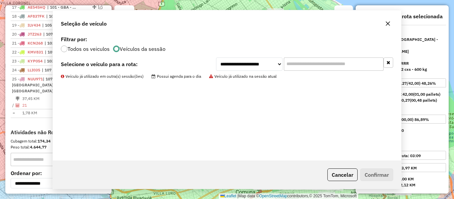
scroll to position [508, 0]
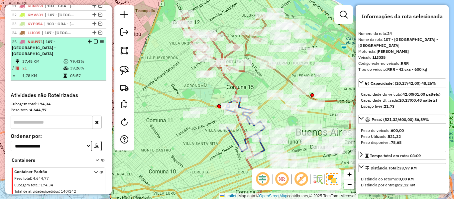
click at [94, 40] on em at bounding box center [96, 42] width 4 height 4
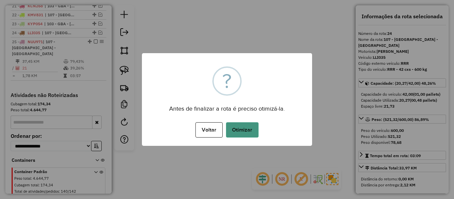
click at [253, 124] on button "Otimizar" at bounding box center [242, 129] width 33 height 15
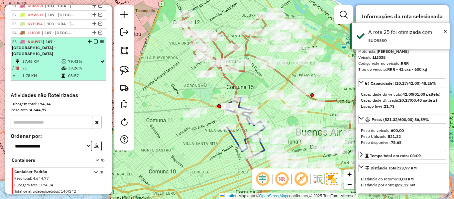
click at [94, 40] on em at bounding box center [96, 42] width 4 height 4
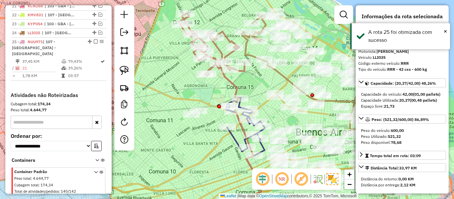
scroll to position [480, 0]
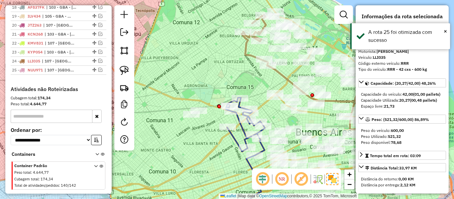
click at [193, 95] on div "Janela de atendimento Grade de atendimento Capacidade Transportadoras Veículos …" at bounding box center [227, 99] width 454 height 199
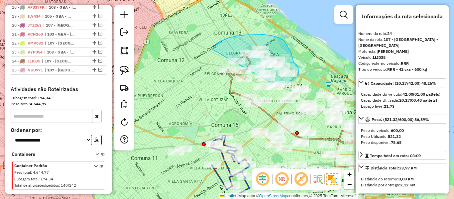
drag, startPoint x: 264, startPoint y: 35, endPoint x: 216, endPoint y: 90, distance: 73.1
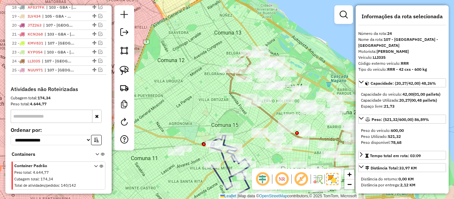
click at [273, 47] on div "Janela de atendimento Grade de atendimento Capacidade Transportadoras Veículos …" at bounding box center [227, 99] width 454 height 199
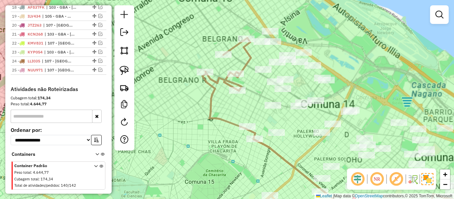
click at [248, 60] on icon at bounding box center [328, 128] width 251 height 181
select select "**********"
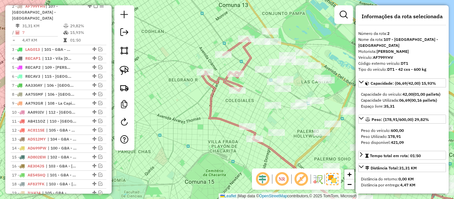
scroll to position [293, 0]
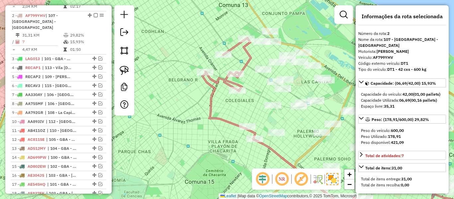
click at [249, 59] on icon at bounding box center [328, 128] width 251 height 181
click at [207, 34] on div "Janela de atendimento Grade de atendimento Capacidade Transportadoras Veículos …" at bounding box center [227, 99] width 454 height 199
select select "**********"
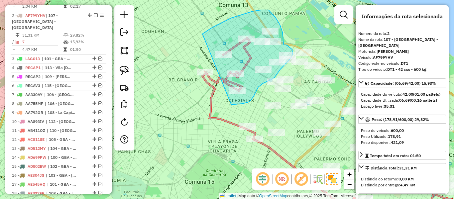
drag, startPoint x: 203, startPoint y: 34, endPoint x: 188, endPoint y: 93, distance: 61.2
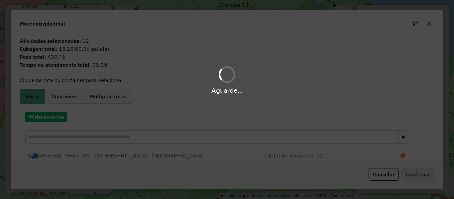
click at [61, 117] on div "Aguarde..." at bounding box center [227, 99] width 454 height 199
click at [61, 117] on button "Criar nova rota" at bounding box center [46, 117] width 42 height 10
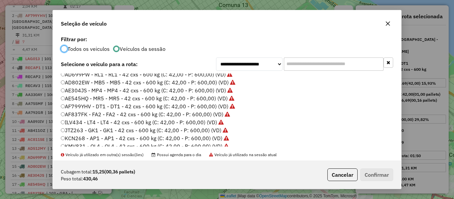
scroll to position [133, 0]
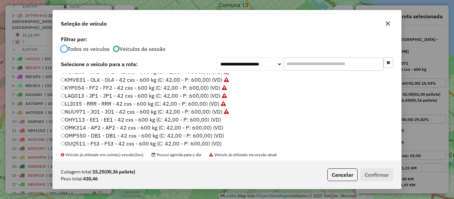
click at [219, 119] on label "OHY113 - EE1 - EE1 - 42 cxs - 600 kg (C: 42,00 - P: 600,00) (VD)" at bounding box center [141, 120] width 160 height 8
click at [390, 169] on button "Confirmar" at bounding box center [377, 175] width 33 height 13
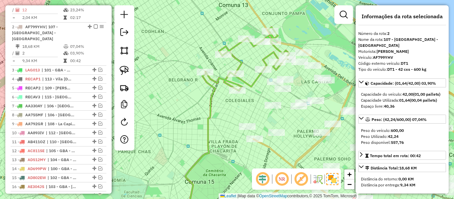
scroll to position [293, 0]
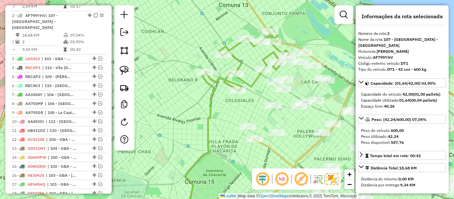
click at [239, 59] on icon at bounding box center [248, 59] width 84 height 64
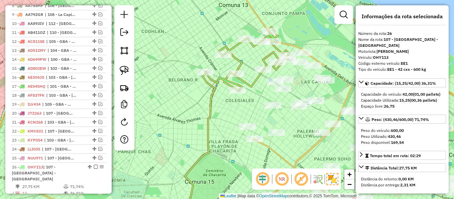
scroll to position [517, 0]
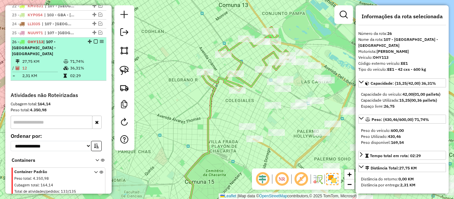
click at [94, 40] on em at bounding box center [96, 42] width 4 height 4
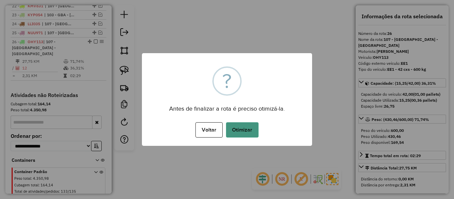
click at [257, 125] on button "Otimizar" at bounding box center [242, 129] width 33 height 15
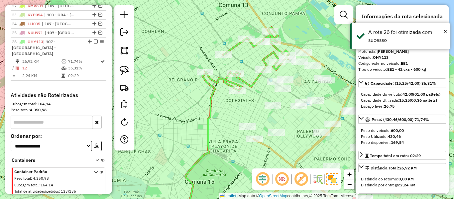
drag, startPoint x: 93, startPoint y: 29, endPoint x: 161, endPoint y: 56, distance: 73.4
click at [94, 40] on em at bounding box center [96, 42] width 4 height 4
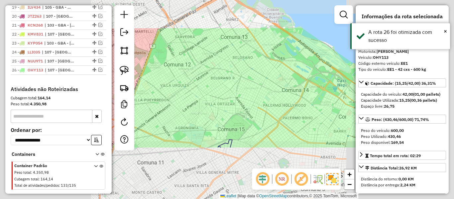
click at [229, 86] on div "Janela de atendimento Grade de atendimento Capacidade Transportadoras Veículos …" at bounding box center [227, 99] width 454 height 199
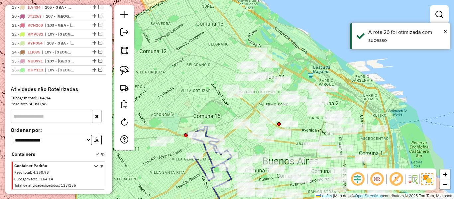
drag, startPoint x: 236, startPoint y: 96, endPoint x: 258, endPoint y: 67, distance: 36.8
click at [173, 95] on div "Janela de atendimento Grade de atendimento Capacidade Transportadoras Veículos …" at bounding box center [227, 99] width 454 height 199
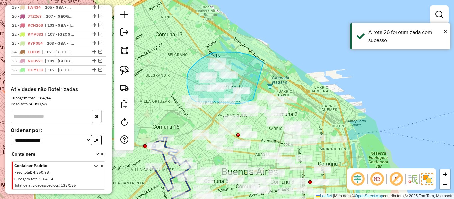
click at [259, 97] on div "Janela de atendimento Grade de atendimento Capacidade Transportadoras Veículos …" at bounding box center [227, 99] width 454 height 199
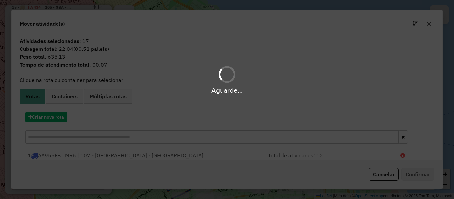
click at [61, 116] on div "Aguarde..." at bounding box center [227, 99] width 454 height 199
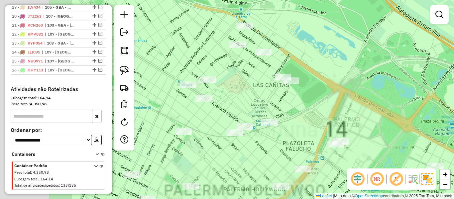
drag, startPoint x: 250, startPoint y: 76, endPoint x: 340, endPoint y: 89, distance: 90.4
click at [349, 89] on div "Janela de atendimento Grade de atendimento Capacidade Transportadoras Veículos …" at bounding box center [227, 99] width 454 height 199
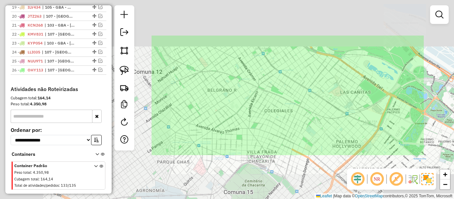
click at [362, 97] on div "Janela de atendimento Grade de atendimento Capacidade Transportadoras Veículos …" at bounding box center [227, 99] width 454 height 199
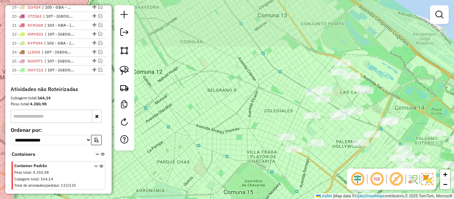
click at [358, 107] on div "Janela de atendimento Grade de atendimento Capacidade Transportadoras Veículos …" at bounding box center [227, 99] width 454 height 199
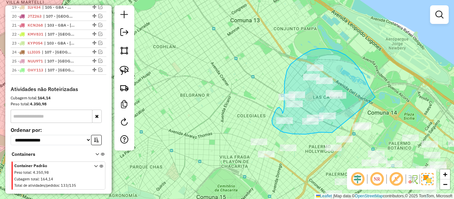
click at [362, 126] on div "Janela de atendimento Grade de atendimento Capacidade Transportadoras Veículos …" at bounding box center [227, 99] width 454 height 199
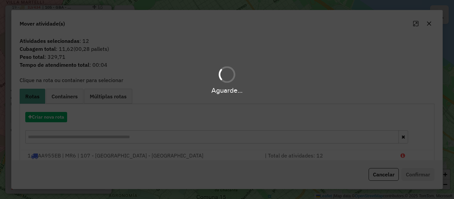
click at [63, 118] on div "Aguarde..." at bounding box center [227, 99] width 454 height 199
click at [63, 118] on button "Criar nova rota" at bounding box center [46, 117] width 42 height 10
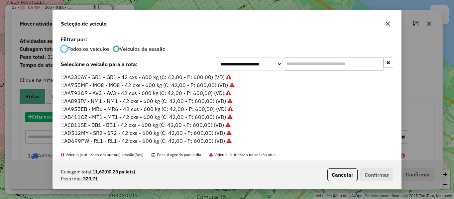
scroll to position [4, 2]
click at [63, 118] on div "**********" at bounding box center [227, 99] width 454 height 199
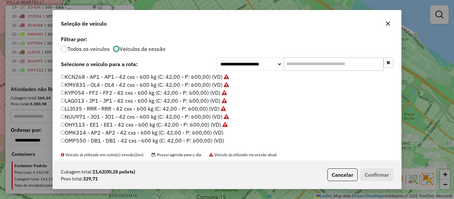
scroll to position [166, 0]
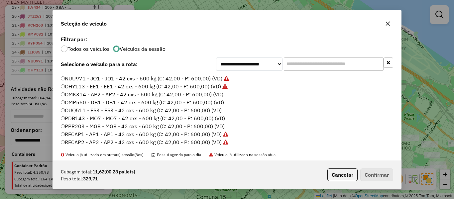
click at [217, 94] on label "OMK314 - AP2 - AP2 - 42 cxs - 600 kg (C: 42,00 - P: 600,00) (VD)" at bounding box center [142, 94] width 163 height 8
click at [378, 178] on button "Confirmar" at bounding box center [377, 175] width 33 height 13
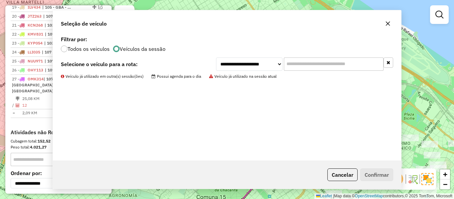
scroll to position [517, 0]
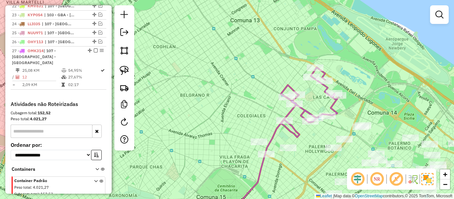
click at [335, 107] on icon at bounding box center [309, 103] width 57 height 70
select select "**********"
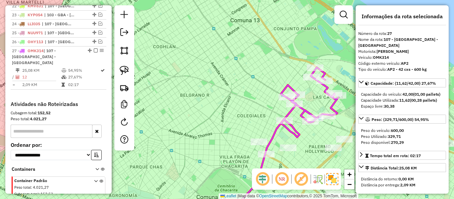
scroll to position [526, 0]
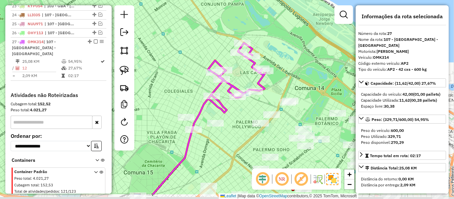
drag, startPoint x: 335, startPoint y: 107, endPoint x: 262, endPoint y: 82, distance: 76.9
click at [262, 82] on icon at bounding box center [236, 78] width 57 height 70
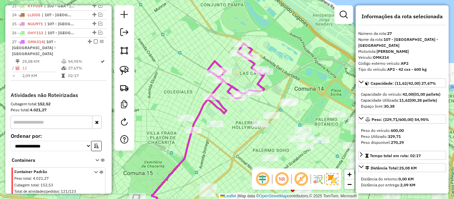
click at [262, 83] on icon at bounding box center [236, 79] width 57 height 70
click at [258, 82] on icon at bounding box center [236, 79] width 57 height 70
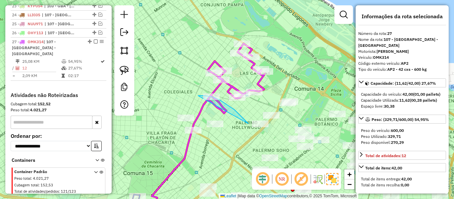
drag, startPoint x: 227, startPoint y: 105, endPoint x: 208, endPoint y: 145, distance: 44.8
click at [245, 95] on div "Janela de atendimento Grade de atendimento Capacidade Transportadoras Veículos …" at bounding box center [227, 99] width 454 height 199
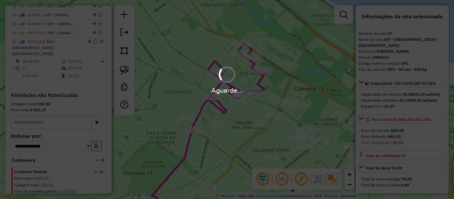
select select "**********"
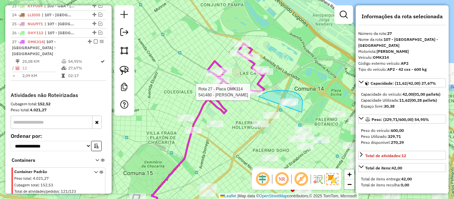
drag, startPoint x: 302, startPoint y: 112, endPoint x: 257, endPoint y: 100, distance: 46.8
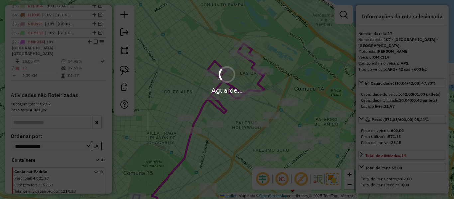
select select "**********"
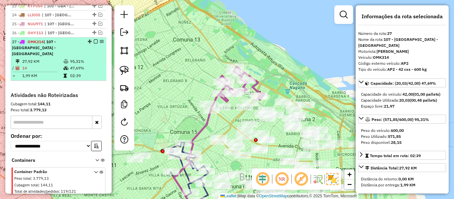
click at [95, 40] on em at bounding box center [96, 42] width 4 height 4
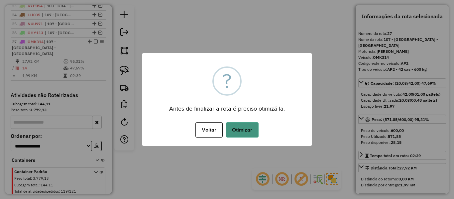
click at [241, 129] on button "Otimizar" at bounding box center [242, 129] width 33 height 15
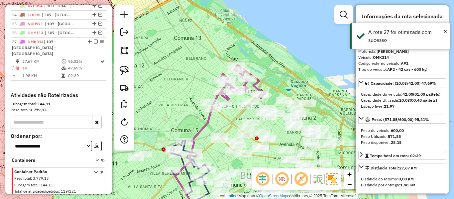
drag, startPoint x: 200, startPoint y: 126, endPoint x: 172, endPoint y: 78, distance: 55.3
click at [208, 104] on div "Janela de atendimento Grade de atendimento Capacidade Transportadoras Veículos …" at bounding box center [227, 99] width 454 height 199
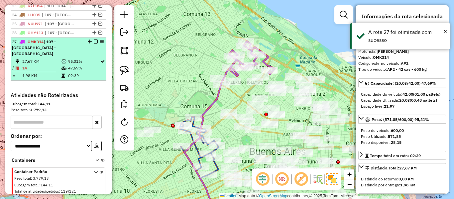
click at [94, 40] on em at bounding box center [96, 42] width 4 height 4
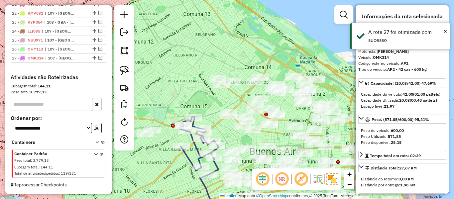
scroll to position [498, 0]
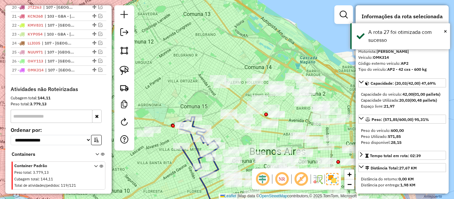
click at [182, 80] on div "Janela de atendimento Grade de atendimento Capacidade Transportadoras Veículos …" at bounding box center [227, 99] width 454 height 199
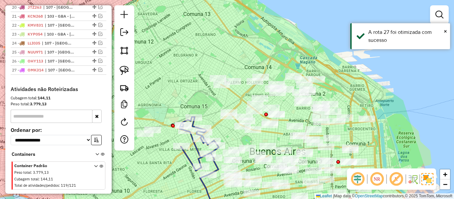
drag, startPoint x: 229, startPoint y: 76, endPoint x: 248, endPoint y: 66, distance: 21.9
click at [248, 66] on div "Janela de atendimento Grade de atendimento Capacidade Transportadoras Veículos …" at bounding box center [227, 99] width 454 height 199
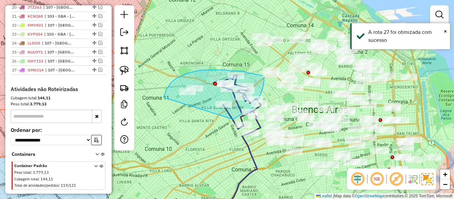
drag, startPoint x: 164, startPoint y: 97, endPoint x: 203, endPoint y: 123, distance: 46.7
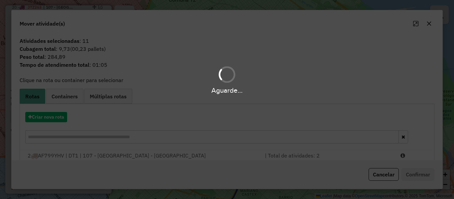
click at [56, 116] on hb-app "Aguarde... Pop-up bloqueado! Seu navegador bloqueou automáticamente a abertura …" at bounding box center [227, 99] width 454 height 199
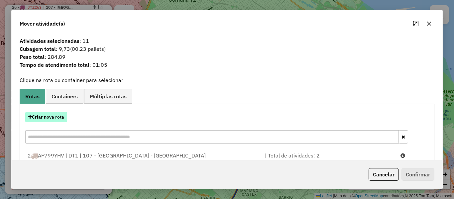
click at [56, 116] on button "Criar nova rota" at bounding box center [46, 117] width 42 height 10
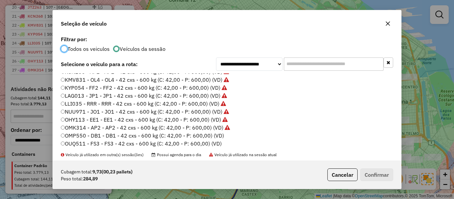
scroll to position [166, 0]
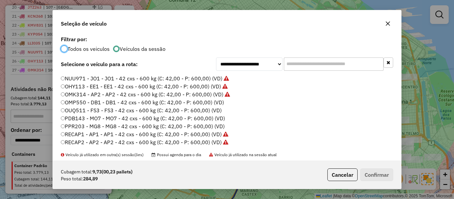
click at [219, 104] on label "OMP550 - DB1 - DB1 - 42 cxs - 600 kg (C: 42,00 - P: 600,00) (VD)" at bounding box center [142, 102] width 163 height 8
click at [391, 178] on button "Confirmar" at bounding box center [377, 175] width 33 height 13
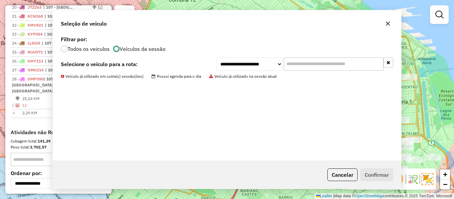
scroll to position [526, 0]
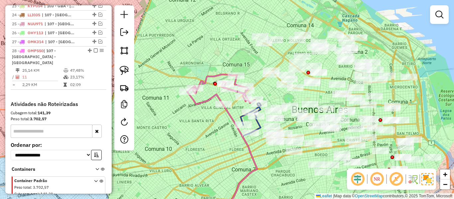
click at [208, 97] on icon at bounding box center [221, 89] width 68 height 30
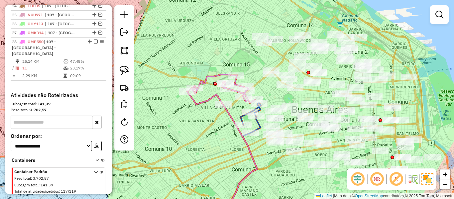
select select "**********"
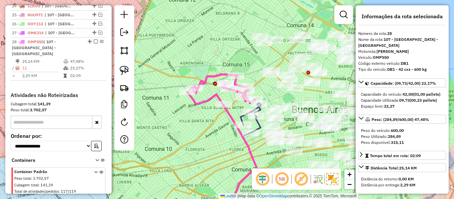
click at [197, 103] on div "Janela de atendimento Grade de atendimento Capacidade Transportadoras Veículos …" at bounding box center [227, 99] width 454 height 199
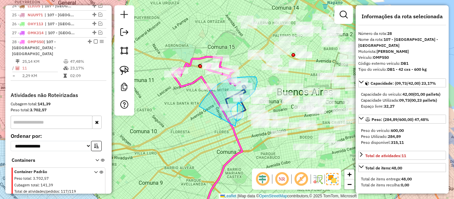
drag, startPoint x: 200, startPoint y: 105, endPoint x: 235, endPoint y: 126, distance: 41.6
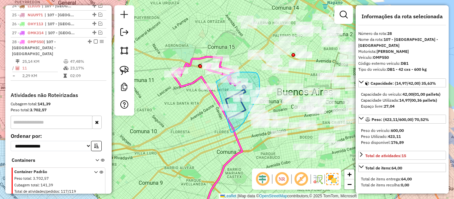
drag, startPoint x: 231, startPoint y: 132, endPoint x: 203, endPoint y: 104, distance: 40.0
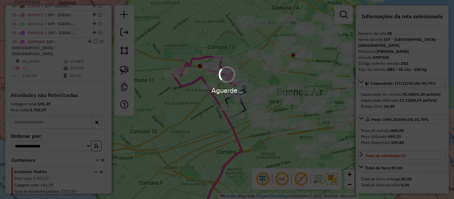
select select "**********"
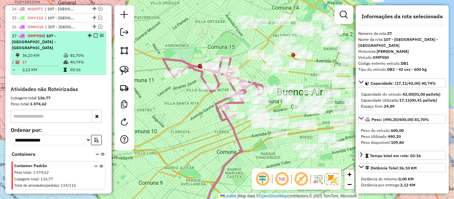
click at [95, 34] on em at bounding box center [96, 36] width 4 height 4
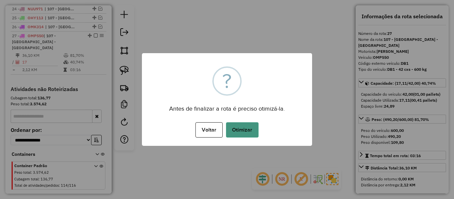
click at [238, 128] on button "Otimizar" at bounding box center [242, 129] width 33 height 15
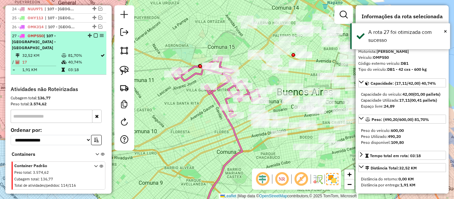
click at [94, 34] on em at bounding box center [96, 36] width 4 height 4
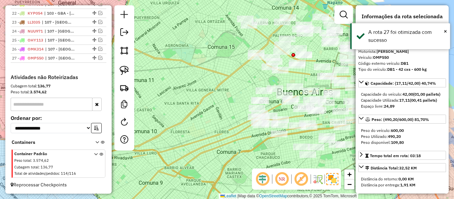
scroll to position [469, 0]
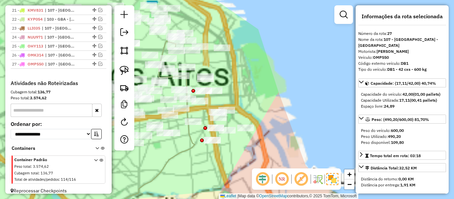
drag, startPoint x: 357, startPoint y: 129, endPoint x: 365, endPoint y: 128, distance: 7.4
click at [364, 128] on hb-router-mapa "Informações da Sessão 1293677 - [DATE] Criação: [DATE] 12:58 Depósito: SAZ AR -…" at bounding box center [227, 99] width 454 height 199
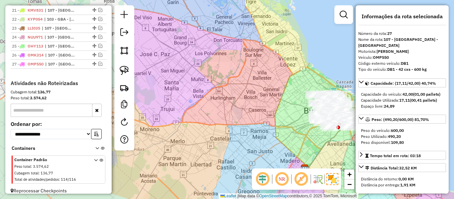
drag, startPoint x: 272, startPoint y: 139, endPoint x: 267, endPoint y: 139, distance: 5.7
click at [266, 138] on div "Janela de atendimento Grade de atendimento Capacidade Transportadoras Veículos …" at bounding box center [227, 99] width 454 height 199
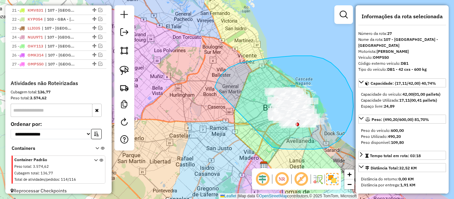
drag, startPoint x: 289, startPoint y: 149, endPoint x: 219, endPoint y: 124, distance: 74.4
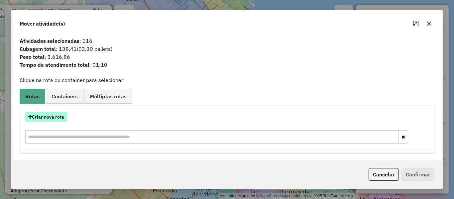
click at [57, 115] on button "Criar nova rota" at bounding box center [46, 117] width 42 height 10
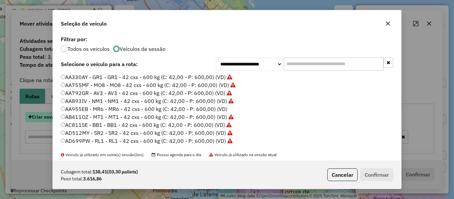
scroll to position [4, 2]
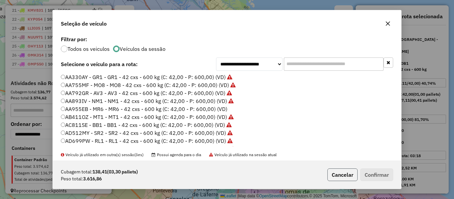
click at [341, 172] on button "Cancelar" at bounding box center [343, 175] width 30 height 13
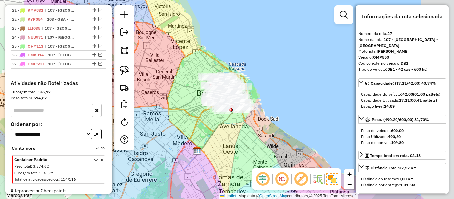
drag, startPoint x: 306, startPoint y: 154, endPoint x: 214, endPoint y: 134, distance: 94.7
click at [216, 135] on icon at bounding box center [217, 122] width 40 height 57
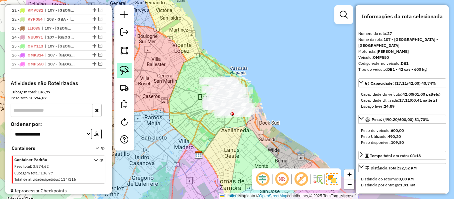
click at [120, 70] on img at bounding box center [124, 70] width 9 height 9
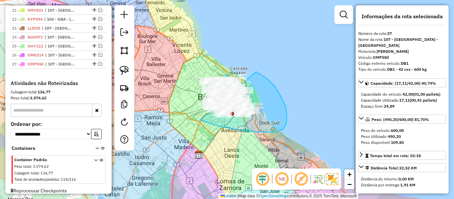
drag, startPoint x: 216, startPoint y: 125, endPoint x: 168, endPoint y: 86, distance: 62.1
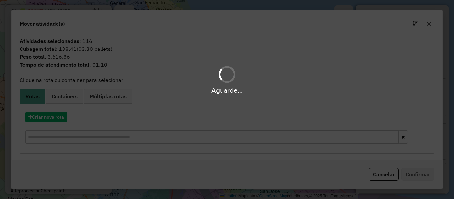
click at [70, 99] on hb-app "Aguarde... Pop-up bloqueado! Seu navegador bloqueou automáticamente a abertura …" at bounding box center [227, 99] width 454 height 199
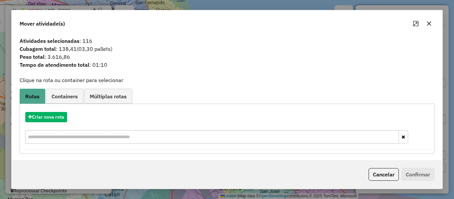
click at [70, 99] on span "Containers" at bounding box center [65, 96] width 26 height 5
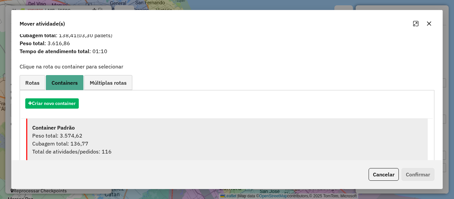
scroll to position [26, 0]
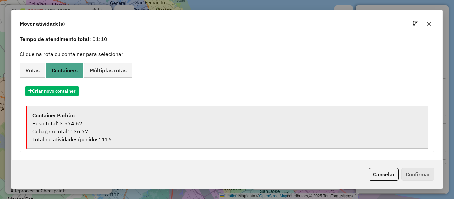
click at [100, 126] on div "Peso total: 3.574,62" at bounding box center [227, 123] width 391 height 8
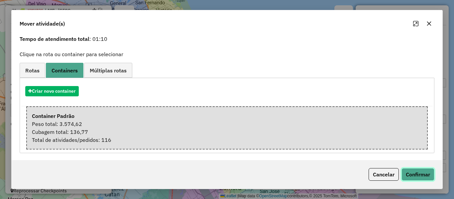
click at [422, 177] on button "Confirmar" at bounding box center [418, 174] width 33 height 13
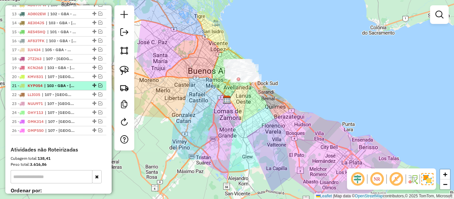
scroll to position [366, 0]
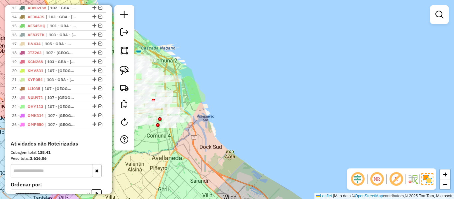
drag, startPoint x: 267, startPoint y: 69, endPoint x: 340, endPoint y: 84, distance: 74.8
click at [340, 84] on div "Janela de atendimento Grade de atendimento Capacidade Transportadoras Veículos …" at bounding box center [227, 99] width 454 height 199
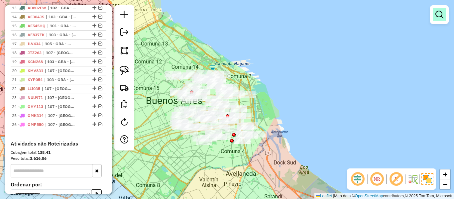
click at [439, 16] on em at bounding box center [440, 15] width 8 height 8
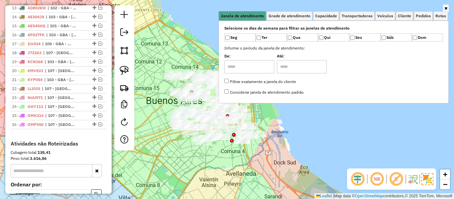
click at [199, 44] on div "Janela de atendimento Grade de atendimento Capacidade Transportadoras Veículos …" at bounding box center [227, 99] width 454 height 199
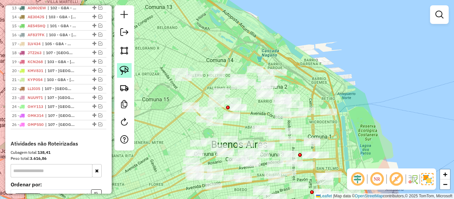
click at [119, 74] on link at bounding box center [124, 70] width 15 height 15
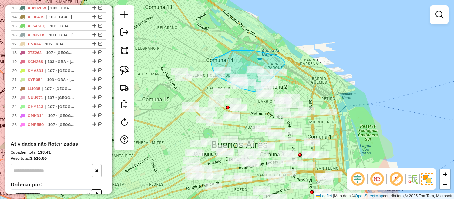
drag, startPoint x: 281, startPoint y: 58, endPoint x: 301, endPoint y: 84, distance: 32.5
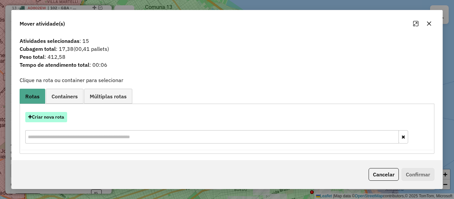
click at [61, 115] on button "Criar nova rota" at bounding box center [46, 117] width 42 height 10
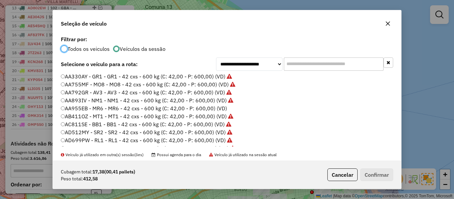
scroll to position [0, 0]
click at [222, 108] on label "AA955EB - MR6 - MR6 - 42 cxs - 600 kg (C: 42,00 - P: 600,00) (VD)" at bounding box center [144, 109] width 166 height 8
click at [371, 177] on button "Confirmar" at bounding box center [377, 175] width 33 height 13
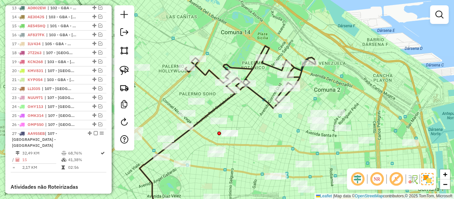
click at [260, 95] on icon at bounding box center [250, 77] width 130 height 63
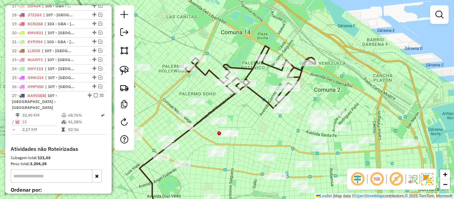
select select "**********"
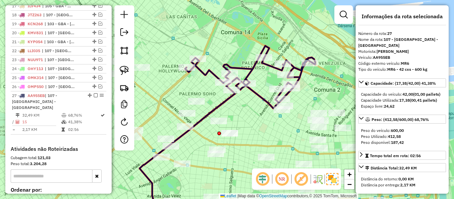
scroll to position [469, 0]
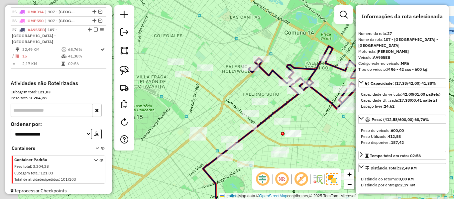
click at [319, 105] on div "Janela de atendimento Grade de atendimento Capacidade Transportadoras Veículos …" at bounding box center [227, 99] width 454 height 199
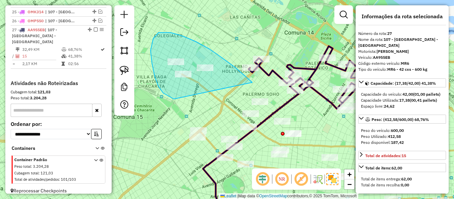
drag, startPoint x: 252, startPoint y: 82, endPoint x: 199, endPoint y: 96, distance: 55.7
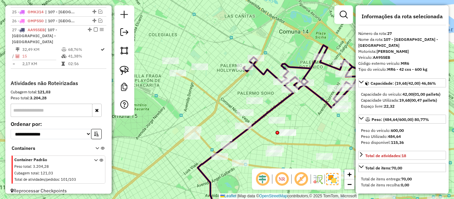
drag, startPoint x: 297, startPoint y: 98, endPoint x: 278, endPoint y: 89, distance: 21.4
click at [278, 89] on div "Janela de atendimento Grade de atendimento Capacidade Transportadoras Veículos …" at bounding box center [227, 99] width 454 height 199
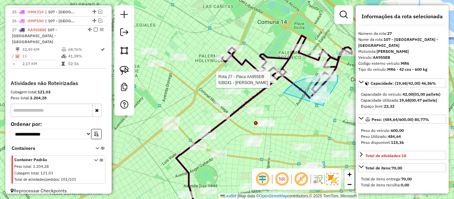
drag, startPoint x: 283, startPoint y: 93, endPoint x: 317, endPoint y: 108, distance: 36.8
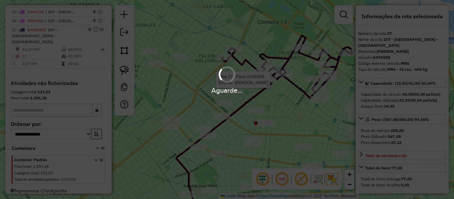
select select "**********"
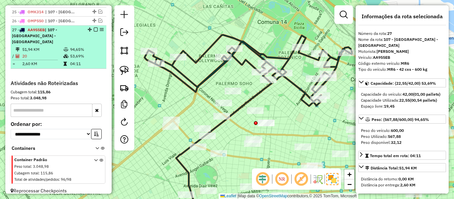
click at [94, 30] on em at bounding box center [96, 30] width 4 height 4
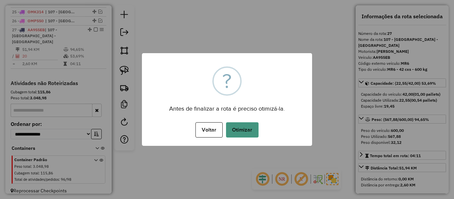
click at [243, 129] on button "Otimizar" at bounding box center [242, 129] width 33 height 15
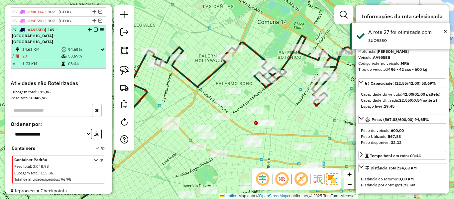
click at [94, 30] on em at bounding box center [96, 30] width 4 height 4
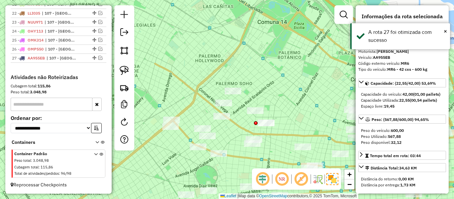
scroll to position [441, 0]
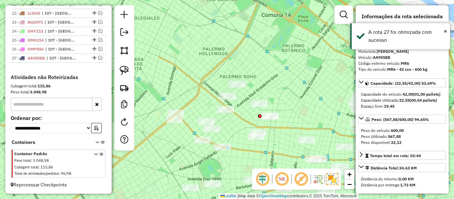
drag, startPoint x: 249, startPoint y: 73, endPoint x: 258, endPoint y: 62, distance: 14.9
click at [258, 62] on div "Janela de atendimento Grade de atendimento Capacidade Transportadoras Veículos …" at bounding box center [227, 99] width 454 height 199
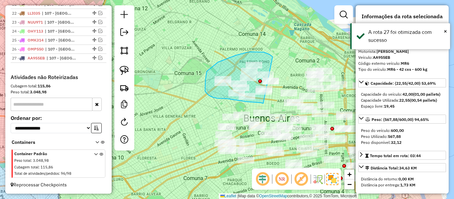
drag, startPoint x: 236, startPoint y: 55, endPoint x: 281, endPoint y: 84, distance: 52.7
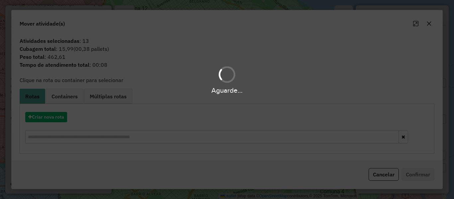
click at [61, 114] on hb-app "Aguarde... Pop-up bloqueado! Seu navegador bloqueou automáticamente a abertura …" at bounding box center [227, 99] width 454 height 199
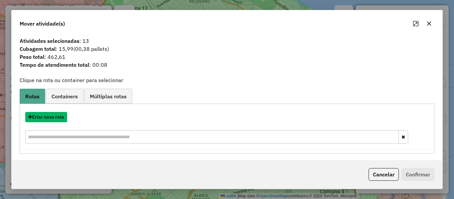
click at [61, 114] on button "Criar nova rota" at bounding box center [46, 117] width 42 height 10
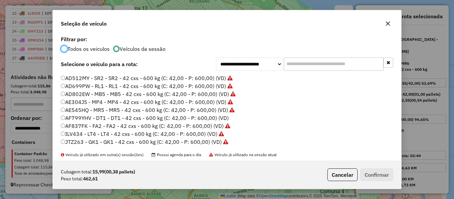
scroll to position [67, 0]
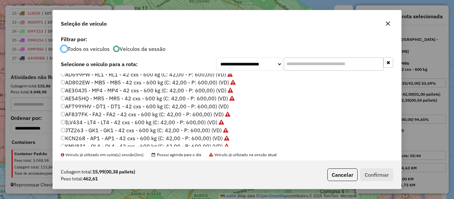
click at [223, 106] on label "AF799YHV - DT1 - DT1 - 42 cxs - 600 kg (C: 42,00 - P: 600,00) (VD)" at bounding box center [145, 106] width 168 height 8
click at [380, 172] on p-footer "Cubagem total: 15,99 (00,38 pallets) Peso total: 462,61 Cancelar Confirmar" at bounding box center [359, 175] width 69 height 13
click at [219, 106] on label "AF799YHV - DT1 - DT1 - 42 cxs - 600 kg (C: 42,00 - P: 600,00) (VD)" at bounding box center [145, 106] width 168 height 8
click at [362, 173] on button "Confirmar" at bounding box center [377, 175] width 33 height 13
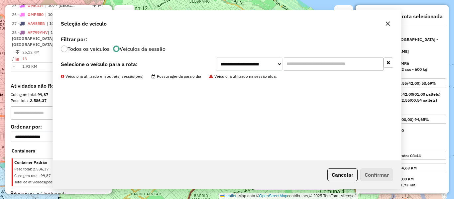
scroll to position [478, 0]
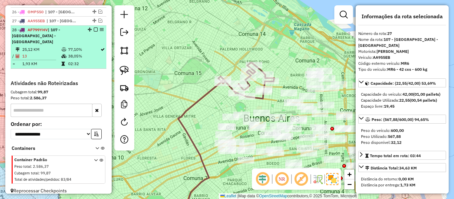
click at [94, 29] on em at bounding box center [96, 30] width 4 height 4
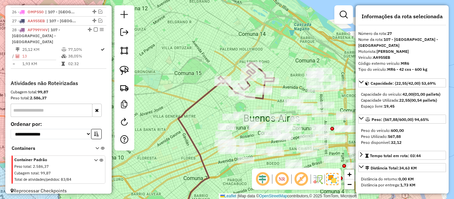
scroll to position [450, 0]
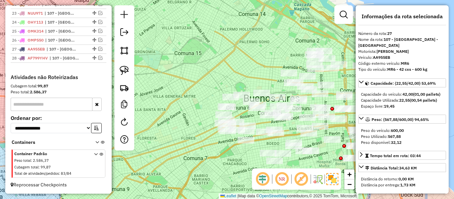
drag, startPoint x: 247, startPoint y: 91, endPoint x: 245, endPoint y: 42, distance: 49.3
click at [245, 42] on div "Janela de atendimento Grade de atendimento Capacidade Transportadoras Veículos …" at bounding box center [227, 99] width 454 height 199
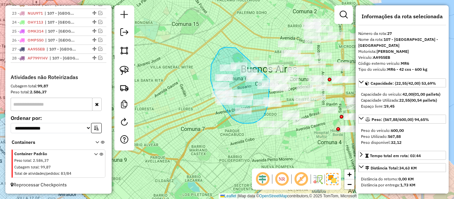
drag, startPoint x: 211, startPoint y: 74, endPoint x: 264, endPoint y: 54, distance: 56.5
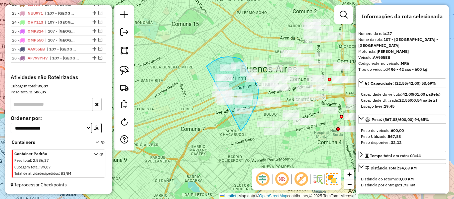
drag, startPoint x: 241, startPoint y: 130, endPoint x: 194, endPoint y: 91, distance: 61.4
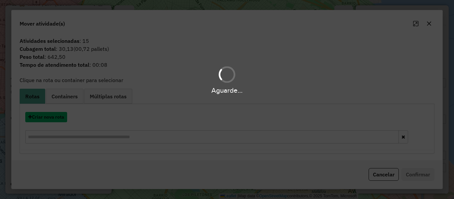
click at [61, 119] on button "Criar nova rota" at bounding box center [46, 117] width 42 height 10
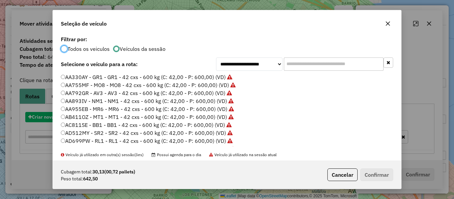
scroll to position [4, 2]
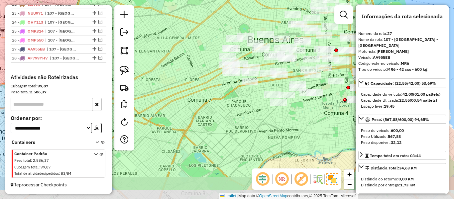
drag, startPoint x: 250, startPoint y: 137, endPoint x: 252, endPoint y: 132, distance: 5.4
click at [253, 133] on div "Janela de atendimento Grade de atendimento Capacidade Transportadoras Veículos …" at bounding box center [227, 99] width 454 height 199
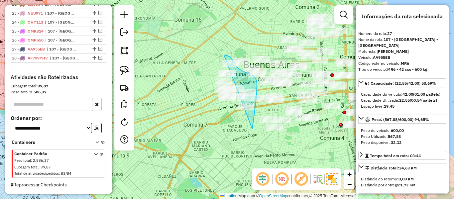
drag, startPoint x: 255, startPoint y: 77, endPoint x: 198, endPoint y: 88, distance: 57.9
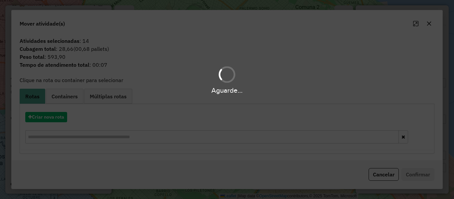
click at [56, 117] on div "Aguarde..." at bounding box center [227, 99] width 454 height 199
click at [56, 117] on button "Criar nova rota" at bounding box center [46, 117] width 42 height 10
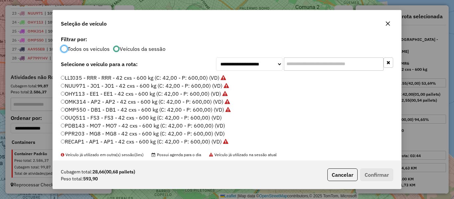
scroll to position [166, 0]
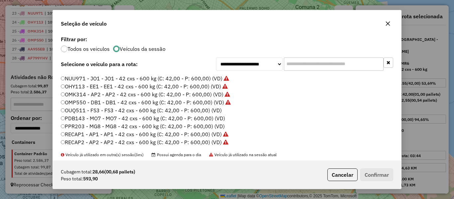
click at [219, 110] on label "OUQ511 - FS3 - FS3 - 42 cxs - 600 kg (C: 42,00 - P: 600,00) (VD)" at bounding box center [141, 110] width 161 height 8
click at [368, 176] on button "Confirmar" at bounding box center [377, 175] width 33 height 13
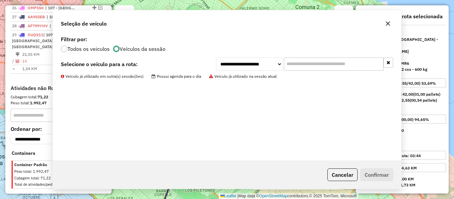
scroll to position [487, 0]
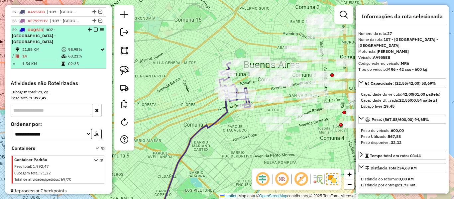
click at [94, 30] on em at bounding box center [96, 30] width 4 height 4
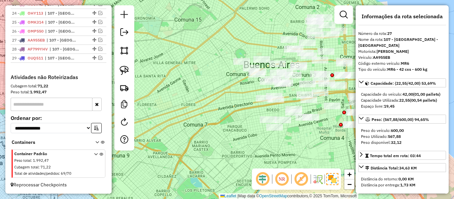
scroll to position [459, 0]
click at [232, 110] on div "Janela de atendimento Grade de atendimento Capacidade Transportadoras Veículos …" at bounding box center [227, 99] width 454 height 199
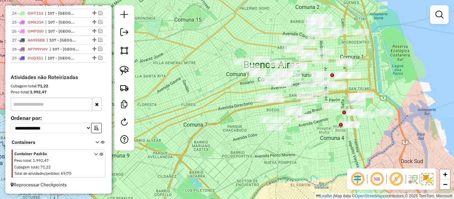
click at [169, 129] on div "Janela de atendimento Grade de atendimento Capacidade Transportadoras Veículos …" at bounding box center [227, 99] width 454 height 199
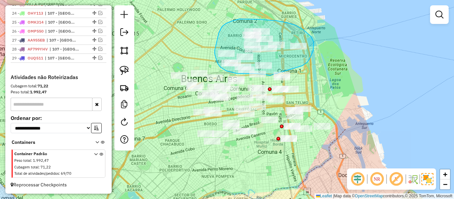
click at [278, 76] on div "Janela de atendimento Grade de atendimento Capacidade Transportadoras Veículos …" at bounding box center [227, 99] width 454 height 199
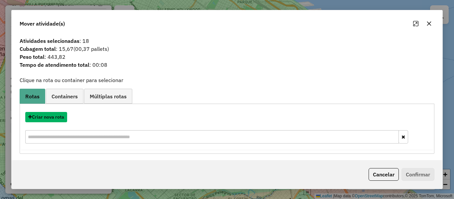
click at [61, 117] on button "Criar nova rota" at bounding box center [46, 117] width 42 height 10
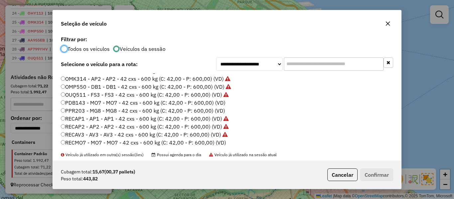
scroll to position [182, 0]
click at [220, 103] on label "PDB143 - MO7 - MO7 - 42 cxs - 600 kg (C: 42,00 - P: 600,00) (VD)" at bounding box center [143, 102] width 165 height 8
click at [370, 174] on button "Confirmar" at bounding box center [377, 175] width 33 height 13
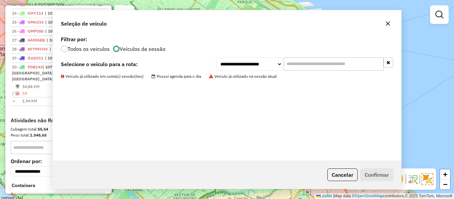
scroll to position [487, 0]
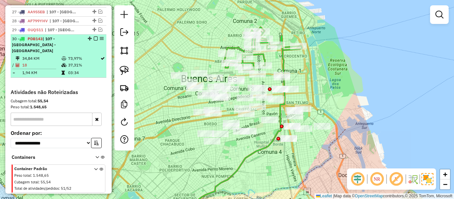
click at [94, 38] on em at bounding box center [96, 39] width 4 height 4
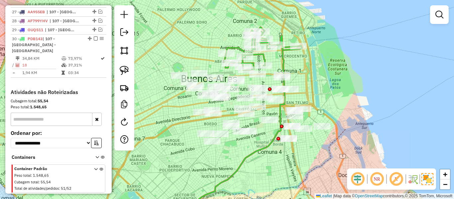
scroll to position [468, 0]
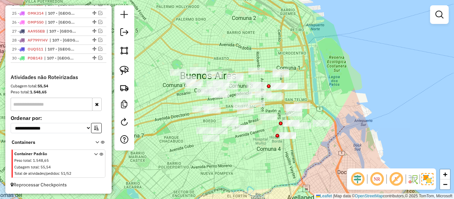
drag, startPoint x: 363, startPoint y: 95, endPoint x: 336, endPoint y: 124, distance: 39.8
click at [351, 77] on div "Janela de atendimento Grade de atendimento Capacidade Transportadoras Veículos …" at bounding box center [227, 99] width 454 height 199
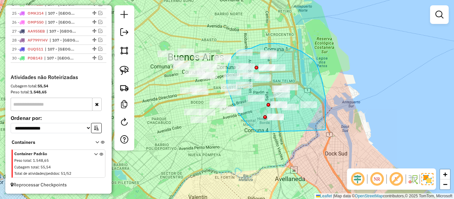
drag, startPoint x: 326, startPoint y: 130, endPoint x: 278, endPoint y: 142, distance: 49.4
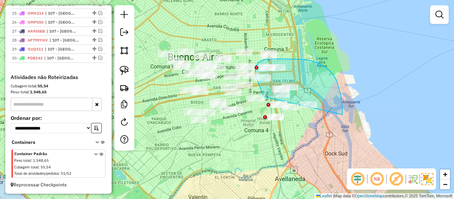
drag, startPoint x: 342, startPoint y: 102, endPoint x: 276, endPoint y: 141, distance: 76.0
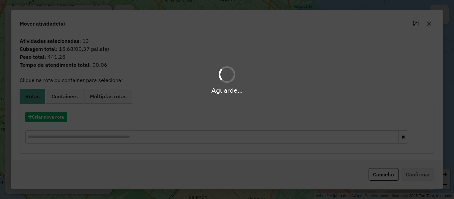
click at [56, 117] on div "Aguarde..." at bounding box center [227, 99] width 454 height 199
click at [56, 117] on button "Criar nova rota" at bounding box center [46, 117] width 42 height 10
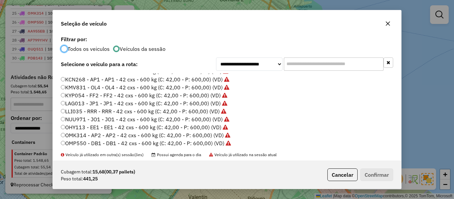
scroll to position [182, 0]
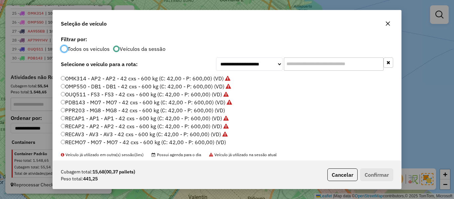
click at [218, 111] on label "PPR203 - MG8 - MG8 - 42 cxs - 600 kg (C: 42,00 - P: 600,00) (VD)" at bounding box center [143, 110] width 164 height 8
click at [383, 172] on button "Confirmar" at bounding box center [377, 175] width 33 height 13
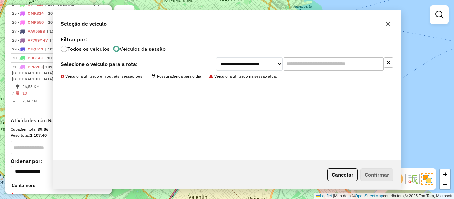
scroll to position [487, 0]
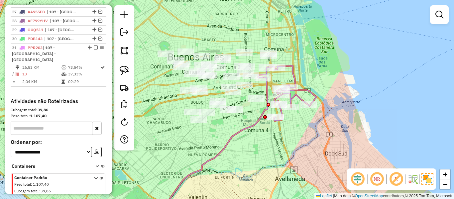
click at [257, 115] on div "Janela de atendimento Grade de atendimento Capacidade Transportadoras Veículos …" at bounding box center [227, 99] width 454 height 199
click at [267, 103] on icon at bounding box center [212, 148] width 112 height 142
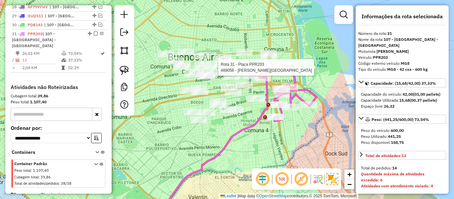
scroll to position [505, 0]
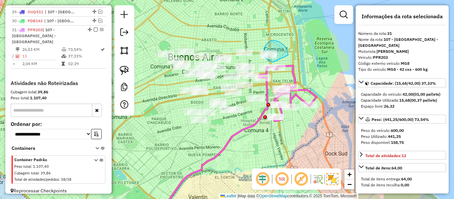
drag, startPoint x: 287, startPoint y: 51, endPoint x: 275, endPoint y: 64, distance: 17.7
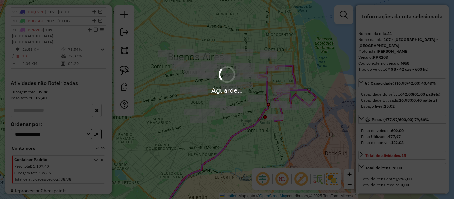
select select "**********"
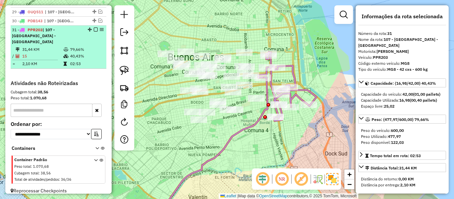
click at [94, 30] on em at bounding box center [96, 30] width 4 height 4
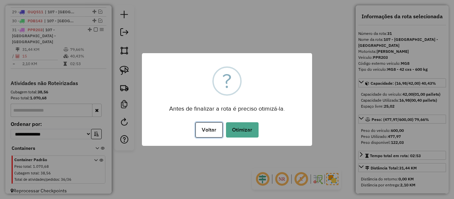
drag, startPoint x: 206, startPoint y: 129, endPoint x: 224, endPoint y: 128, distance: 18.3
click at [207, 129] on button "Voltar" at bounding box center [209, 129] width 27 height 15
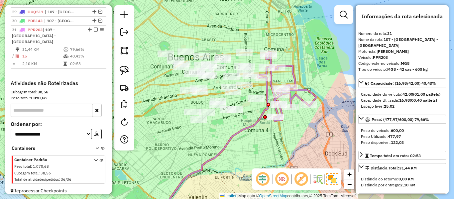
click at [261, 113] on icon at bounding box center [212, 148] width 112 height 142
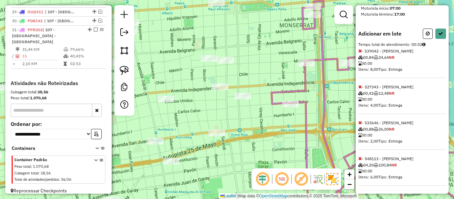
click at [360, 156] on span at bounding box center [361, 159] width 4 height 6
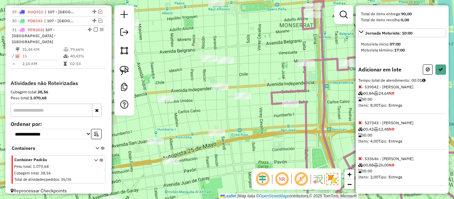
scroll to position [0, 0]
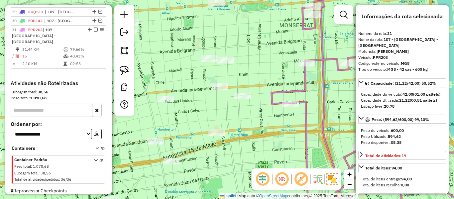
select select "**********"
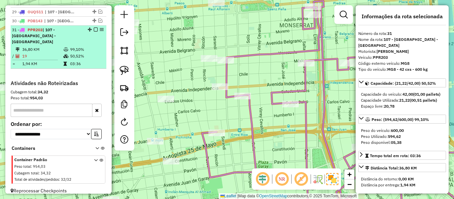
click at [94, 28] on em at bounding box center [96, 30] width 4 height 4
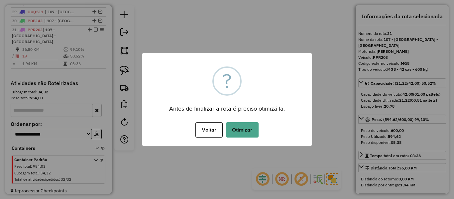
click at [240, 128] on button "Otimizar" at bounding box center [242, 129] width 33 height 15
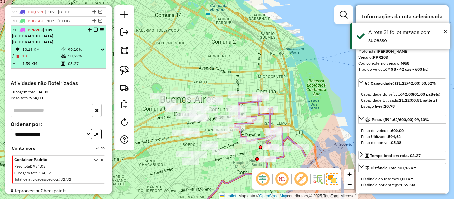
click at [94, 29] on em at bounding box center [96, 30] width 4 height 4
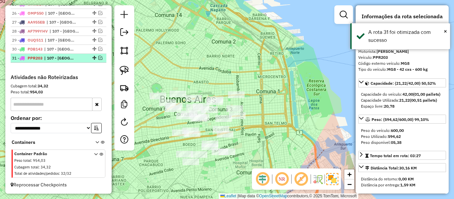
scroll to position [477, 0]
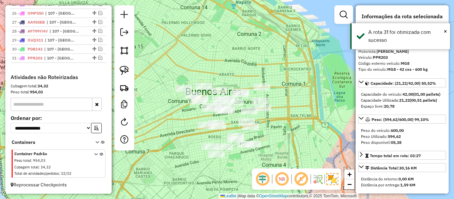
drag, startPoint x: 291, startPoint y: 83, endPoint x: 311, endPoint y: 78, distance: 20.2
click at [308, 79] on div "Janela de atendimento Grade de atendimento Capacidade Transportadoras Veículos …" at bounding box center [227, 99] width 454 height 199
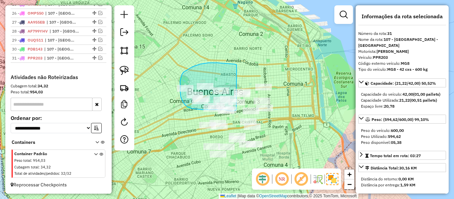
drag, startPoint x: 235, startPoint y: 64, endPoint x: 239, endPoint y: 108, distance: 44.1
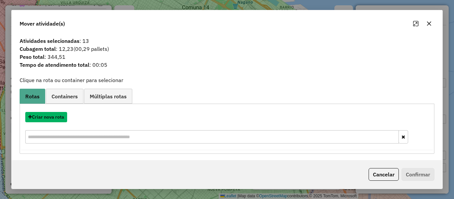
click at [53, 117] on button "Criar nova rota" at bounding box center [46, 117] width 42 height 10
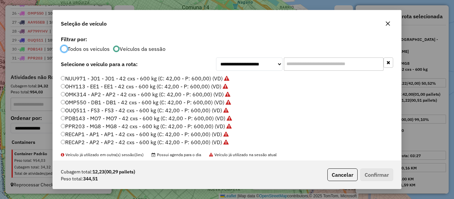
scroll to position [182, 0]
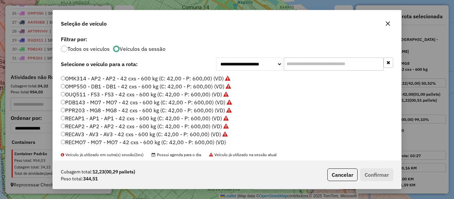
click at [225, 142] on label "RECMO7 - MO7 - MO7 - 42 cxs - 600 kg (C: 42,00 - P: 600,00) (VD)" at bounding box center [143, 142] width 165 height 8
click at [386, 172] on button "Confirmar" at bounding box center [377, 175] width 33 height 13
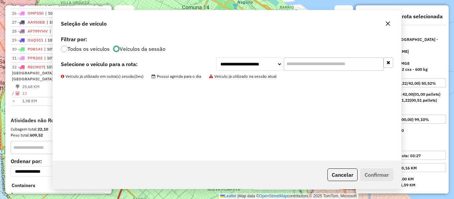
scroll to position [514, 0]
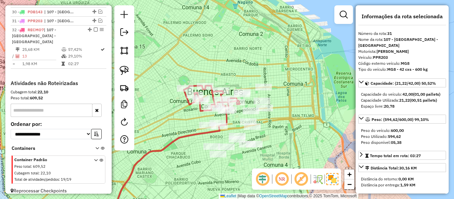
click at [188, 104] on icon at bounding box center [212, 98] width 56 height 25
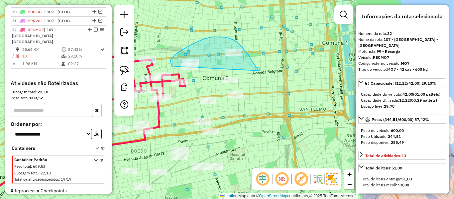
drag, startPoint x: 248, startPoint y: 54, endPoint x: 179, endPoint y: 76, distance: 72.8
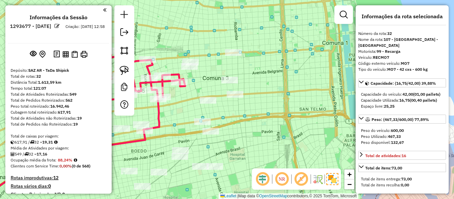
scroll to position [514, 0]
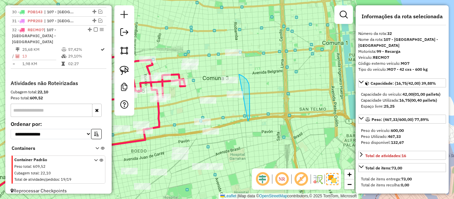
drag, startPoint x: 250, startPoint y: 96, endPoint x: 186, endPoint y: 104, distance: 64.1
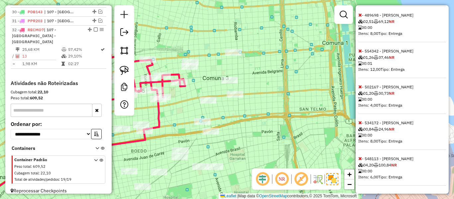
click at [360, 159] on icon at bounding box center [361, 158] width 4 height 5
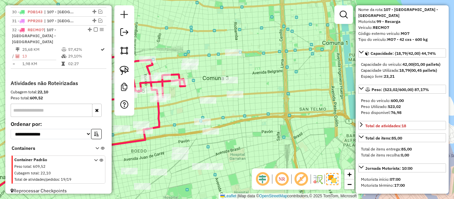
scroll to position [0, 0]
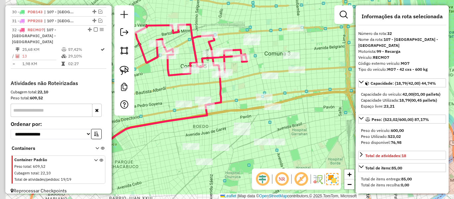
drag, startPoint x: 283, startPoint y: 135, endPoint x: 345, endPoint y: 110, distance: 67.3
click at [345, 110] on div "Janela de atendimento Grade de atendimento Capacidade Transportadoras Veículos …" at bounding box center [227, 99] width 454 height 199
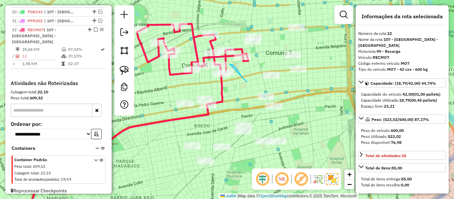
drag, startPoint x: 230, startPoint y: 64, endPoint x: 206, endPoint y: 90, distance: 35.1
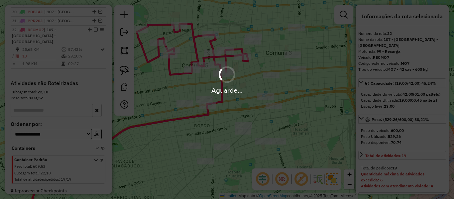
select select "**********"
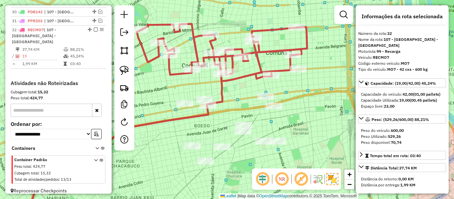
click at [219, 88] on icon at bounding box center [122, 142] width 202 height 155
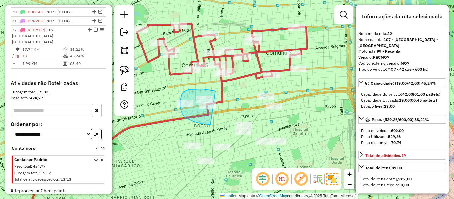
drag, startPoint x: 197, startPoint y: 89, endPoint x: 233, endPoint y: 116, distance: 45.2
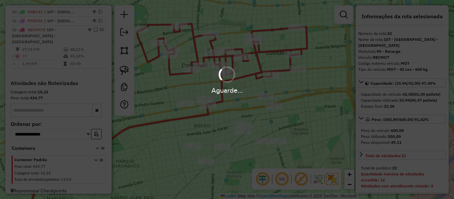
select select "**********"
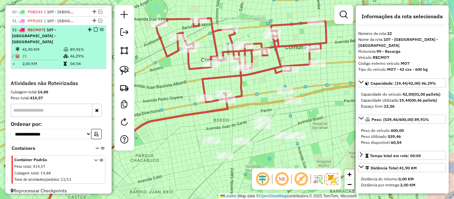
click at [95, 30] on em at bounding box center [96, 30] width 4 height 4
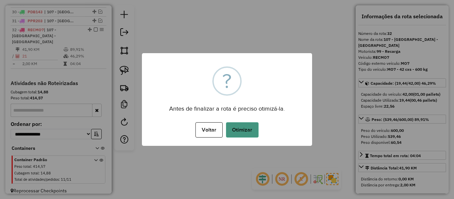
click at [249, 135] on button "Otimizar" at bounding box center [242, 129] width 33 height 15
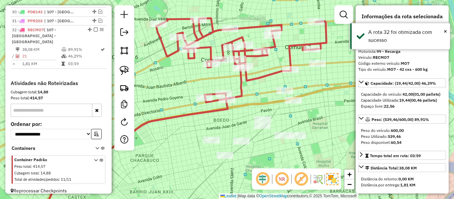
click at [94, 30] on em at bounding box center [96, 30] width 4 height 4
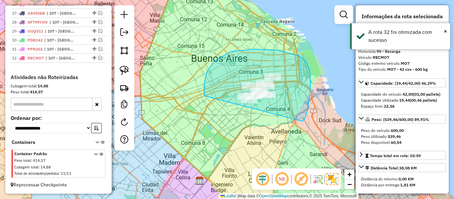
drag, startPoint x: 303, startPoint y: 121, endPoint x: 226, endPoint y: 138, distance: 78.6
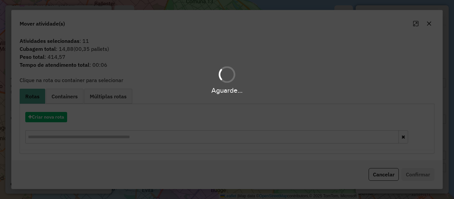
click at [57, 118] on div "Aguarde..." at bounding box center [227, 99] width 454 height 199
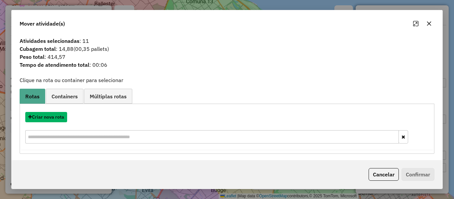
click at [57, 118] on button "Criar nova rota" at bounding box center [46, 117] width 42 height 10
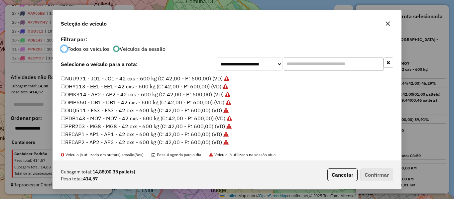
scroll to position [182, 0]
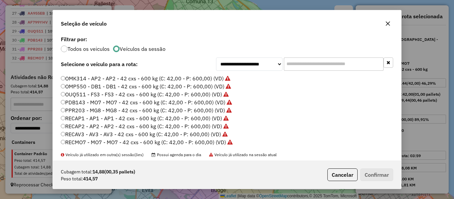
click at [91, 51] on label "Todos os veiculos" at bounding box center [89, 48] width 42 height 5
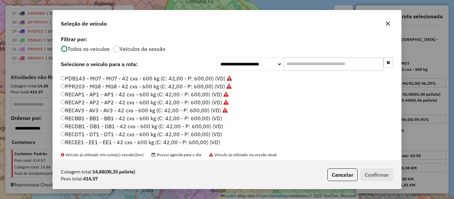
scroll to position [216, 0]
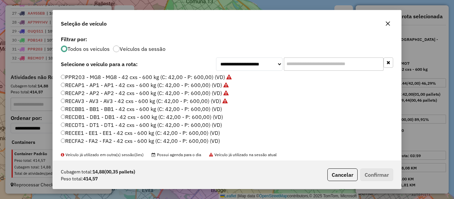
click at [217, 112] on label "RECBB1 - BB1 - BB1 - 42 cxs - 600 kg (C: 42,00 - P: 600,00) (VD)" at bounding box center [141, 109] width 161 height 8
click at [369, 170] on button "Confirmar" at bounding box center [377, 175] width 33 height 13
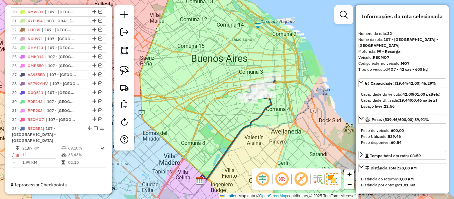
scroll to position [418, 0]
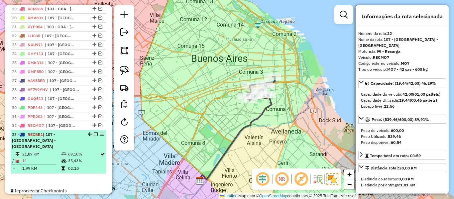
click at [94, 135] on em at bounding box center [96, 134] width 4 height 4
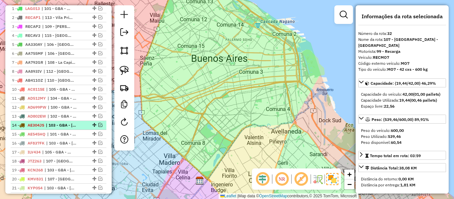
scroll to position [157, 0]
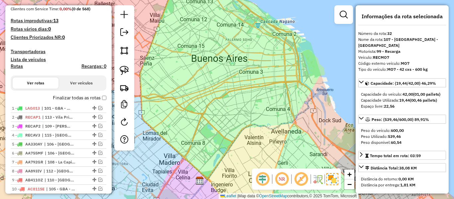
click at [78, 100] on label "Finalizar todas as rotas" at bounding box center [80, 97] width 54 height 7
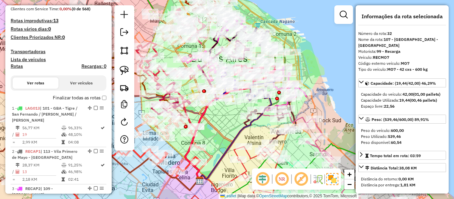
click at [15, 67] on h4 "Rotas" at bounding box center [17, 67] width 12 height 6
select select "*"
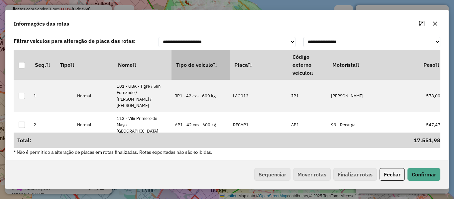
click at [202, 67] on th "Tipo de veículo" at bounding box center [201, 65] width 58 height 30
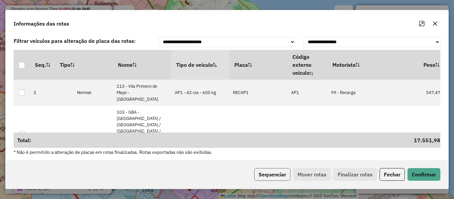
click at [276, 174] on button "Sequenciar" at bounding box center [272, 174] width 36 height 13
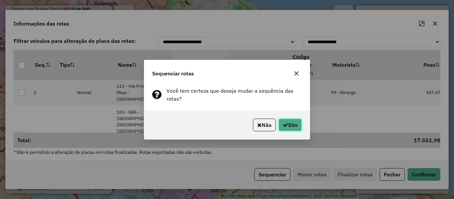
click at [282, 131] on button "Sim" at bounding box center [290, 125] width 23 height 13
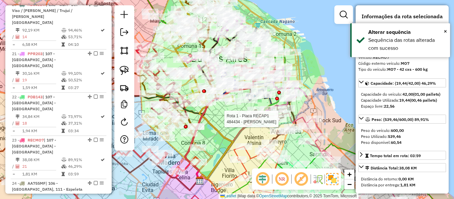
scroll to position [1461, 0]
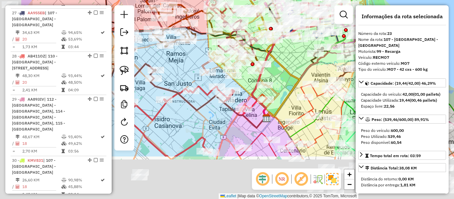
drag, startPoint x: 64, startPoint y: 39, endPoint x: 67, endPoint y: 34, distance: 5.1
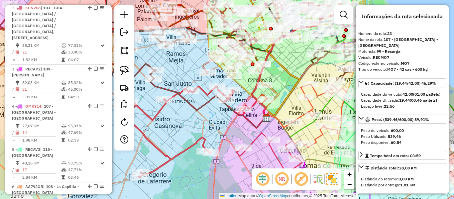
scroll to position [0, 0]
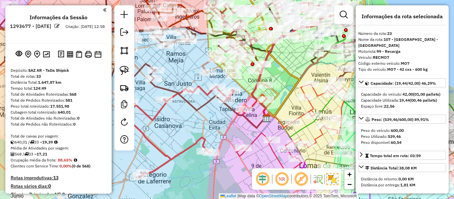
drag, startPoint x: 66, startPoint y: 22, endPoint x: 66, endPoint y: 18, distance: 4.0
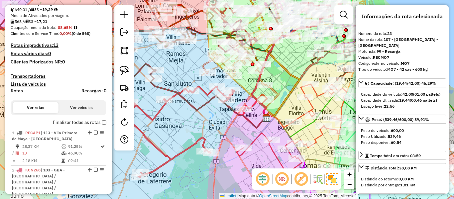
scroll to position [133, 0]
click at [74, 123] on label "Finalizar todas as rotas" at bounding box center [80, 122] width 54 height 7
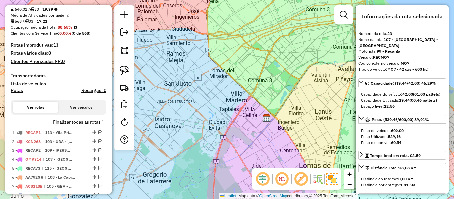
click at [16, 88] on h4 "Rotas" at bounding box center [17, 91] width 12 height 6
select select "*"
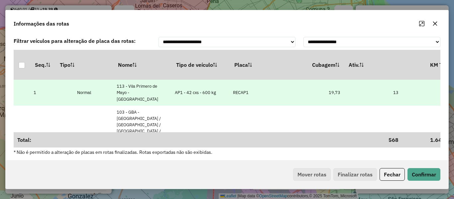
scroll to position [0, 174]
drag, startPoint x: 343, startPoint y: 90, endPoint x: 362, endPoint y: 91, distance: 19.0
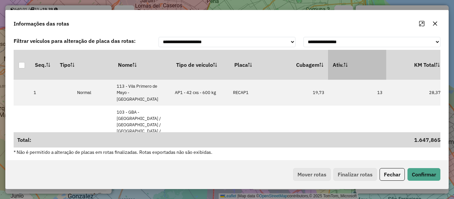
click at [355, 68] on th "Ativ." at bounding box center [357, 65] width 58 height 30
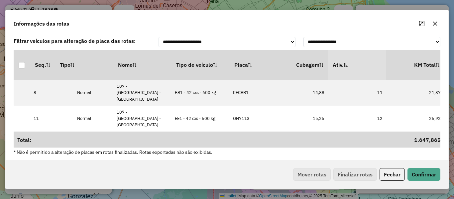
click at [355, 68] on th "Ativ." at bounding box center [357, 65] width 58 height 30
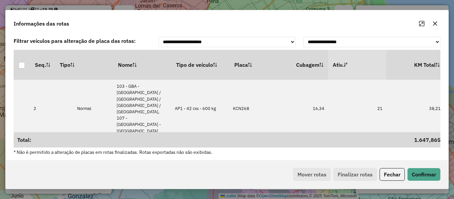
click at [394, 174] on button "Fechar" at bounding box center [392, 174] width 25 height 13
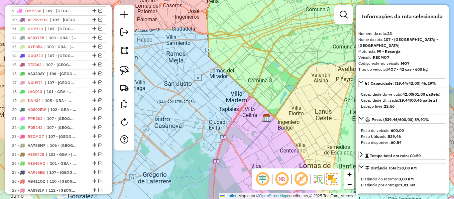
scroll to position [257, 0]
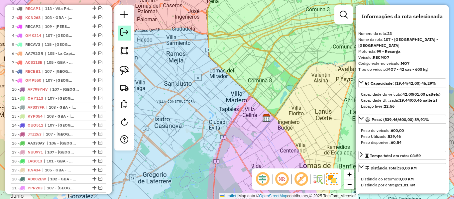
click at [121, 38] on link at bounding box center [124, 33] width 13 height 15
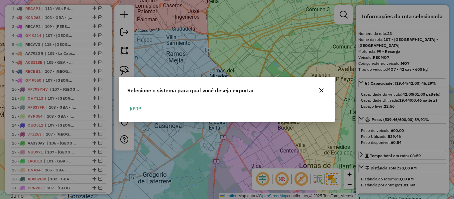
click at [141, 106] on button "ERP" at bounding box center [135, 109] width 17 height 10
select select "**"
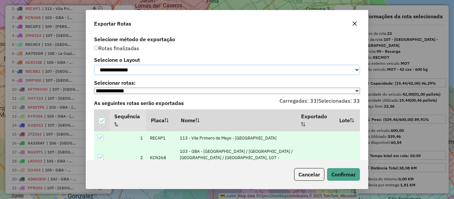
click at [148, 71] on select "**********" at bounding box center [227, 70] width 266 height 10
select select "*********"
click at [94, 65] on select "**********" at bounding box center [227, 70] width 266 height 10
drag, startPoint x: 339, startPoint y: 173, endPoint x: 316, endPoint y: 107, distance: 69.1
click at [339, 173] on button "Confirmar" at bounding box center [343, 174] width 33 height 13
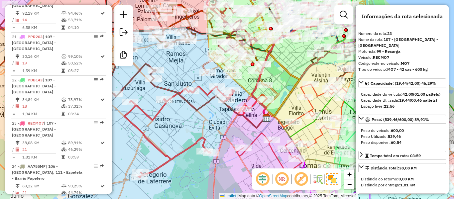
scroll to position [1013, 0]
